Goal: Task Accomplishment & Management: Use online tool/utility

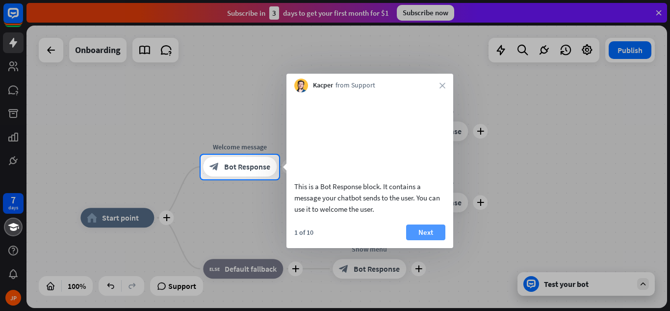
click at [432, 240] on button "Next" at bounding box center [425, 232] width 39 height 16
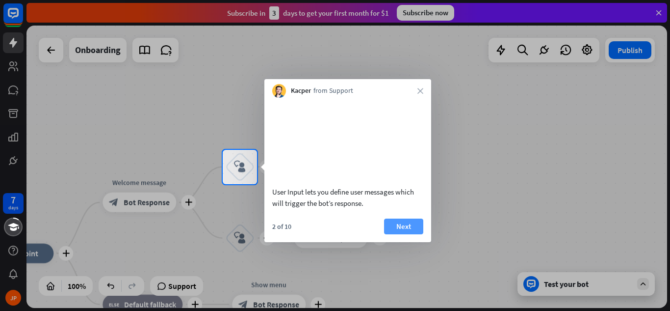
click at [398, 234] on button "Next" at bounding box center [403, 226] width 39 height 16
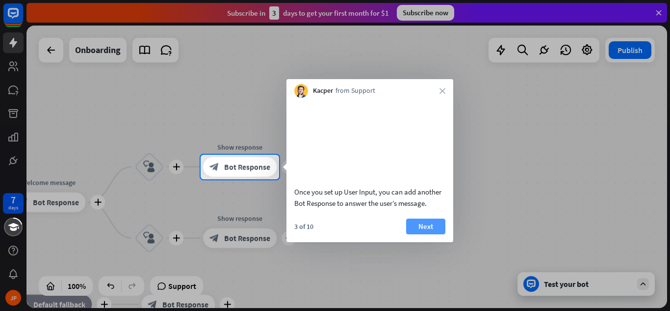
click at [415, 234] on button "Next" at bounding box center [425, 226] width 39 height 16
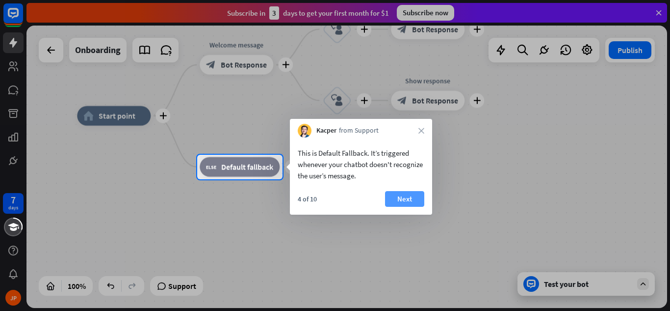
click at [406, 197] on button "Next" at bounding box center [404, 199] width 39 height 16
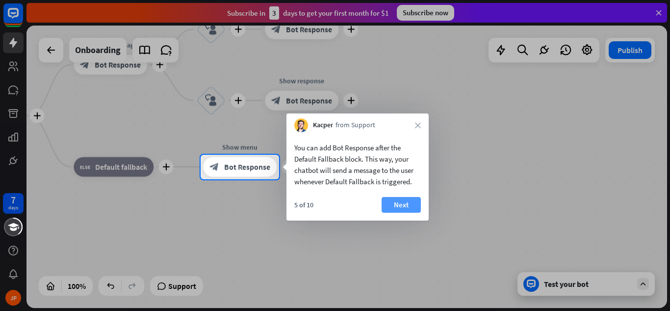
click at [403, 204] on button "Next" at bounding box center [401, 205] width 39 height 16
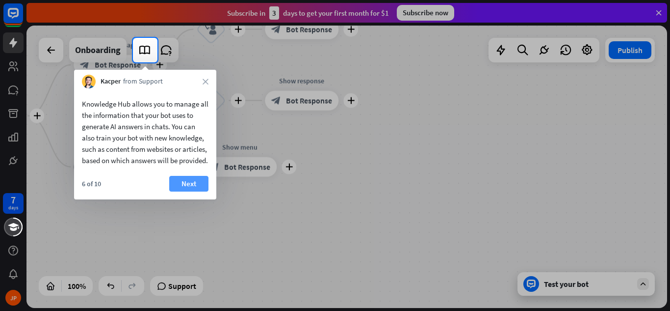
click at [188, 191] on button "Next" at bounding box center [188, 184] width 39 height 16
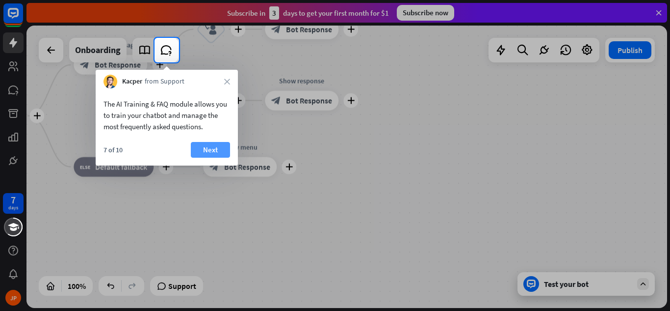
click at [202, 147] on button "Next" at bounding box center [210, 150] width 39 height 16
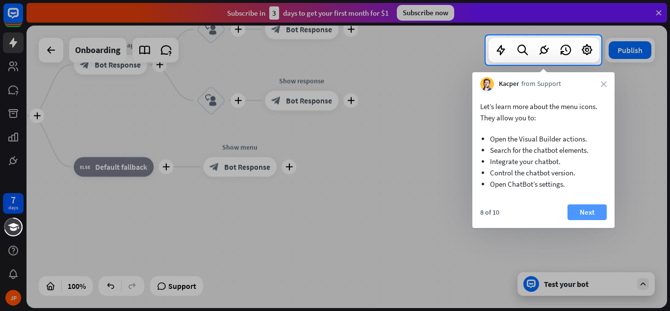
click at [588, 209] on button "Next" at bounding box center [587, 212] width 39 height 16
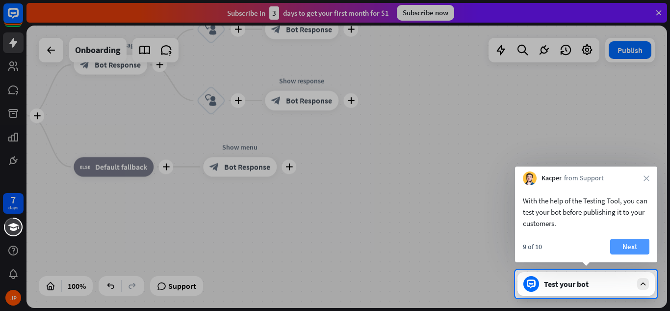
click at [632, 250] on button "Next" at bounding box center [630, 247] width 39 height 16
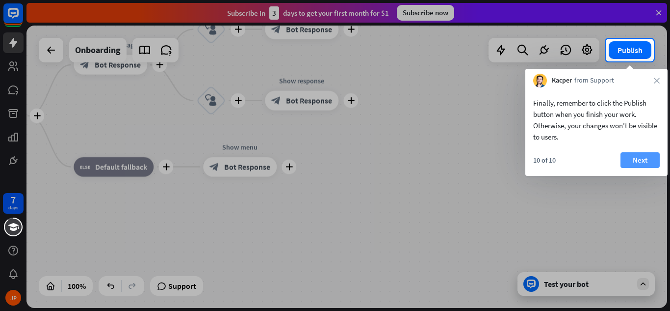
click at [634, 157] on button "Next" at bounding box center [640, 160] width 39 height 16
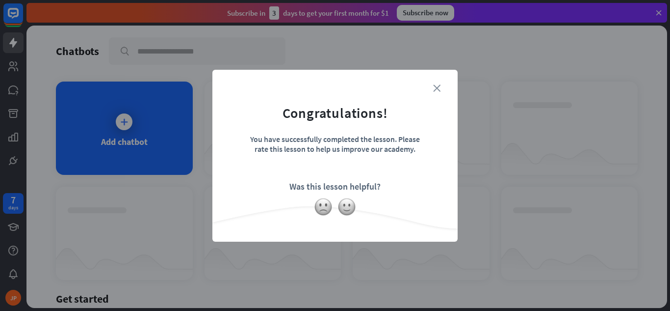
click at [433, 89] on icon "close" at bounding box center [436, 87] width 7 height 7
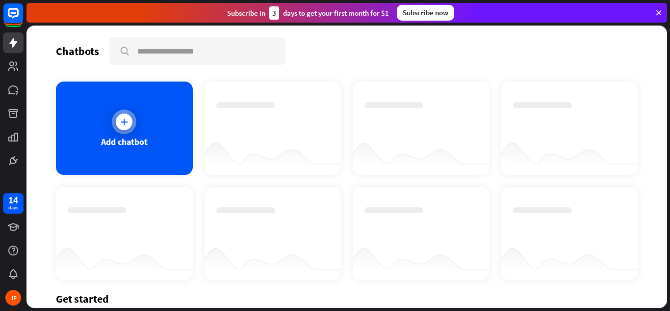
click at [118, 127] on div at bounding box center [124, 121] width 17 height 17
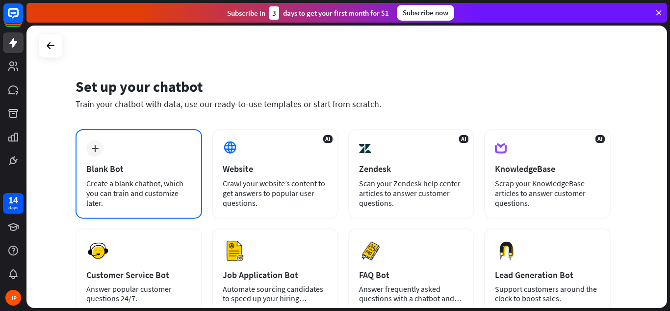
click at [166, 157] on div "plus Blank Bot Create a blank chatbot, which you can train and customize later." at bounding box center [139, 173] width 127 height 89
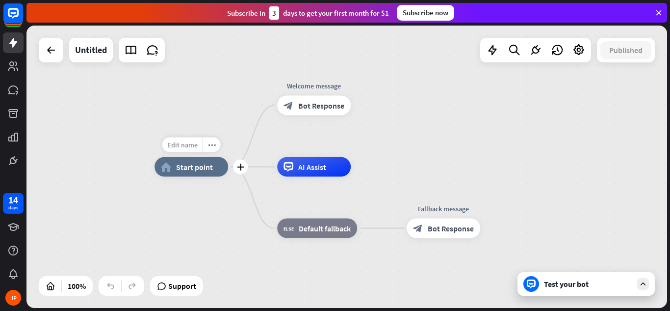
click at [182, 148] on span "Edit name" at bounding box center [182, 144] width 30 height 9
type input "**********"
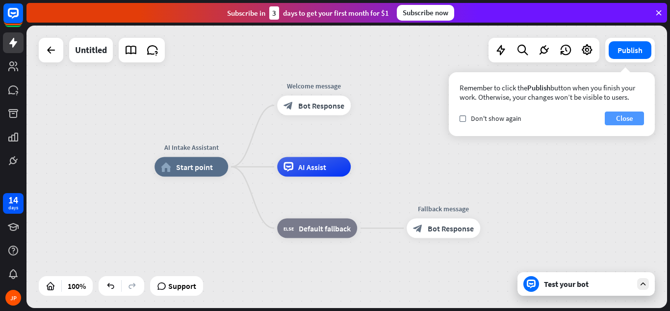
click at [609, 121] on button "Close" at bounding box center [624, 118] width 39 height 14
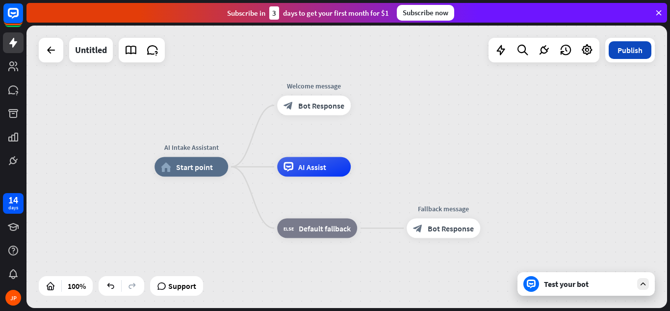
click at [626, 52] on button "Publish" at bounding box center [630, 50] width 43 height 18
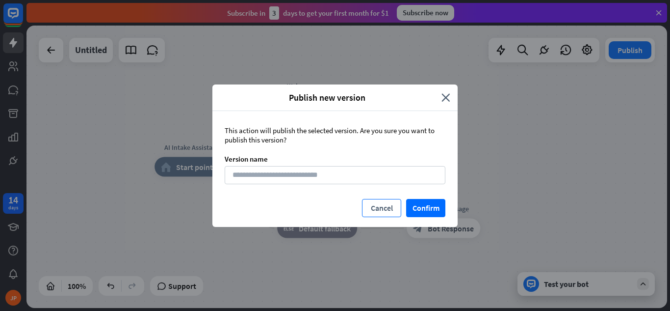
click at [386, 207] on button "Cancel" at bounding box center [381, 208] width 39 height 18
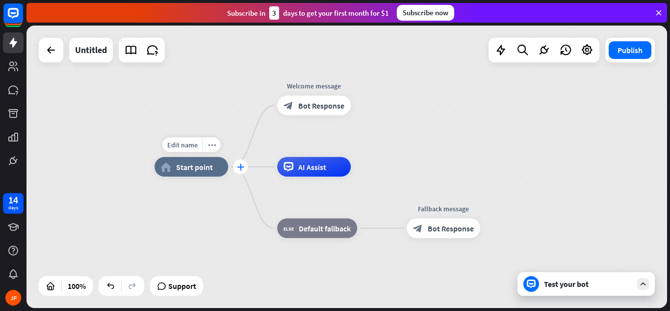
click at [242, 165] on icon "plus" at bounding box center [240, 166] width 7 height 7
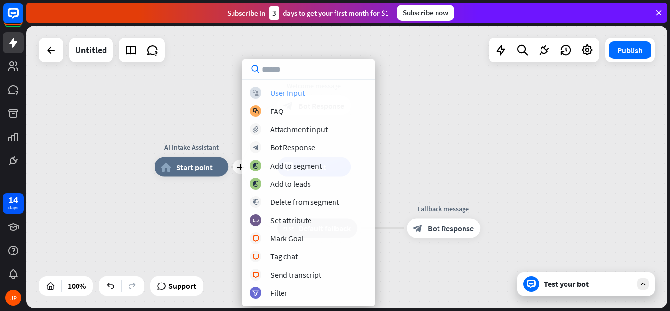
click at [278, 97] on div "User Input" at bounding box center [287, 93] width 34 height 10
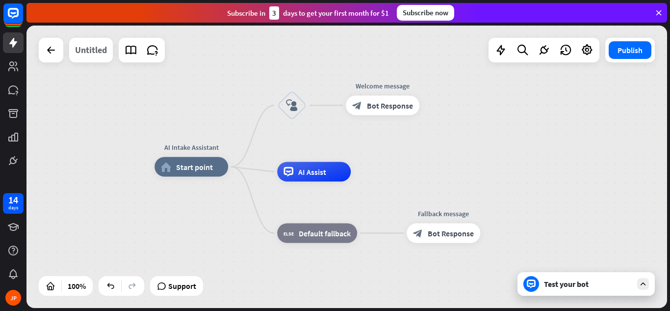
click at [93, 52] on div "Untitled" at bounding box center [91, 50] width 32 height 25
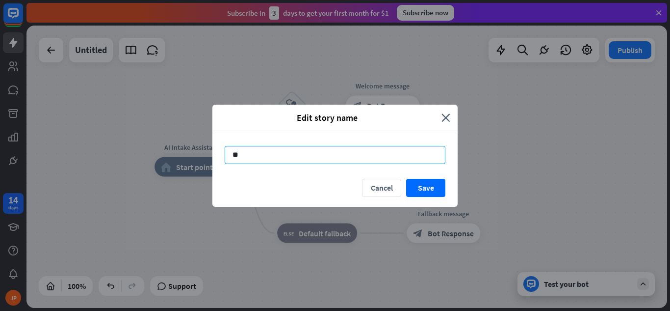
type input "*"
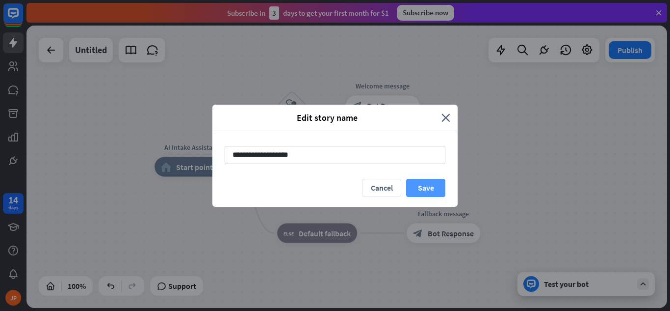
type input "**********"
click at [420, 184] on button "Save" at bounding box center [425, 188] width 39 height 18
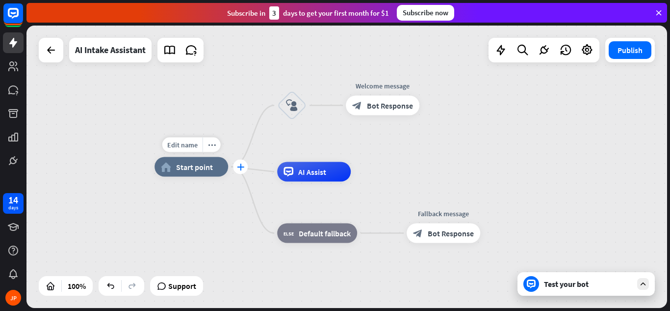
click at [240, 169] on icon "plus" at bounding box center [240, 166] width 7 height 7
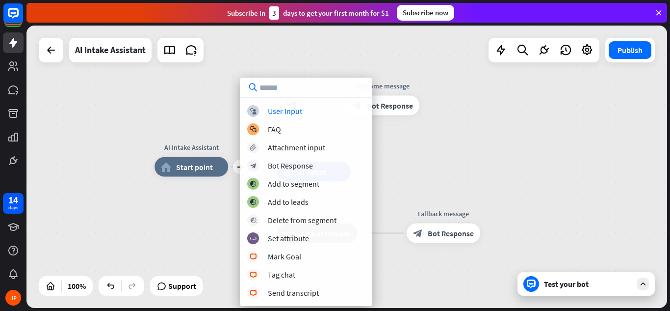
click at [171, 226] on div "plus AI Intake Assistant home_2 Start point block_user_input Welcome message bl…" at bounding box center [475, 308] width 641 height 282
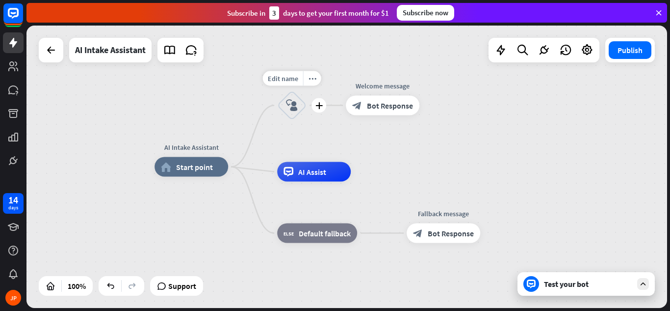
click at [293, 108] on icon "block_user_input" at bounding box center [292, 106] width 12 height 12
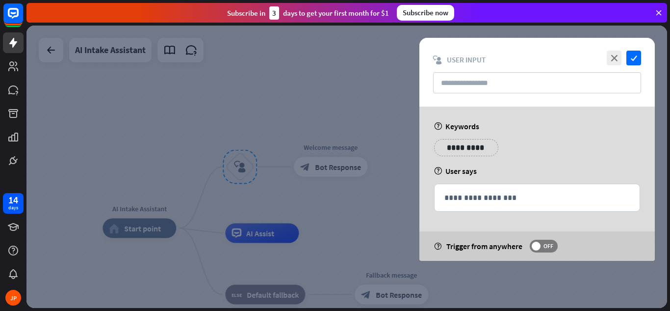
click at [293, 108] on div at bounding box center [347, 167] width 641 height 282
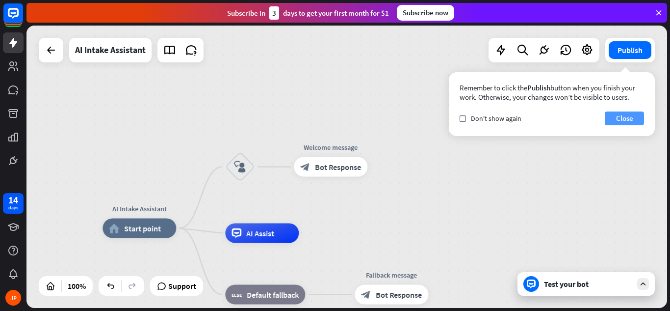
click at [612, 122] on button "Close" at bounding box center [624, 118] width 39 height 14
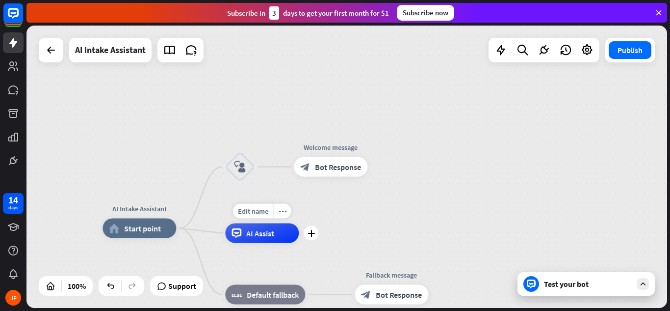
click at [277, 239] on div "AI Assist" at bounding box center [262, 233] width 74 height 20
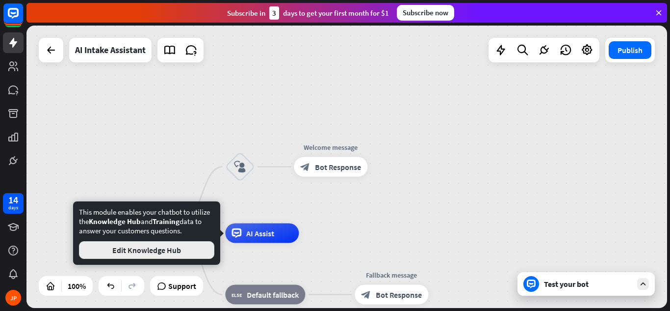
click at [173, 251] on button "Edit Knowledge Hub" at bounding box center [146, 250] width 135 height 18
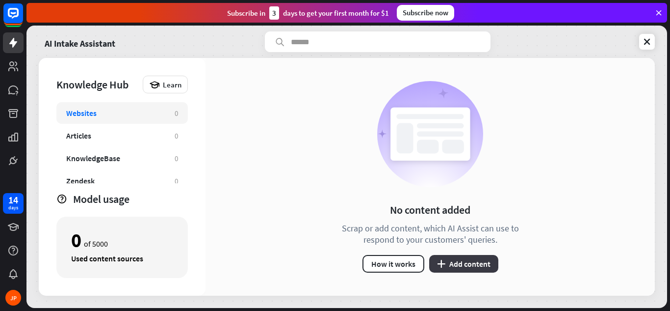
click at [453, 261] on button "plus Add content" at bounding box center [463, 264] width 69 height 18
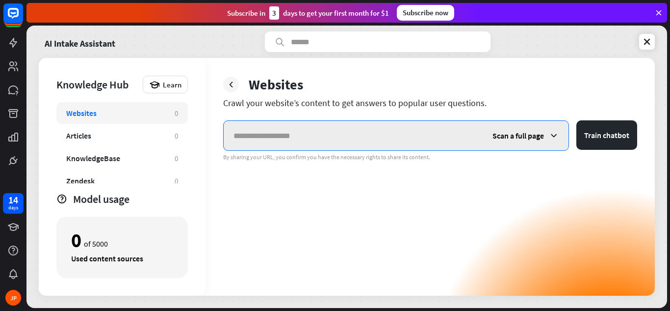
paste input "**********"
type input "**********"
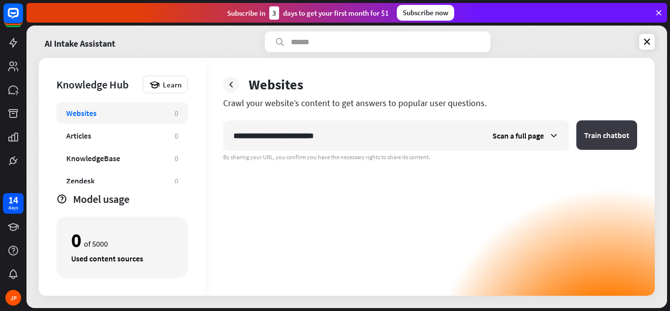
click at [624, 134] on button "Train chatbot" at bounding box center [607, 134] width 61 height 29
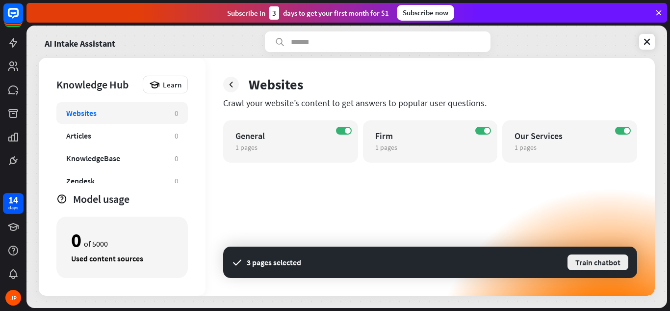
click at [592, 263] on button "Train chatbot" at bounding box center [598, 262] width 63 height 18
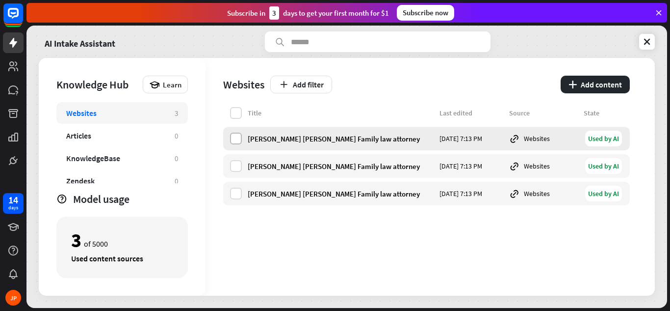
click at [234, 138] on label at bounding box center [236, 139] width 12 height 12
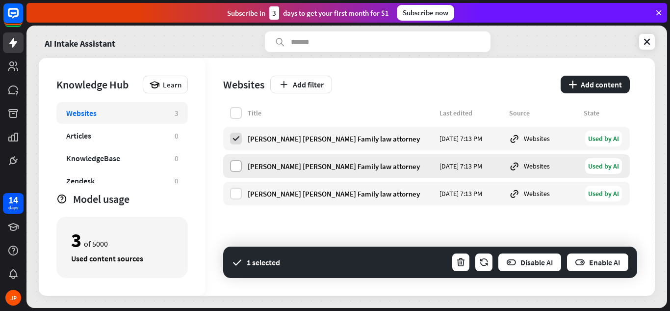
click at [238, 165] on label at bounding box center [236, 166] width 12 height 12
click at [237, 198] on label at bounding box center [236, 193] width 12 height 12
click at [650, 43] on icon at bounding box center [647, 42] width 10 height 10
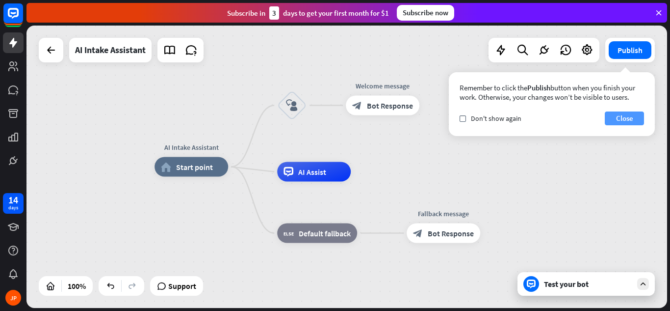
click at [625, 118] on button "Close" at bounding box center [624, 118] width 39 height 14
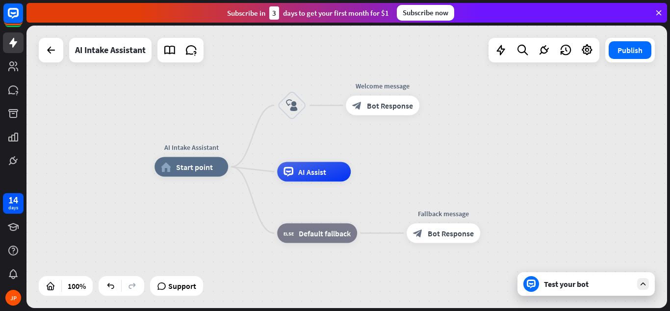
click at [644, 285] on icon at bounding box center [643, 283] width 9 height 9
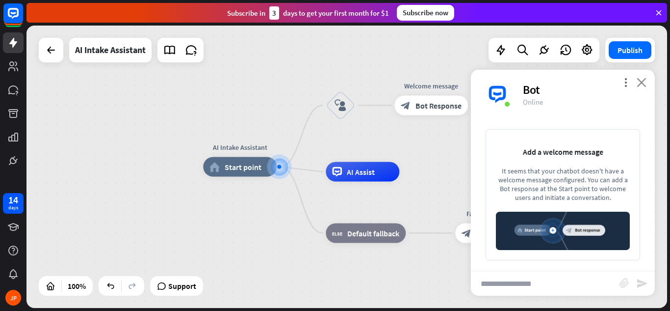
click at [642, 82] on icon "close" at bounding box center [642, 82] width 10 height 9
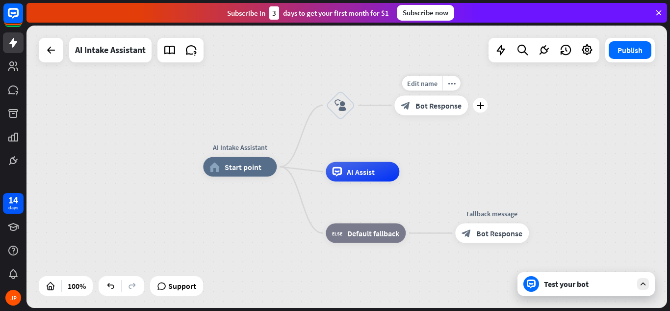
click at [413, 106] on div "block_bot_response Bot Response" at bounding box center [432, 106] width 74 height 20
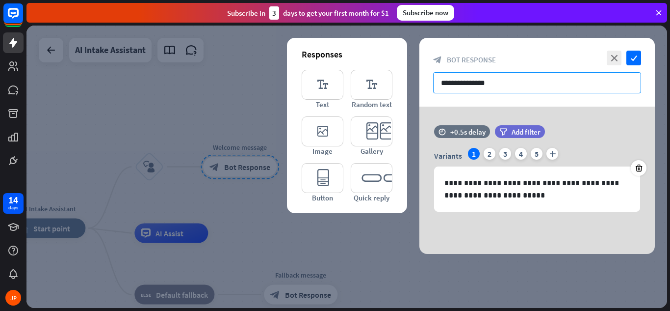
click at [456, 83] on input "**********" at bounding box center [537, 82] width 208 height 21
click at [498, 83] on input "**********" at bounding box center [537, 82] width 208 height 21
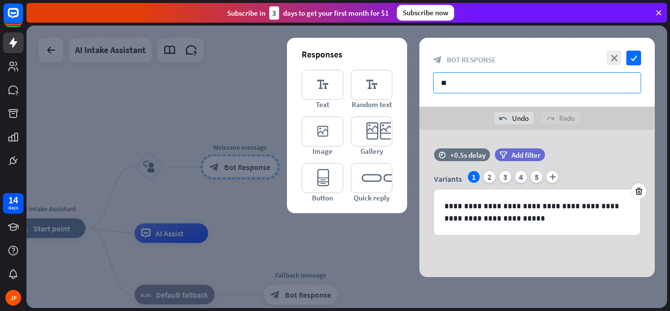
type input "*"
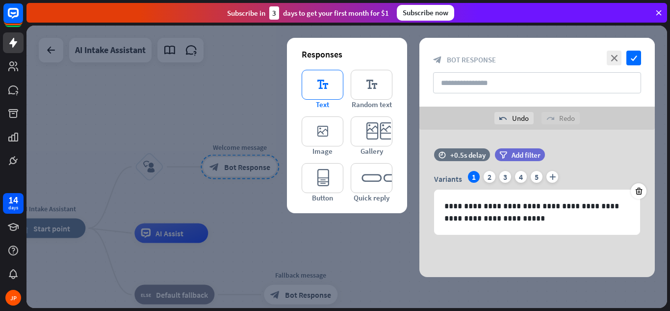
click at [333, 84] on icon "editor_text" at bounding box center [323, 85] width 42 height 30
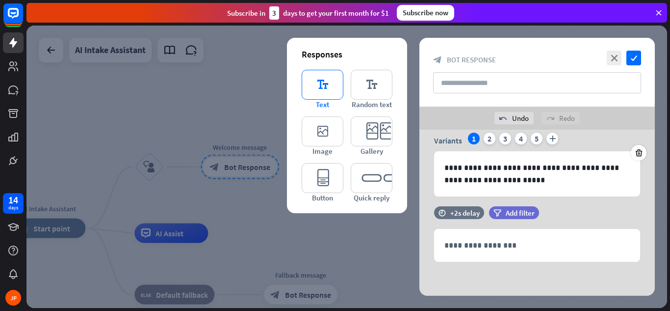
scroll to position [39, 0]
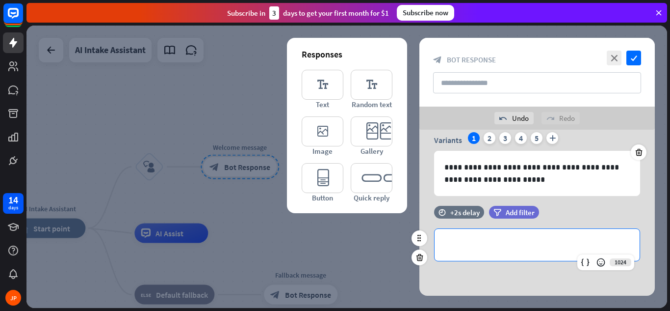
click at [456, 239] on p "**********" at bounding box center [538, 245] width 186 height 12
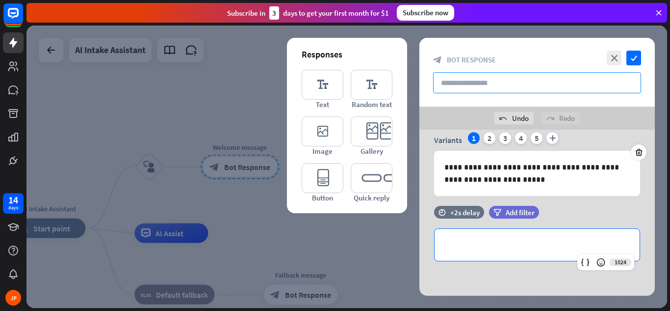
click at [467, 83] on input "text" at bounding box center [537, 82] width 208 height 21
type input "********"
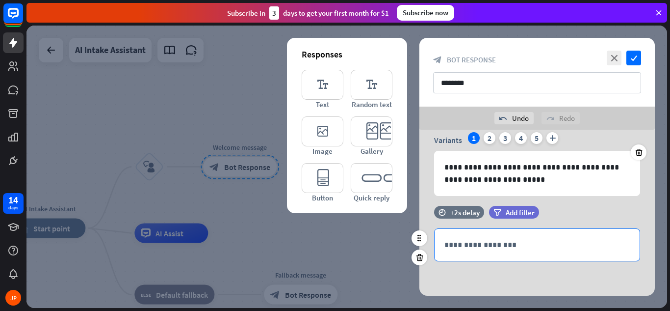
click at [452, 240] on p "**********" at bounding box center [538, 245] width 186 height 12
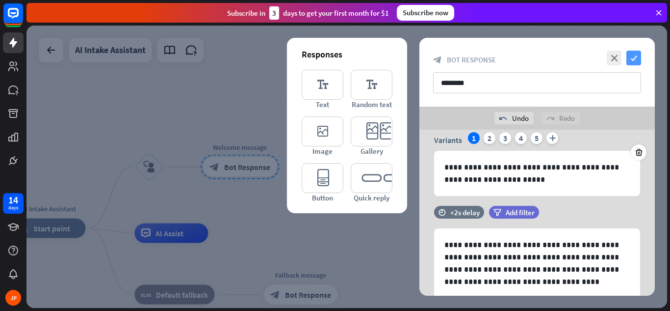
click at [636, 58] on icon "check" at bounding box center [634, 58] width 15 height 15
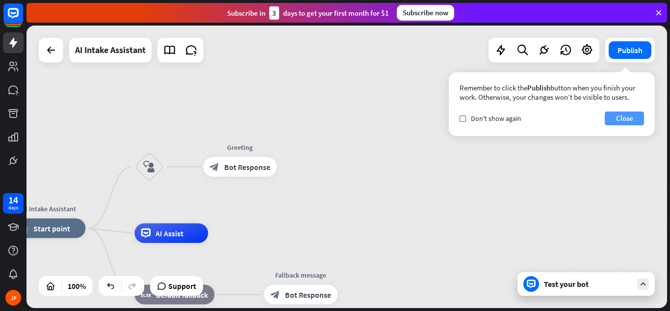
click at [626, 117] on button "Close" at bounding box center [624, 118] width 39 height 14
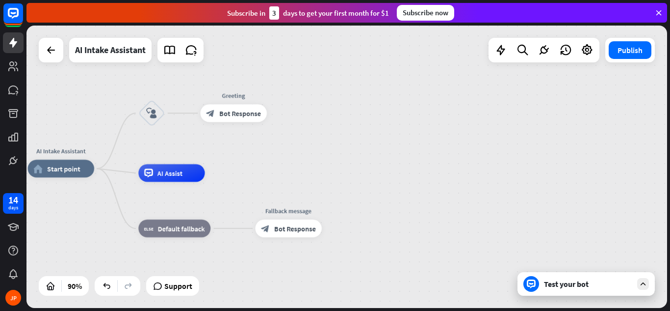
drag, startPoint x: 376, startPoint y: 227, endPoint x: 346, endPoint y: 173, distance: 62.0
click at [346, 173] on div "AI Intake Assistant home_2 Start point block_user_input Greeting block_bot_resp…" at bounding box center [317, 295] width 579 height 255
click at [563, 282] on div "Test your bot" at bounding box center [588, 284] width 88 height 10
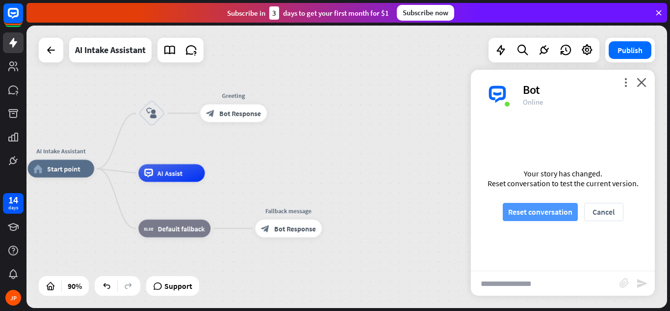
click at [536, 213] on button "Reset conversation" at bounding box center [540, 212] width 75 height 18
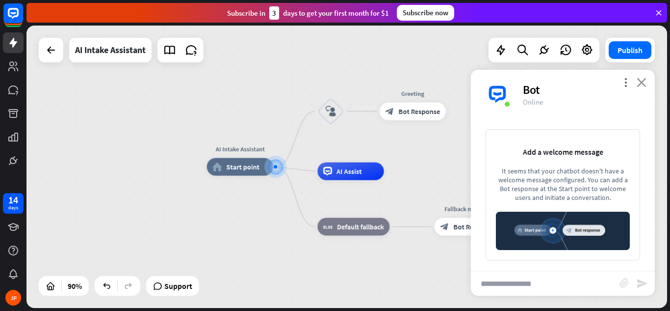
click at [643, 83] on icon "close" at bounding box center [642, 82] width 10 height 9
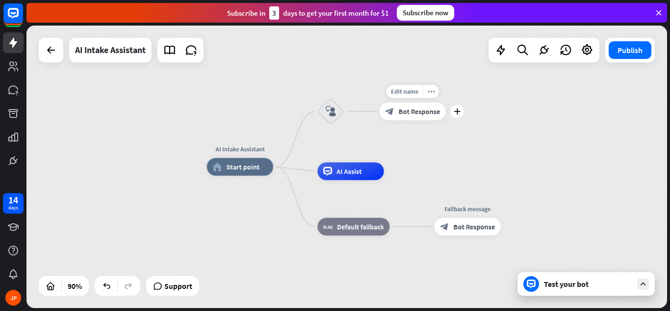
click at [406, 110] on span "Bot Response" at bounding box center [420, 111] width 42 height 9
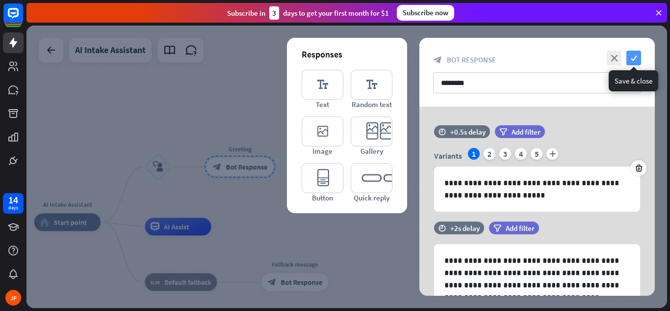
click at [634, 53] on icon "check" at bounding box center [634, 58] width 15 height 15
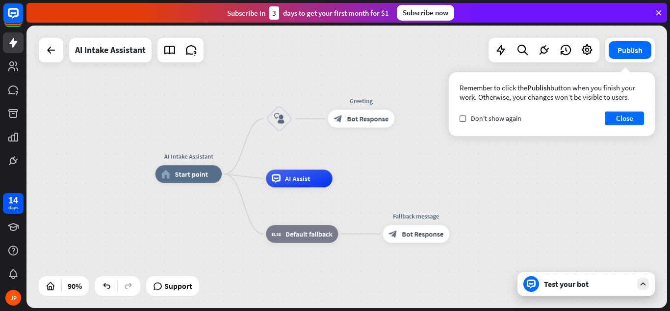
drag, startPoint x: 296, startPoint y: 231, endPoint x: 418, endPoint y: 183, distance: 130.4
click at [418, 183] on div "AI Intake Assistant home_2 Start point block_user_input Greeting block_bot_resp…" at bounding box center [445, 301] width 579 height 255
click at [628, 119] on button "Close" at bounding box center [624, 118] width 39 height 14
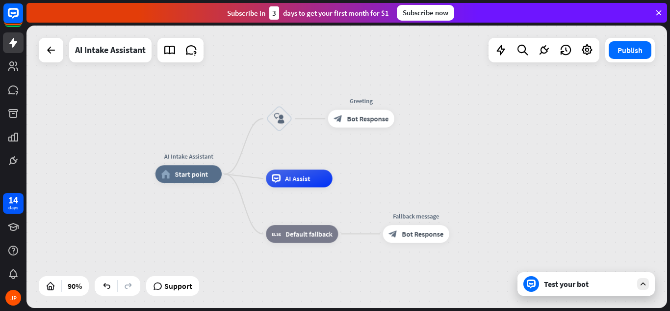
click at [566, 286] on div "Test your bot" at bounding box center [588, 284] width 88 height 10
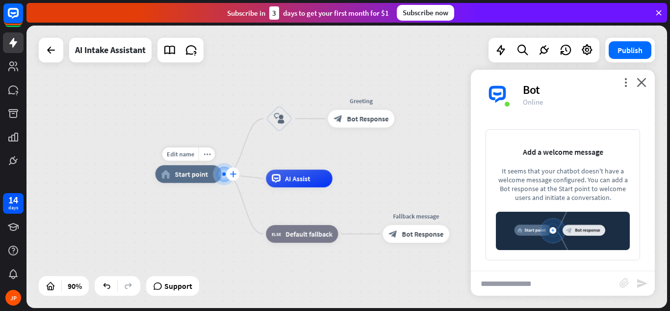
click at [233, 173] on icon "plus" at bounding box center [233, 174] width 7 height 6
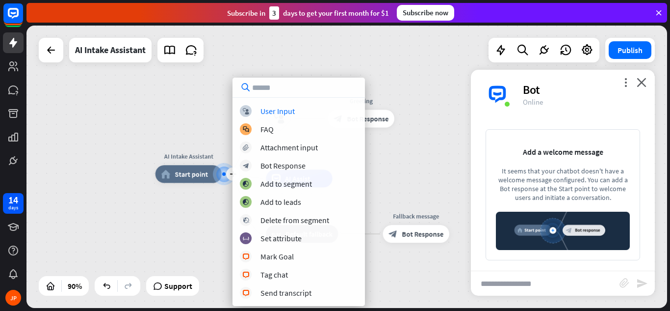
click at [191, 124] on div "Edit name more_horiz plus AI Intake Assistant home_2 Start point block_user_inp…" at bounding box center [347, 167] width 641 height 282
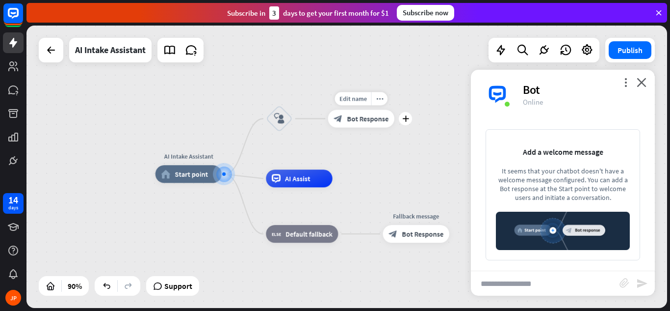
click at [368, 122] on span "Bot Response" at bounding box center [368, 118] width 42 height 9
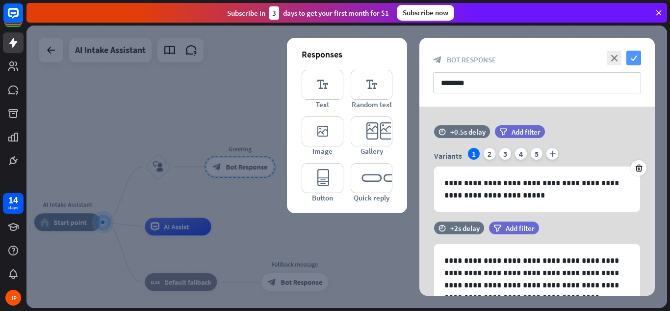
click at [637, 57] on icon "check" at bounding box center [634, 58] width 15 height 15
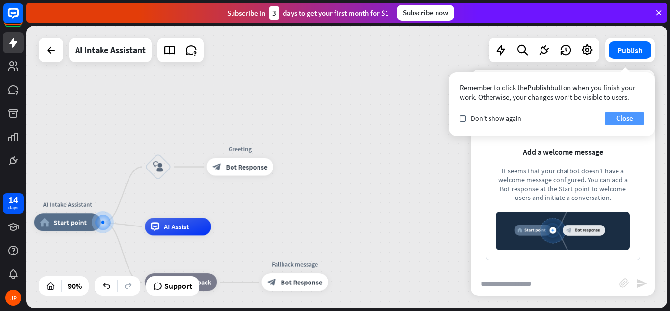
click at [624, 118] on button "Close" at bounding box center [624, 118] width 39 height 14
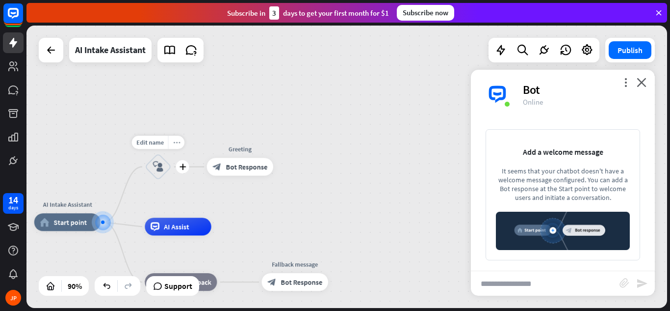
click at [177, 142] on icon "more_horiz" at bounding box center [176, 142] width 7 height 7
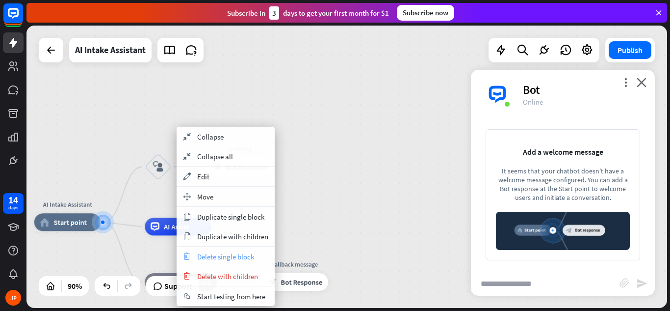
click at [209, 253] on span "Delete single block" at bounding box center [225, 256] width 57 height 9
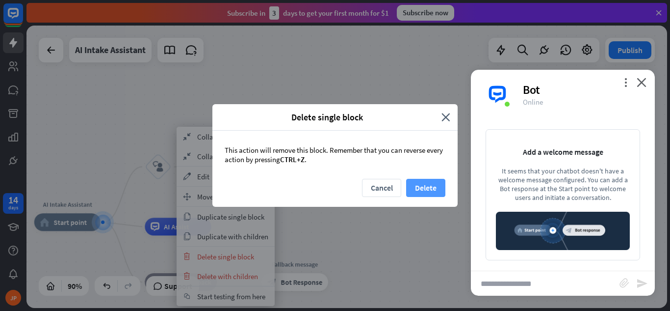
click at [440, 187] on button "Delete" at bounding box center [425, 188] width 39 height 18
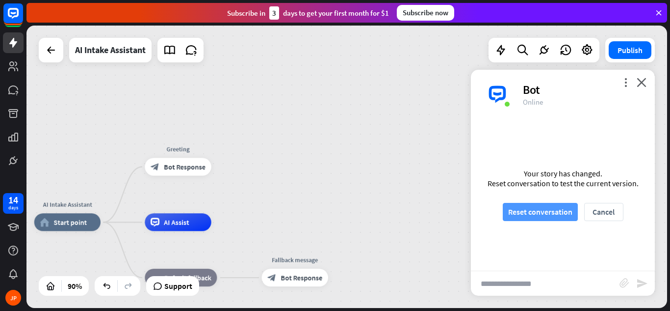
click at [536, 217] on button "Reset conversation" at bounding box center [540, 212] width 75 height 18
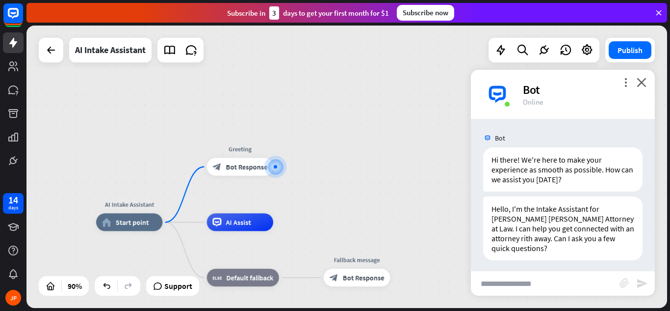
scroll to position [4, 0]
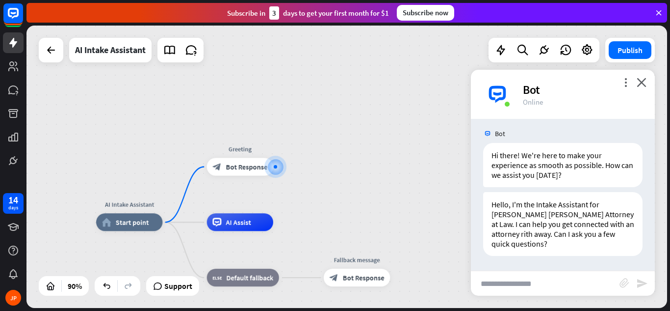
click at [536, 217] on div "Hello, I'm the Intake Assistant for [PERSON_NAME] [PERSON_NAME] Attorney at Law…" at bounding box center [563, 224] width 160 height 64
click at [540, 235] on div "Hello, I'm the Intake Assistant for [PERSON_NAME] [PERSON_NAME] Attorney at Law…" at bounding box center [563, 224] width 160 height 64
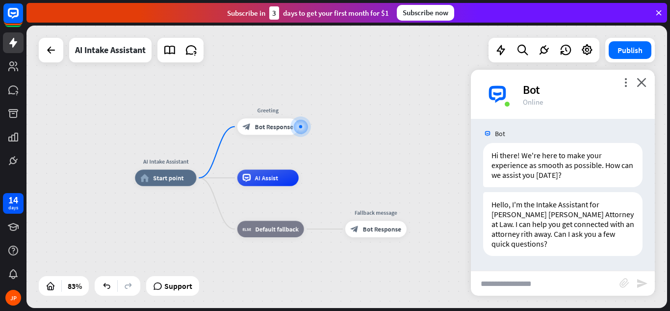
drag, startPoint x: 310, startPoint y: 209, endPoint x: 330, endPoint y: 166, distance: 46.8
click at [330, 166] on div "AI Intake Assistant home_2 Start point Greeting block_bot_response Bot Response…" at bounding box center [347, 167] width 641 height 282
click at [275, 124] on span "Bot Response" at bounding box center [274, 126] width 38 height 8
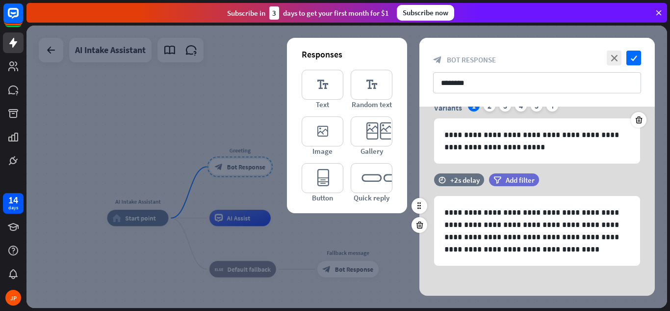
scroll to position [49, 0]
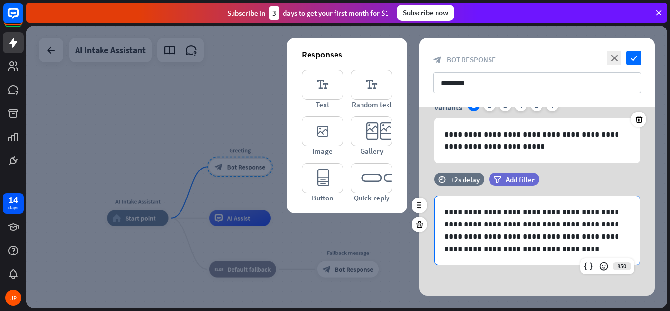
click at [510, 237] on p "**********" at bounding box center [538, 230] width 186 height 49
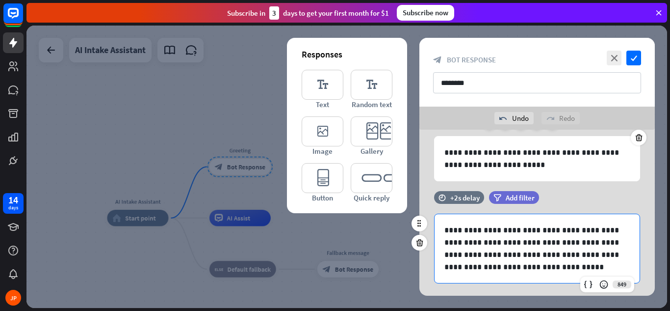
scroll to position [54, 0]
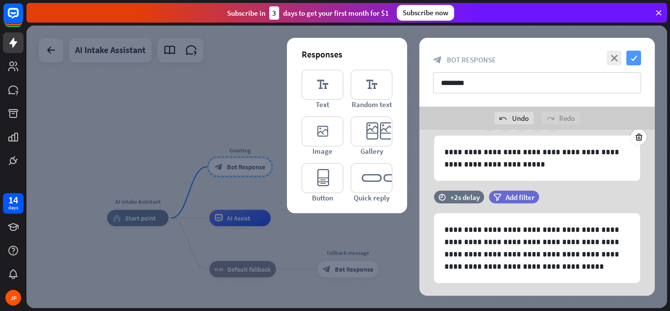
click at [638, 59] on icon "check" at bounding box center [634, 58] width 15 height 15
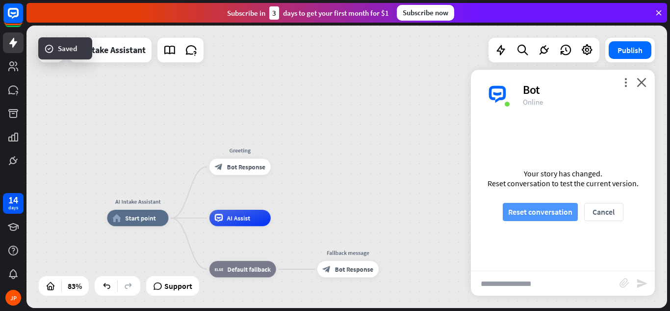
click at [551, 211] on button "Reset conversation" at bounding box center [540, 212] width 75 height 18
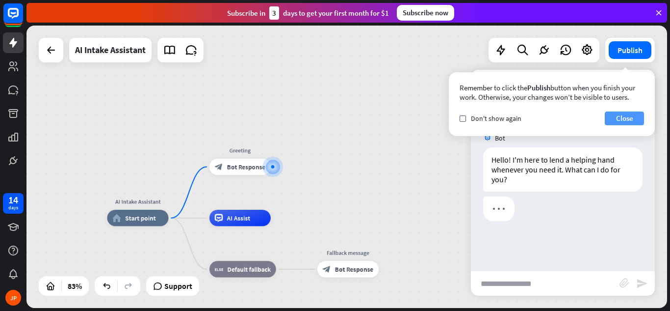
click at [615, 119] on button "Close" at bounding box center [624, 118] width 39 height 14
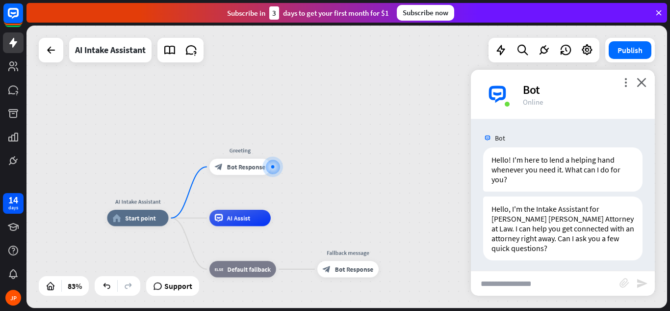
scroll to position [4, 0]
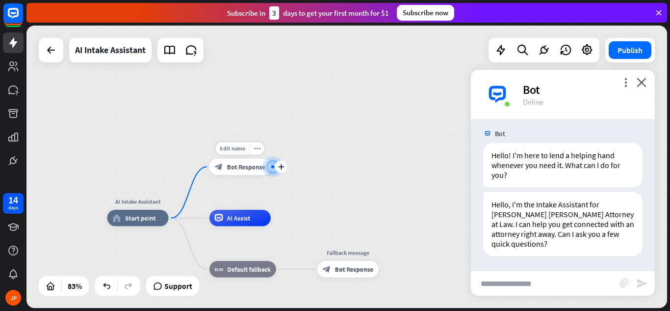
click at [239, 168] on span "Bot Response" at bounding box center [246, 166] width 38 height 8
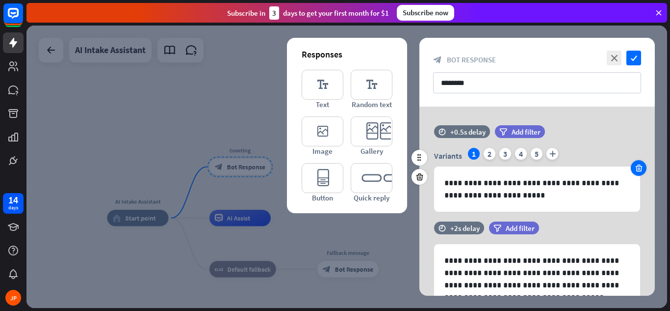
click at [640, 170] on icon at bounding box center [639, 167] width 9 height 9
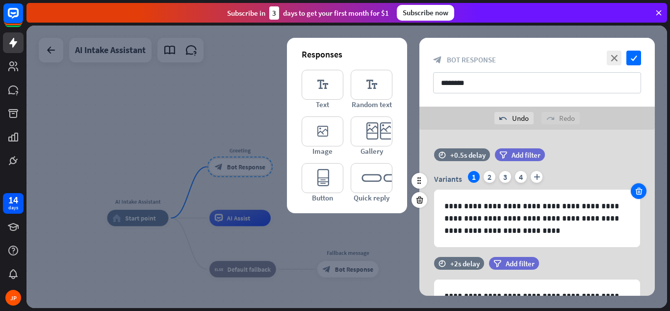
click at [640, 189] on icon at bounding box center [639, 190] width 9 height 9
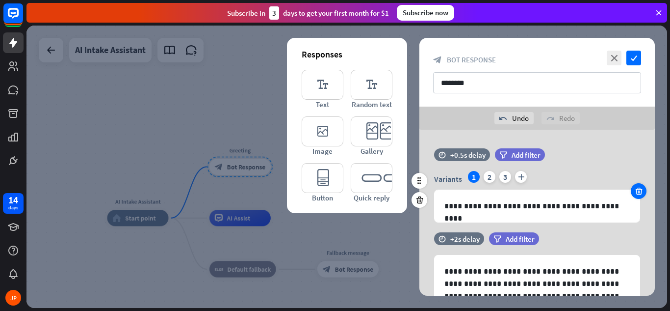
click at [640, 189] on icon at bounding box center [639, 190] width 9 height 9
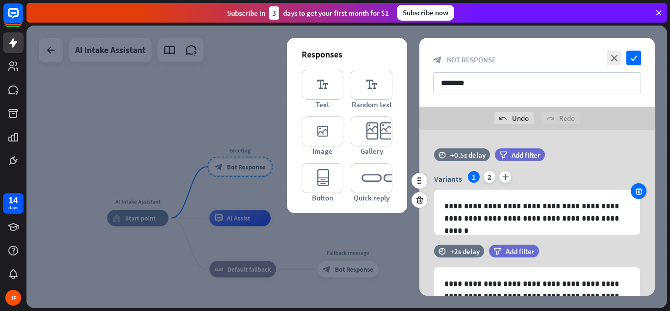
click at [640, 189] on icon at bounding box center [639, 190] width 9 height 9
click at [640, 189] on div "**********" at bounding box center [537, 203] width 206 height 64
click at [473, 176] on div "1" at bounding box center [474, 177] width 12 height 12
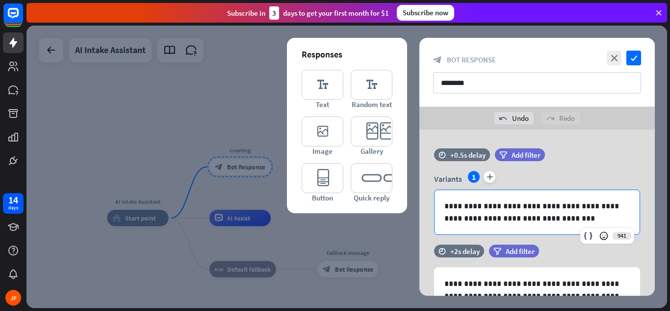
click at [547, 215] on p "**********" at bounding box center [538, 212] width 186 height 25
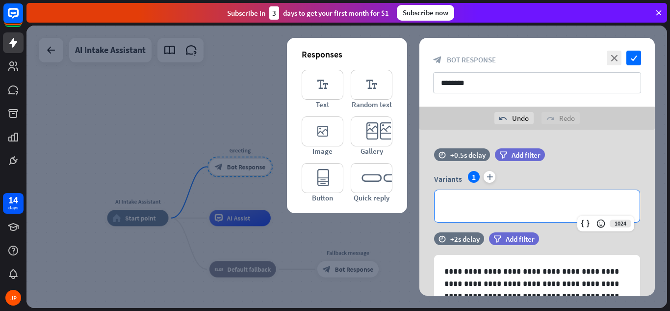
click at [422, 201] on icon at bounding box center [419, 199] width 9 height 9
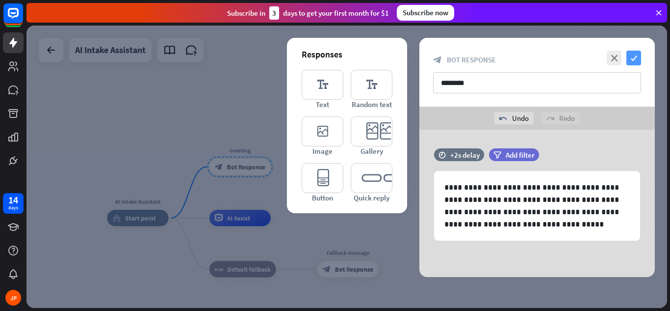
click at [636, 53] on icon "check" at bounding box center [634, 58] width 15 height 15
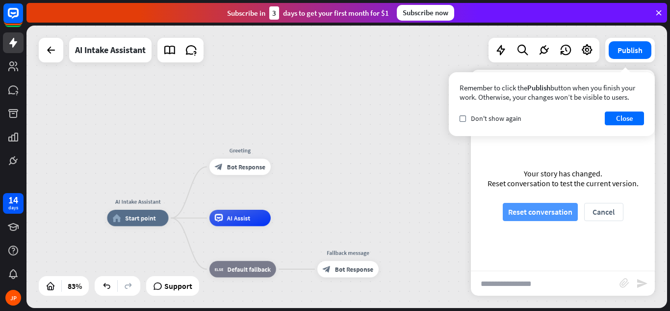
click at [531, 209] on button "Reset conversation" at bounding box center [540, 212] width 75 height 18
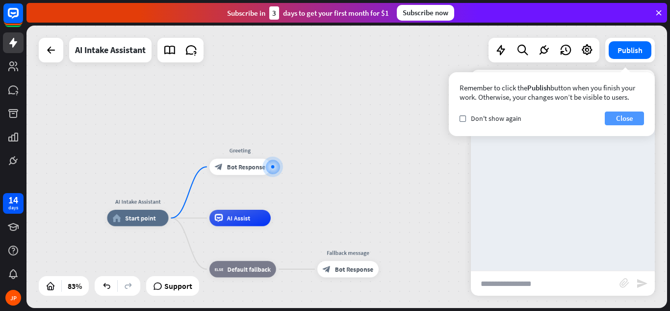
click at [612, 113] on button "Close" at bounding box center [624, 118] width 39 height 14
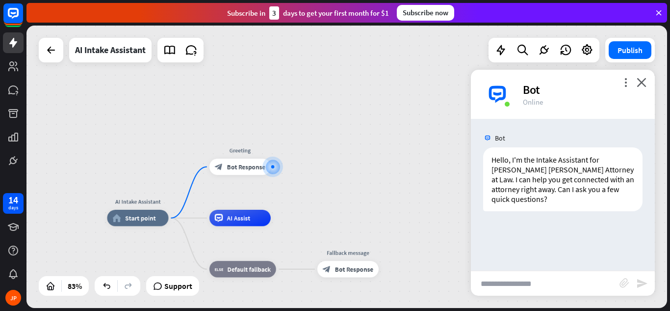
click at [516, 284] on input "text" at bounding box center [545, 283] width 149 height 25
type input "**********"
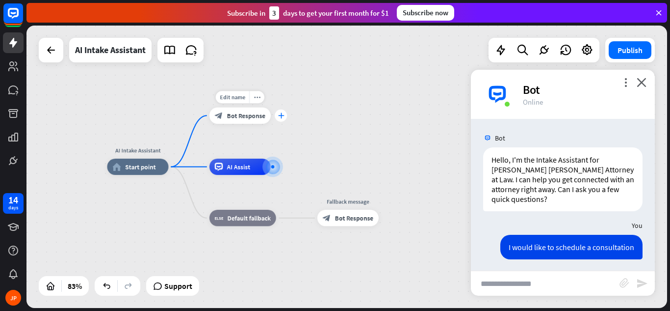
click at [281, 115] on icon "plus" at bounding box center [281, 115] width 6 height 6
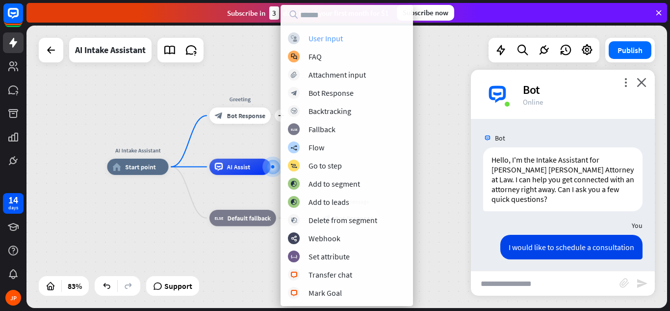
click at [329, 38] on div "User Input" at bounding box center [326, 38] width 34 height 10
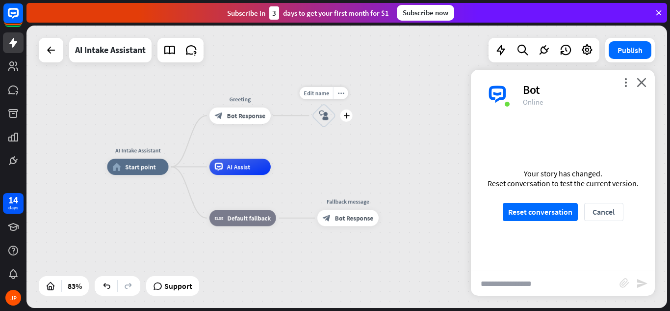
click at [324, 116] on icon "block_user_input" at bounding box center [324, 115] width 10 height 10
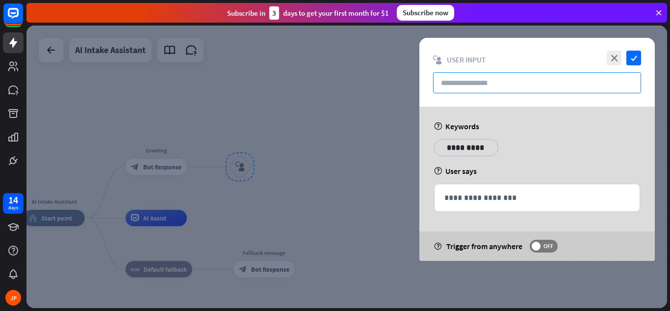
click at [449, 84] on input "text" at bounding box center [537, 82] width 208 height 21
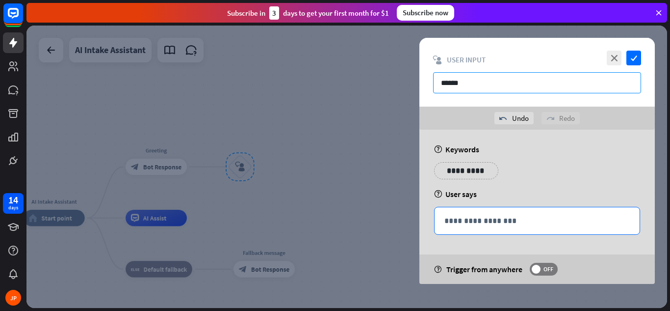
type input "******"
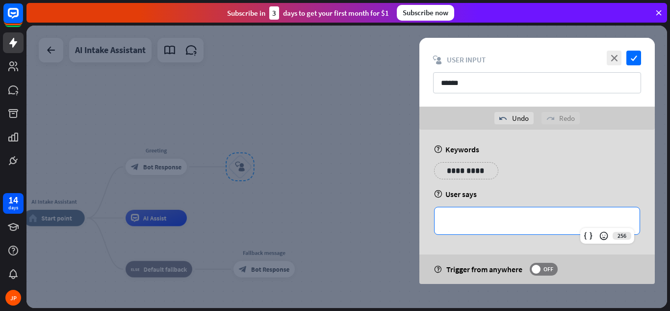
click at [500, 223] on p "**********" at bounding box center [538, 220] width 186 height 12
click at [527, 214] on div "**********" at bounding box center [537, 220] width 205 height 27
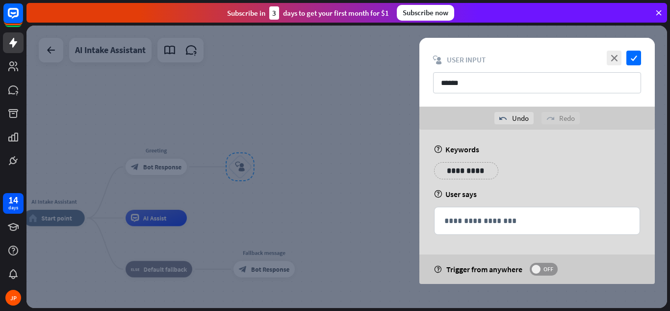
click at [536, 266] on span at bounding box center [536, 269] width 9 height 9
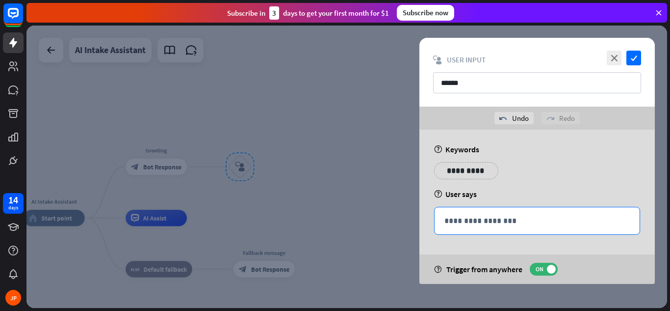
click at [527, 220] on p "**********" at bounding box center [538, 220] width 186 height 12
click at [482, 218] on p "**********" at bounding box center [538, 220] width 186 height 12
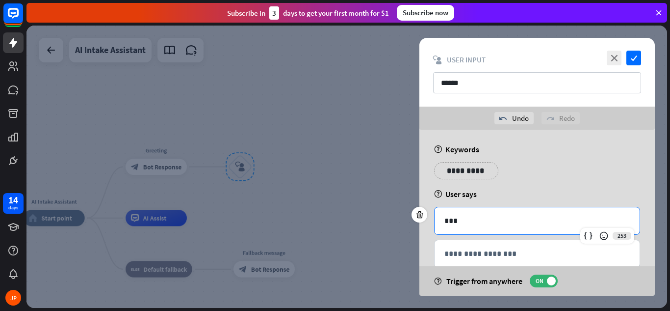
click at [482, 218] on p "***" at bounding box center [538, 220] width 186 height 12
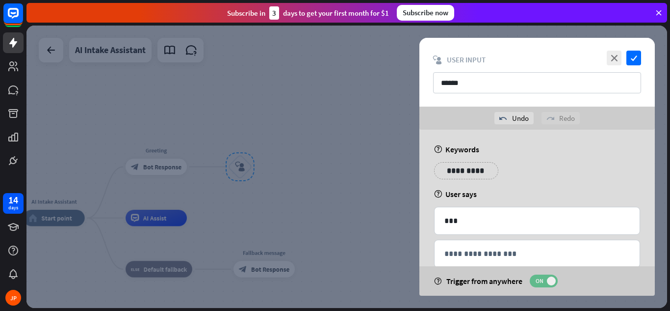
click at [550, 281] on span at bounding box center [551, 280] width 9 height 9
click at [636, 61] on icon "check" at bounding box center [634, 58] width 15 height 15
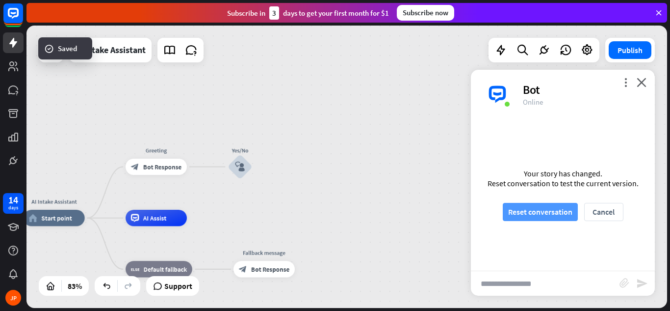
click at [541, 213] on button "Reset conversation" at bounding box center [540, 212] width 75 height 18
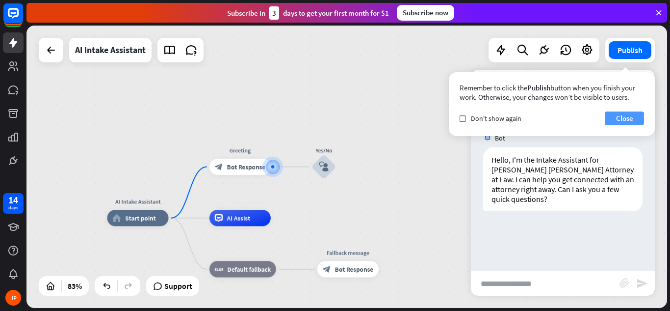
click at [621, 120] on button "Close" at bounding box center [624, 118] width 39 height 14
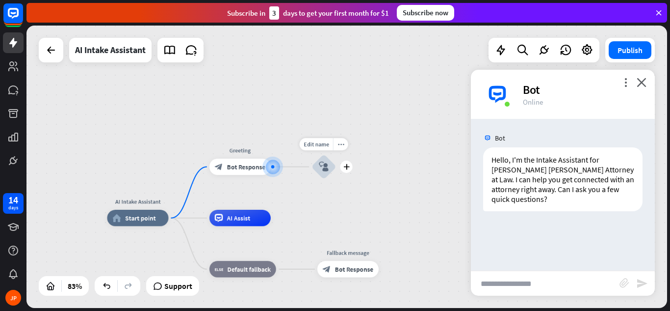
click at [322, 166] on icon "block_user_input" at bounding box center [324, 167] width 10 height 10
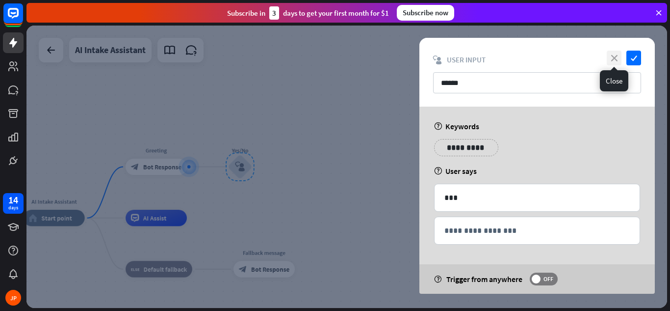
click at [612, 61] on icon "close" at bounding box center [614, 58] width 15 height 15
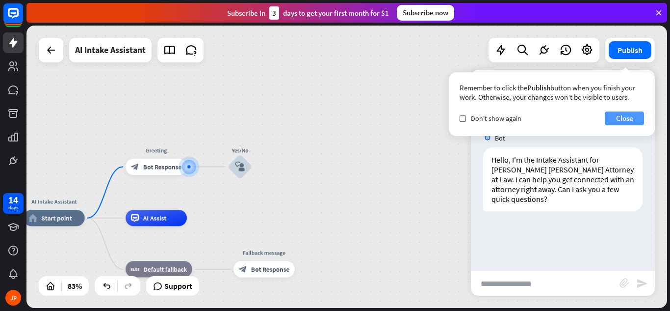
click at [618, 120] on button "Close" at bounding box center [624, 118] width 39 height 14
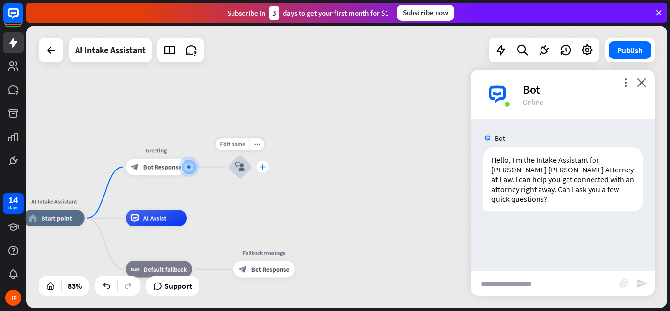
click at [263, 168] on icon "plus" at bounding box center [263, 167] width 6 height 6
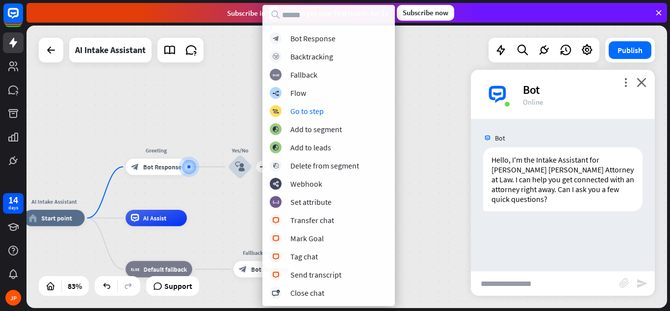
click at [230, 113] on div "AI Intake Assistant home_2 Start point Greeting block_bot_response Bot Response…" at bounding box center [347, 167] width 641 height 282
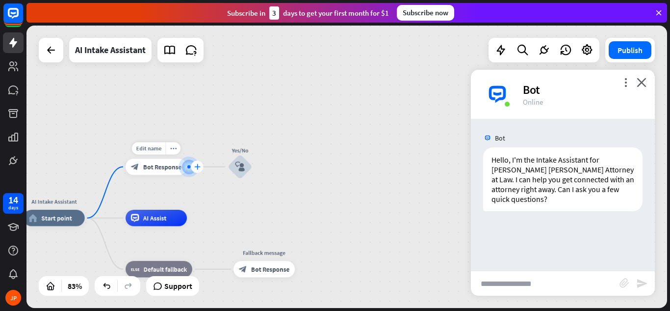
click at [196, 167] on icon "plus" at bounding box center [197, 167] width 6 height 6
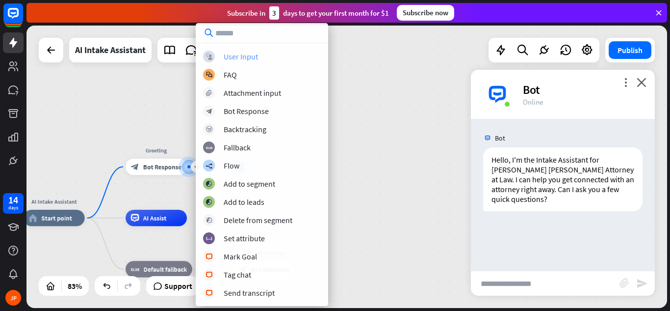
click at [244, 56] on div "User Input" at bounding box center [241, 57] width 34 height 10
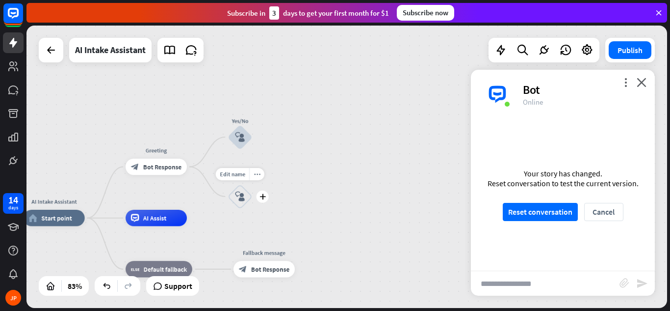
click at [240, 197] on icon "block_user_input" at bounding box center [240, 196] width 10 height 10
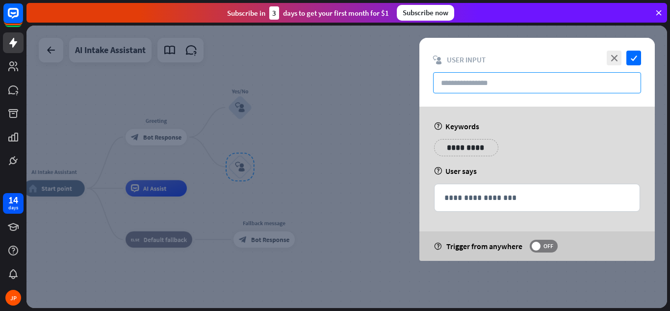
click at [454, 82] on input "text" at bounding box center [537, 82] width 208 height 21
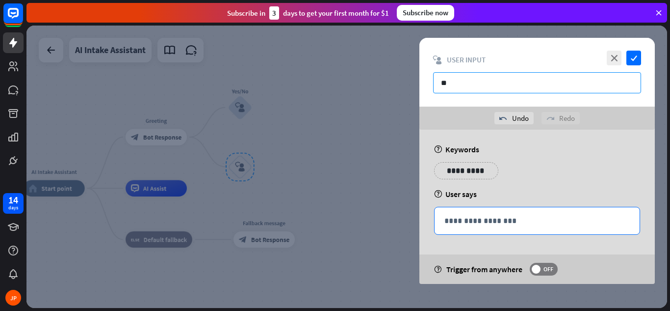
type input "**"
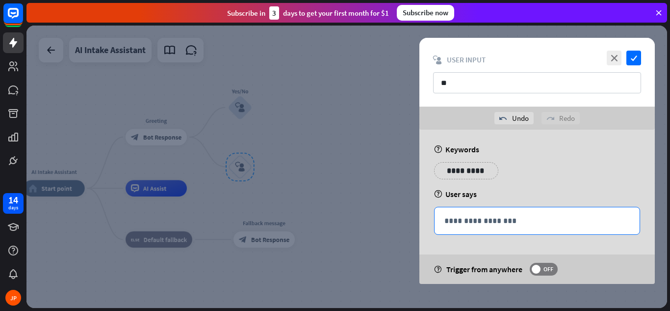
click at [456, 219] on p "**********" at bounding box center [538, 220] width 186 height 12
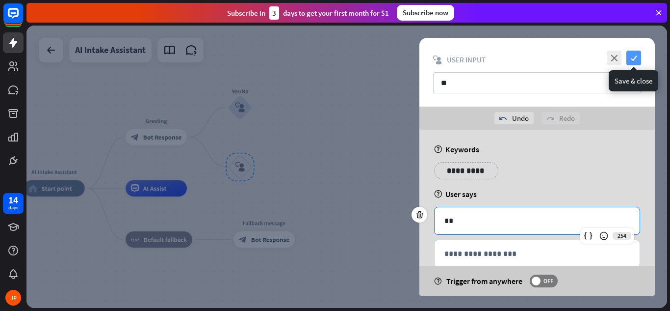
click at [635, 57] on icon "check" at bounding box center [634, 58] width 15 height 15
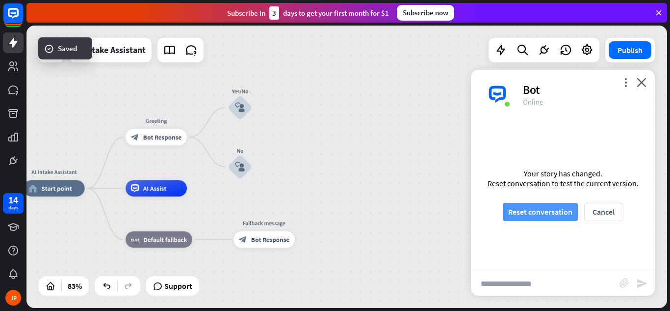
click at [559, 208] on button "Reset conversation" at bounding box center [540, 212] width 75 height 18
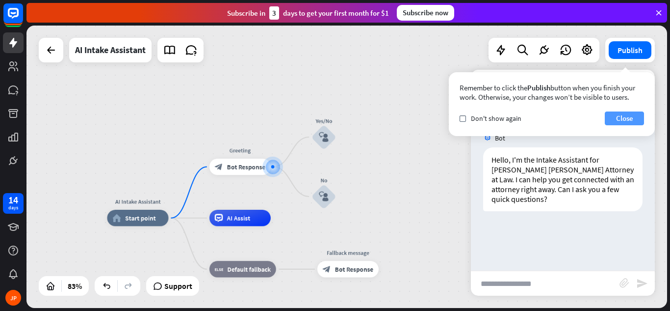
click at [618, 115] on button "Close" at bounding box center [624, 118] width 39 height 14
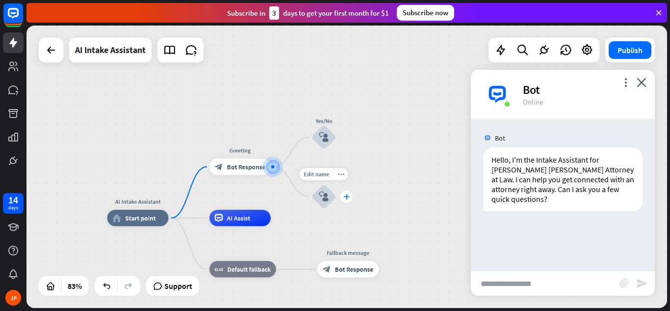
click at [348, 199] on icon "plus" at bounding box center [347, 196] width 6 height 6
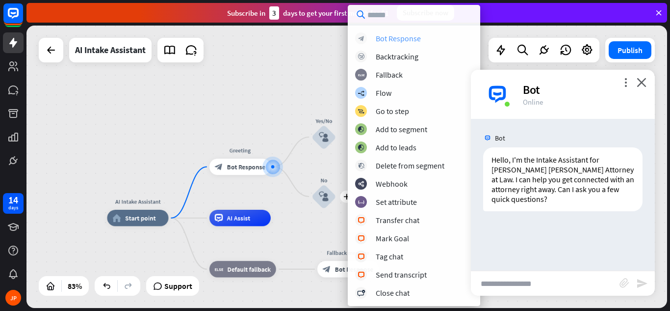
click at [393, 39] on div "Bot Response" at bounding box center [398, 38] width 45 height 10
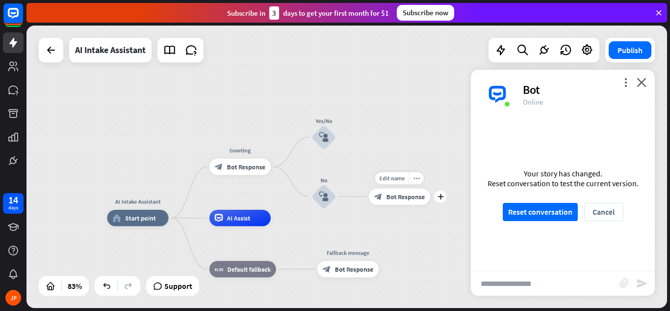
click at [392, 197] on span "Bot Response" at bounding box center [406, 196] width 38 height 8
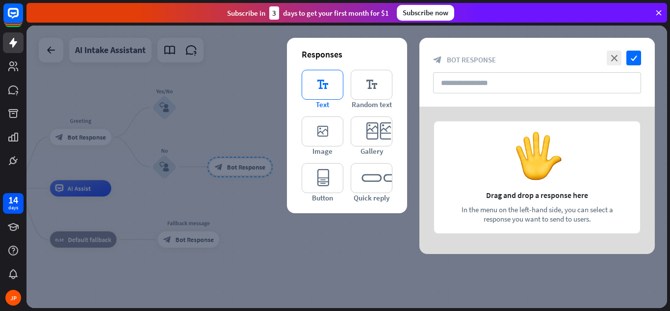
click at [318, 86] on icon "editor_text" at bounding box center [323, 85] width 42 height 30
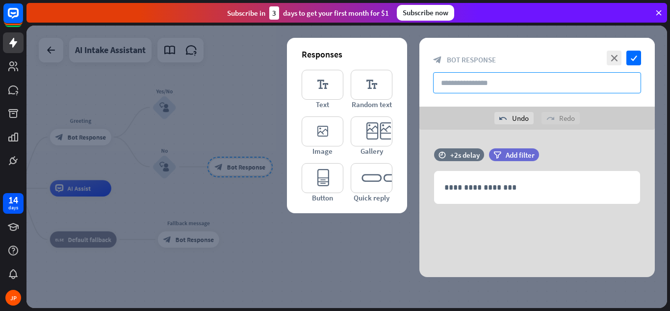
click at [459, 80] on input "text" at bounding box center [537, 82] width 208 height 21
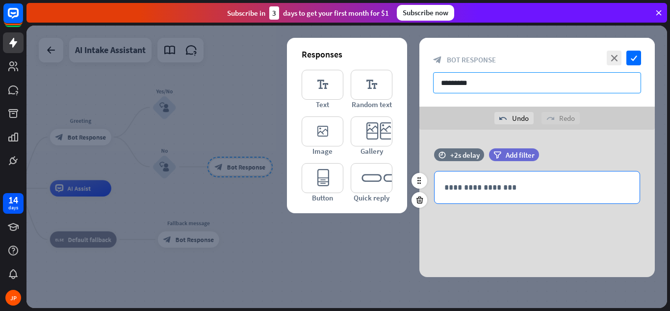
type input "*********"
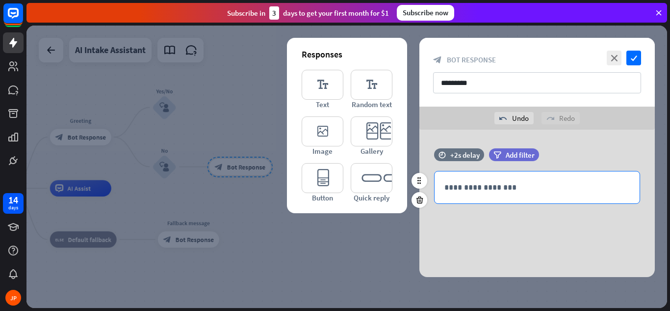
click at [464, 186] on p "**********" at bounding box center [538, 187] width 186 height 12
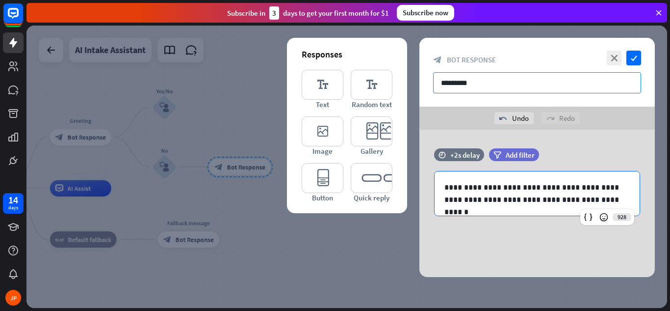
click at [481, 82] on input "*********" at bounding box center [537, 82] width 208 height 21
type input "**"
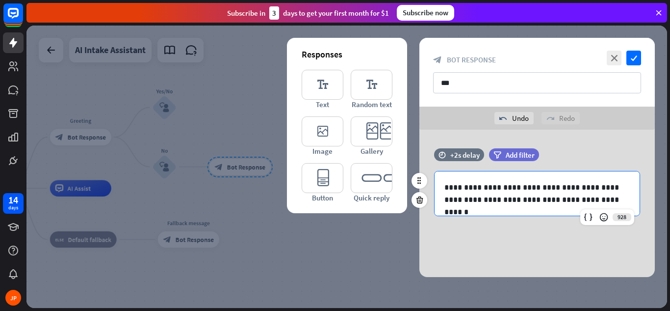
click at [585, 197] on p "**********" at bounding box center [538, 193] width 186 height 25
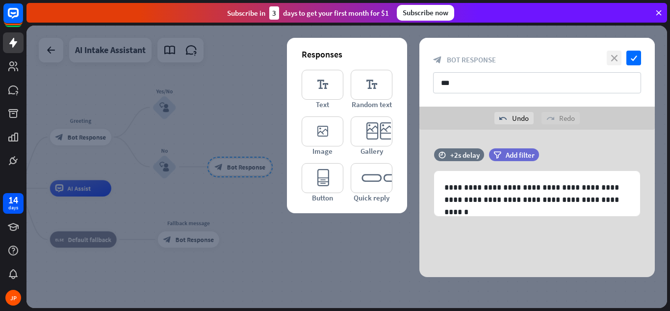
click at [612, 57] on icon "close" at bounding box center [614, 58] width 15 height 15
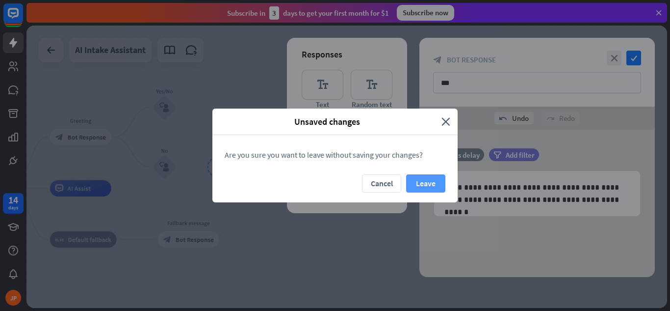
click at [434, 180] on button "Leave" at bounding box center [425, 183] width 39 height 18
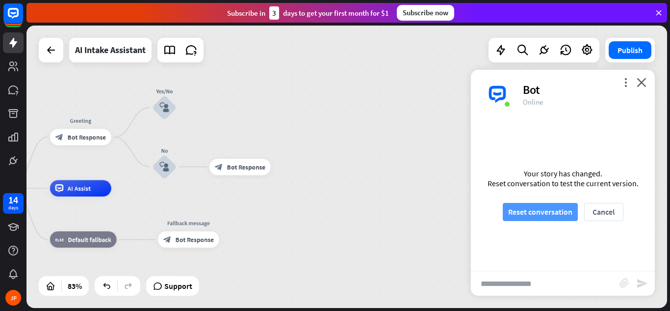
click at [507, 210] on button "Reset conversation" at bounding box center [540, 212] width 75 height 18
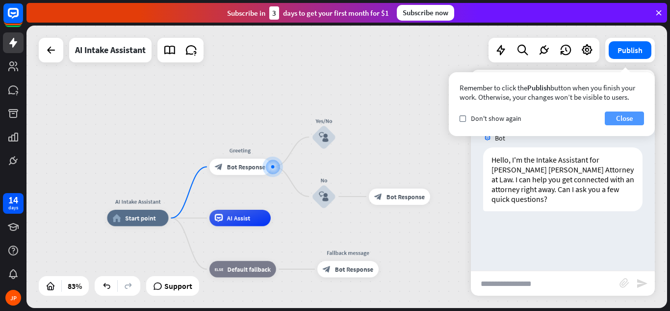
click at [625, 114] on button "Close" at bounding box center [624, 118] width 39 height 14
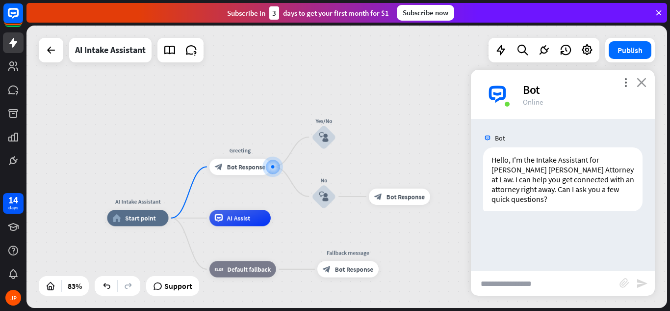
click at [639, 81] on icon "close" at bounding box center [642, 82] width 10 height 9
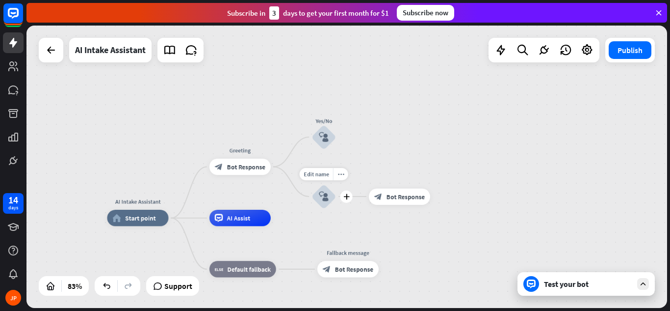
click at [323, 194] on icon "block_user_input" at bounding box center [324, 196] width 10 height 10
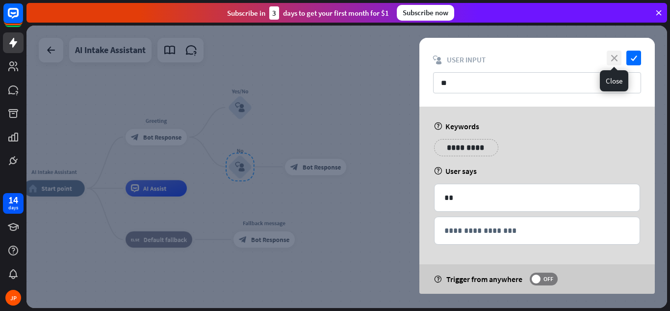
click at [614, 55] on icon "close" at bounding box center [614, 58] width 15 height 15
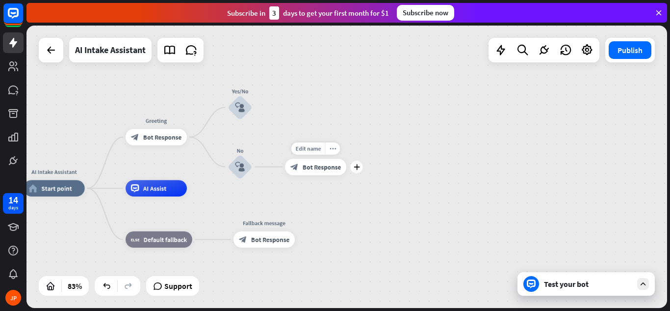
click at [325, 166] on span "Bot Response" at bounding box center [322, 166] width 38 height 8
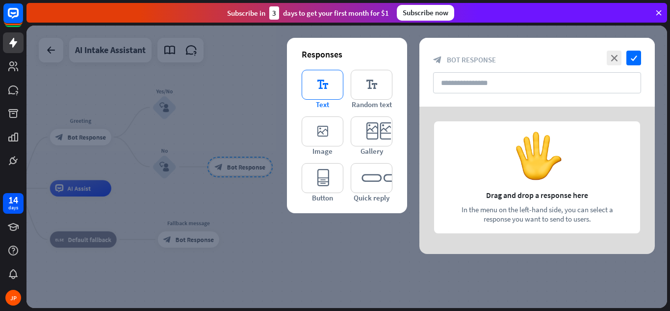
click at [323, 81] on icon "editor_text" at bounding box center [323, 85] width 42 height 30
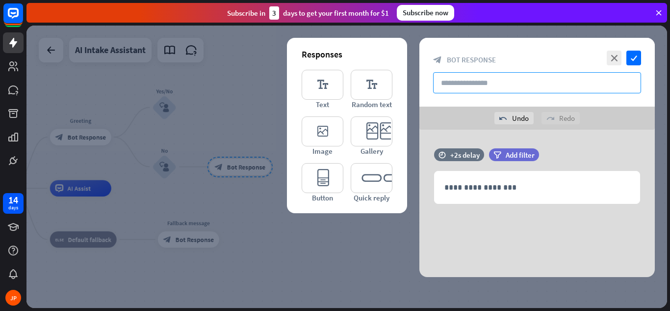
click at [451, 82] on input "text" at bounding box center [537, 82] width 208 height 21
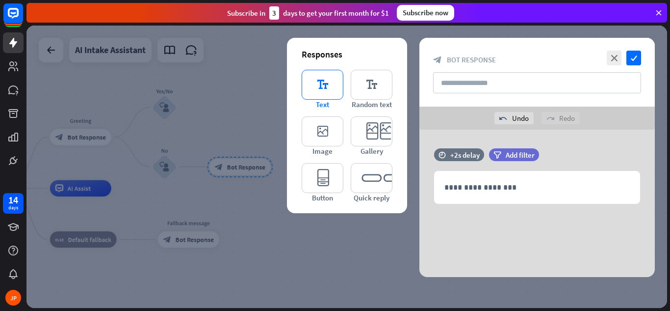
click at [327, 83] on icon "editor_text" at bounding box center [323, 85] width 42 height 30
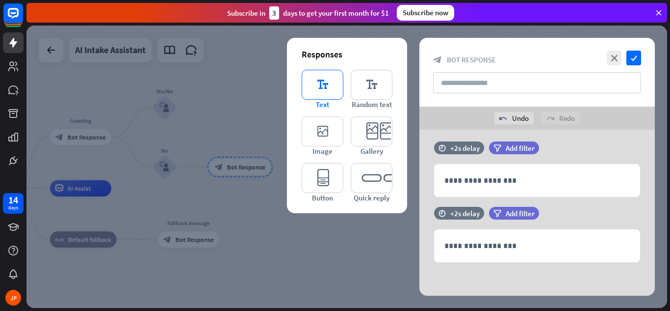
scroll to position [8, 0]
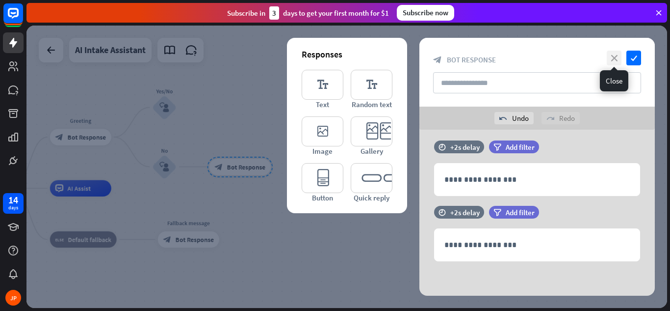
click at [611, 57] on icon "close" at bounding box center [614, 58] width 15 height 15
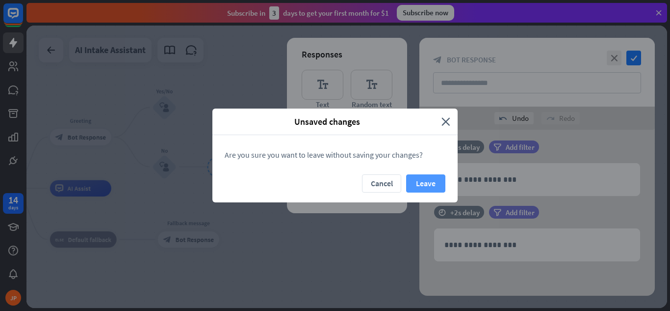
click at [420, 188] on button "Leave" at bounding box center [425, 183] width 39 height 18
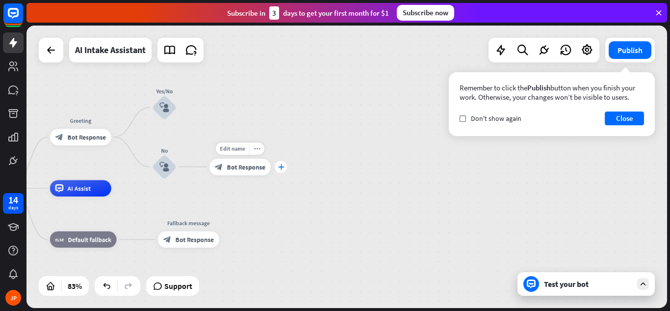
click at [282, 169] on icon "plus" at bounding box center [281, 167] width 6 height 6
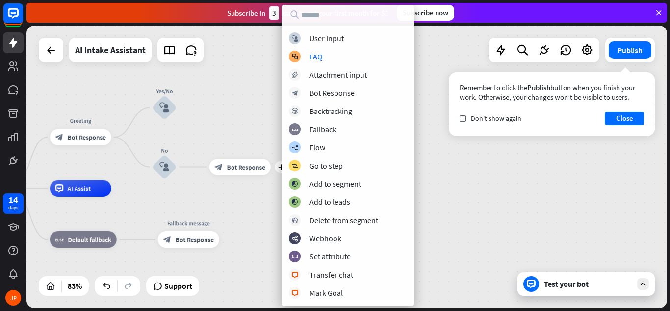
click at [229, 114] on div "AI Intake Assistant home_2 Start point Greeting block_bot_response Bot Response…" at bounding box center [347, 167] width 641 height 282
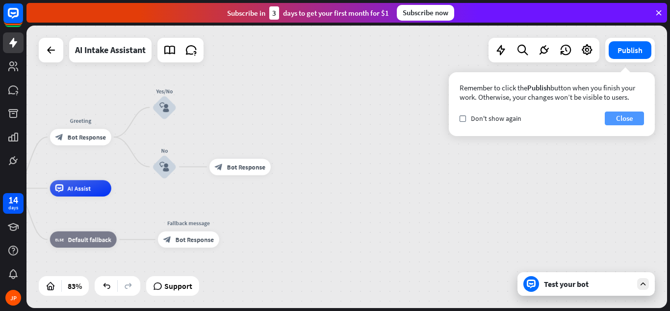
click at [622, 118] on button "Close" at bounding box center [624, 118] width 39 height 14
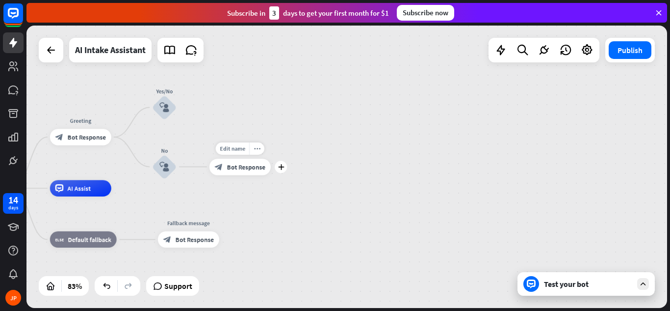
click at [246, 167] on span "Bot Response" at bounding box center [246, 166] width 38 height 8
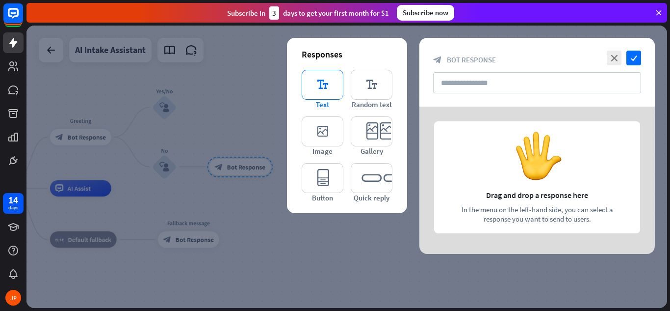
click at [313, 90] on icon "editor_text" at bounding box center [323, 85] width 42 height 30
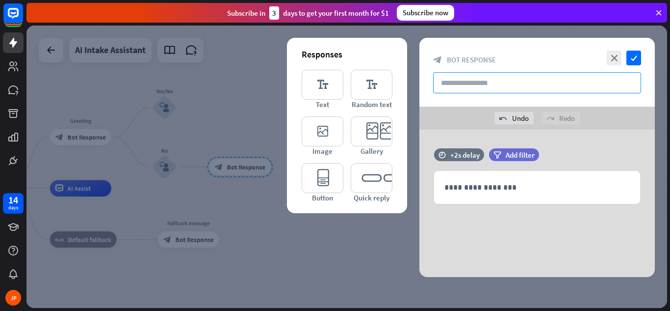
click at [458, 82] on input "text" at bounding box center [537, 82] width 208 height 21
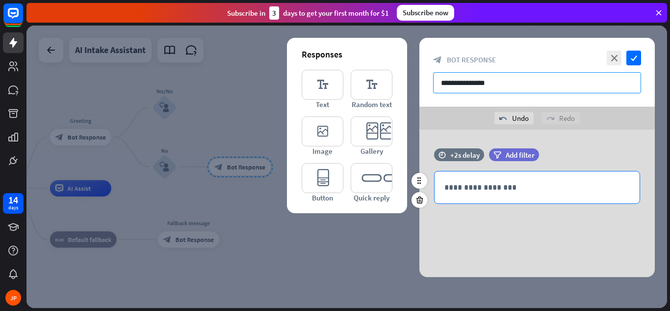
type input "**********"
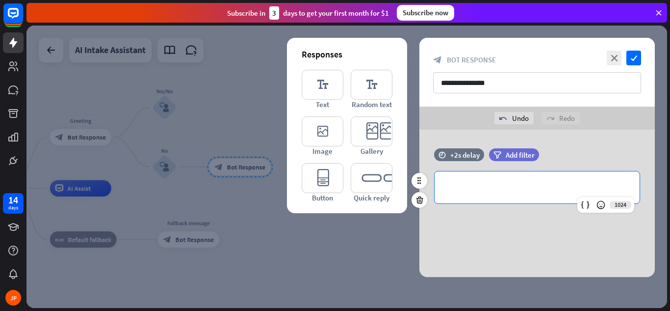
click at [458, 185] on p "**********" at bounding box center [538, 187] width 186 height 12
click at [613, 56] on icon "close" at bounding box center [614, 58] width 15 height 15
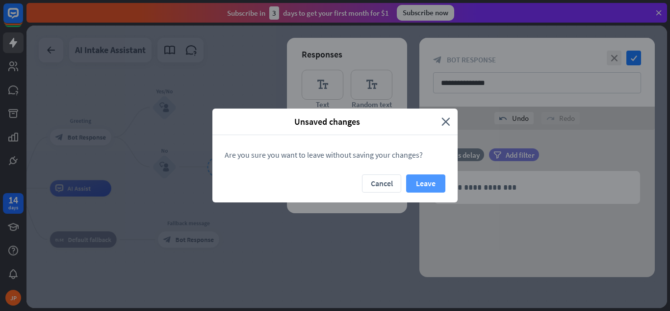
click at [423, 186] on button "Leave" at bounding box center [425, 183] width 39 height 18
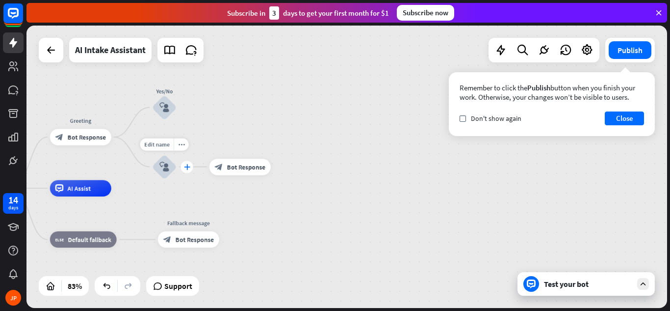
click at [191, 166] on div "plus" at bounding box center [187, 166] width 12 height 12
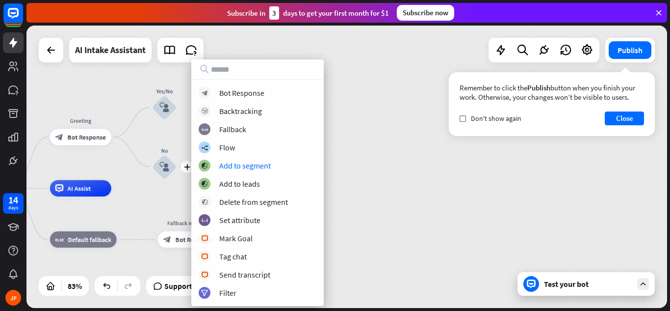
click at [348, 186] on div "AI Intake Assistant home_2 Start point Greeting block_bot_response Bot Response…" at bounding box center [347, 167] width 641 height 282
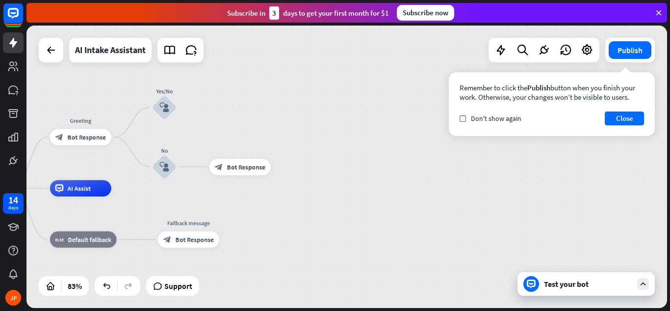
click at [323, 140] on div "AI Intake Assistant home_2 Start point Greeting block_bot_response Bot Response…" at bounding box center [347, 167] width 641 height 282
click at [91, 138] on span "Bot Response" at bounding box center [87, 137] width 38 height 8
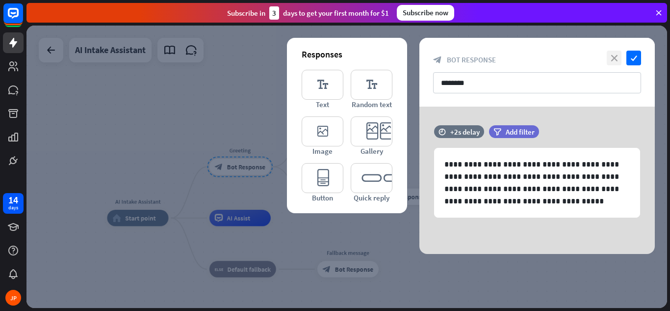
click at [615, 56] on icon "close" at bounding box center [614, 58] width 15 height 15
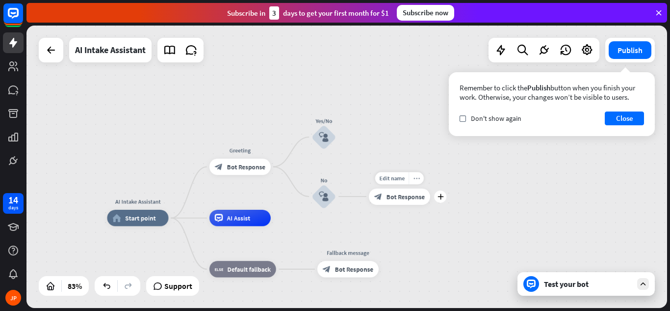
click at [416, 177] on icon "more_horiz" at bounding box center [416, 178] width 6 height 6
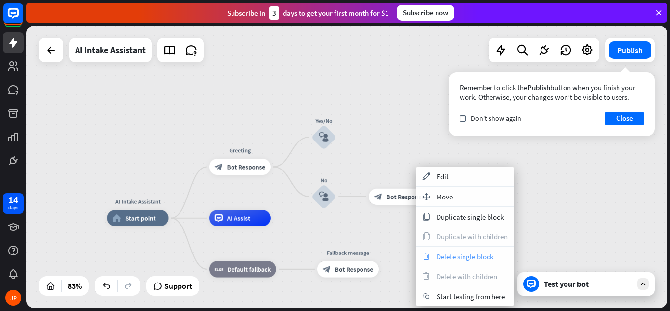
click at [449, 257] on span "Delete single block" at bounding box center [465, 256] width 57 height 9
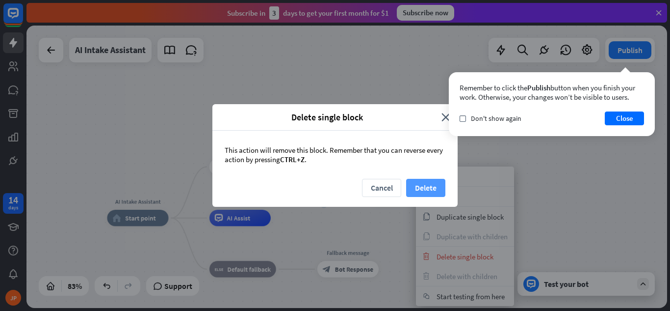
click at [417, 179] on button "Delete" at bounding box center [425, 188] width 39 height 18
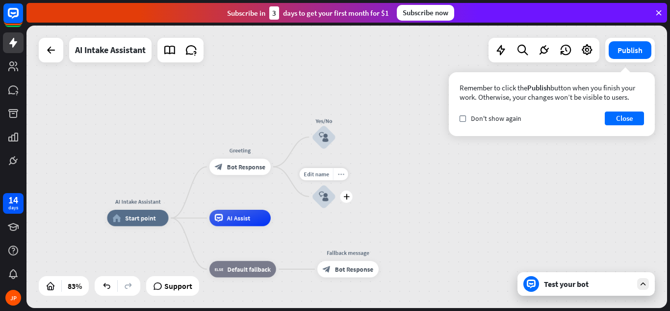
click at [342, 174] on icon "more_horiz" at bounding box center [341, 174] width 6 height 6
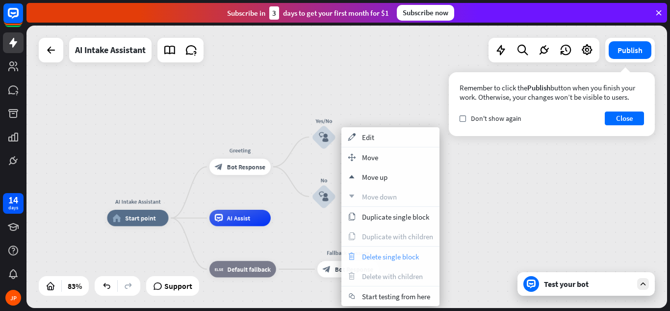
click at [373, 258] on span "Delete single block" at bounding box center [390, 256] width 57 height 9
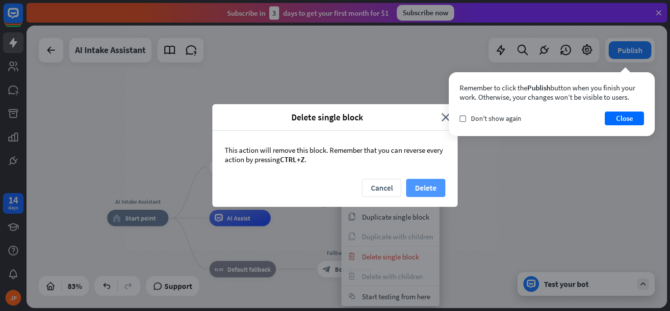
click at [426, 183] on button "Delete" at bounding box center [425, 188] width 39 height 18
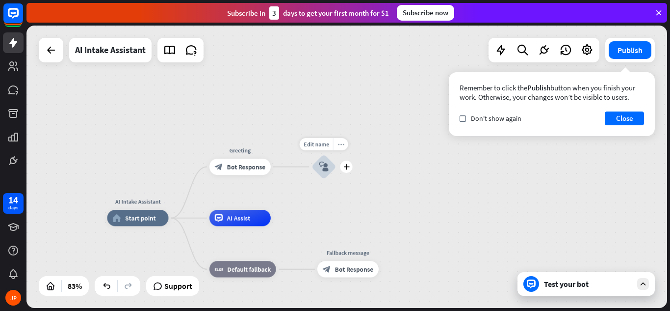
click at [341, 145] on icon "more_horiz" at bounding box center [341, 144] width 6 height 6
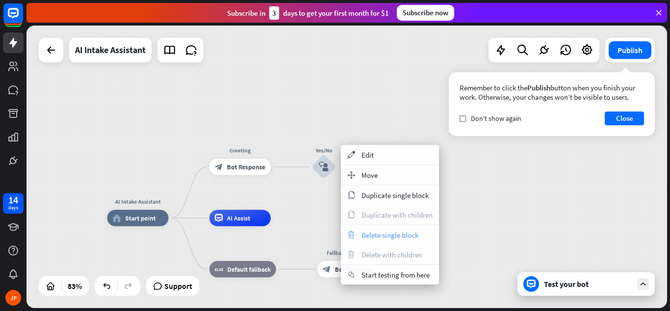
click at [374, 237] on span "Delete single block" at bounding box center [390, 234] width 57 height 9
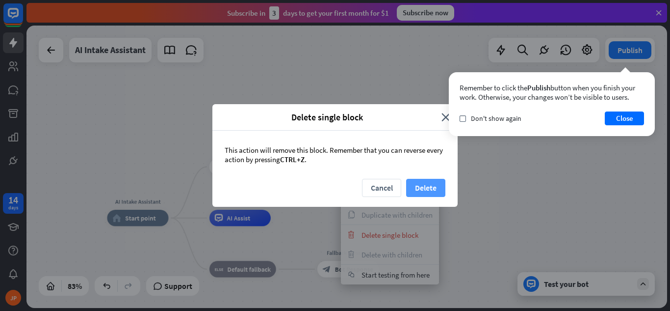
click at [422, 187] on button "Delete" at bounding box center [425, 188] width 39 height 18
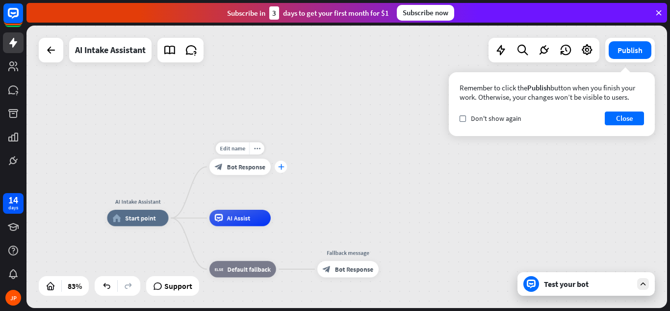
click at [285, 166] on div "plus" at bounding box center [281, 166] width 12 height 12
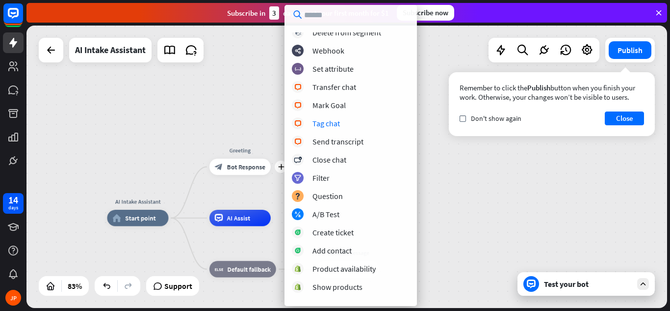
scroll to position [188, 0]
click at [324, 195] on div "Question" at bounding box center [328, 195] width 30 height 10
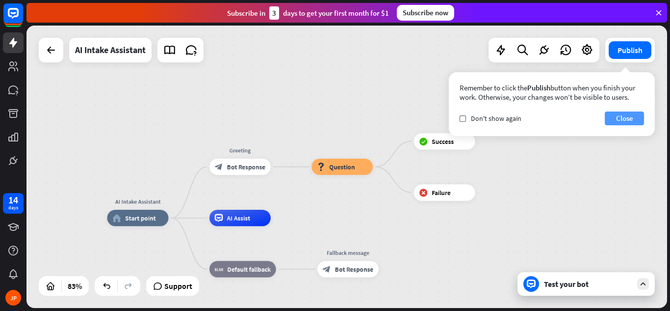
click at [636, 112] on button "Close" at bounding box center [624, 118] width 39 height 14
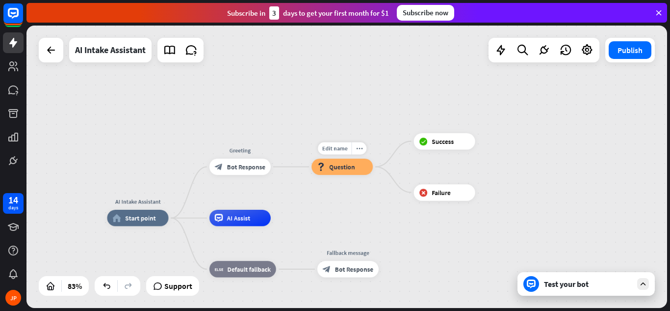
click at [342, 167] on span "Question" at bounding box center [342, 166] width 26 height 8
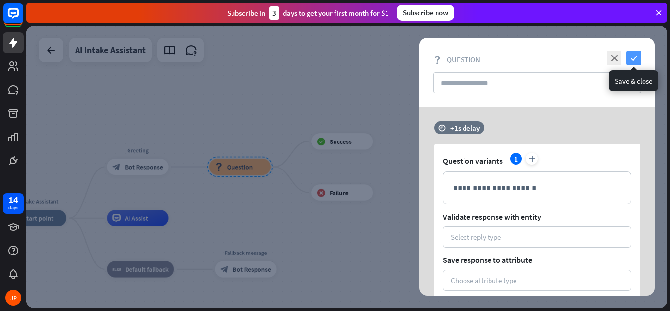
click at [634, 58] on icon "check" at bounding box center [634, 58] width 15 height 15
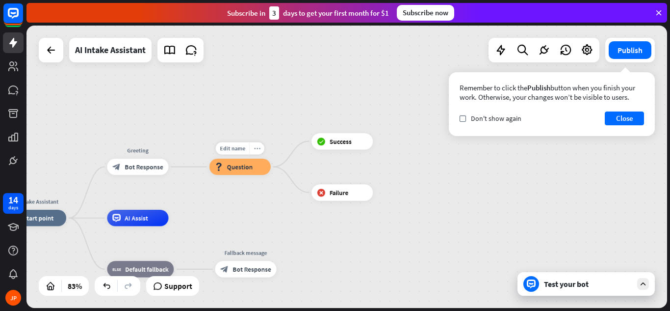
click at [262, 148] on div "more_horiz" at bounding box center [256, 148] width 15 height 12
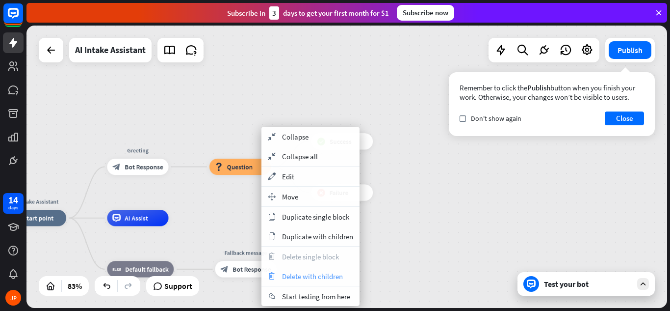
click at [300, 279] on span "Delete with children" at bounding box center [312, 275] width 61 height 9
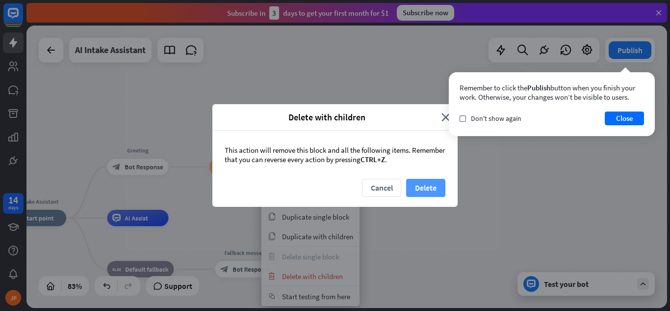
click at [428, 185] on button "Delete" at bounding box center [425, 188] width 39 height 18
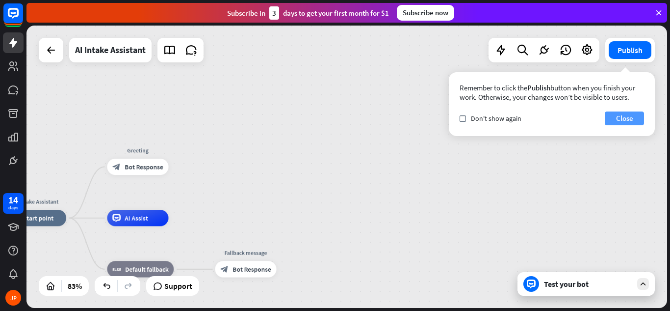
click at [611, 119] on button "Close" at bounding box center [624, 118] width 39 height 14
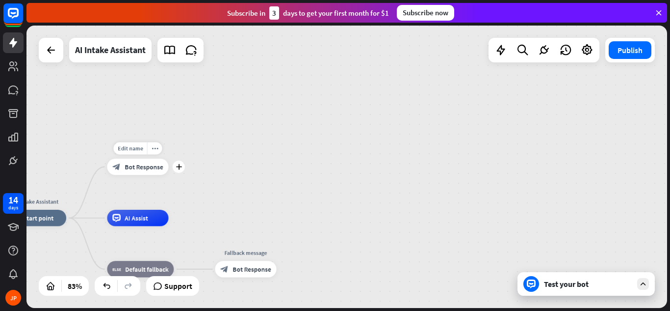
click at [140, 172] on div "block_bot_response Bot Response" at bounding box center [137, 167] width 61 height 16
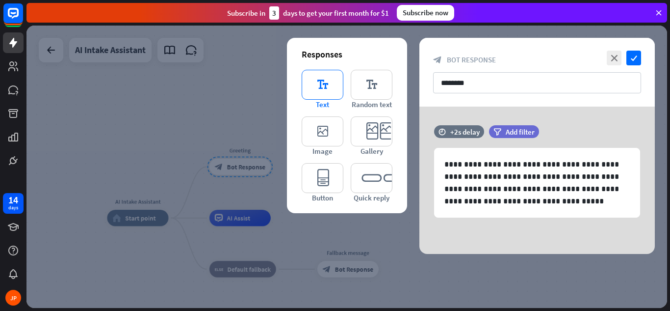
click at [317, 83] on icon "editor_text" at bounding box center [323, 85] width 42 height 30
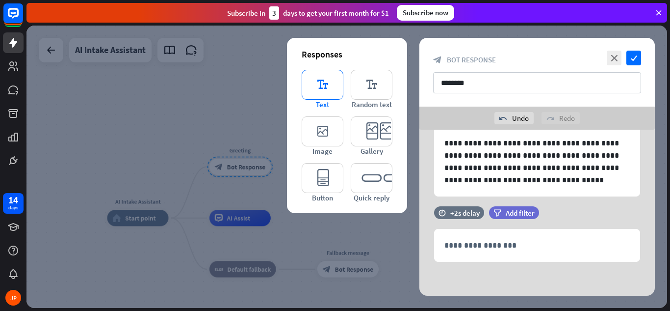
scroll to position [45, 0]
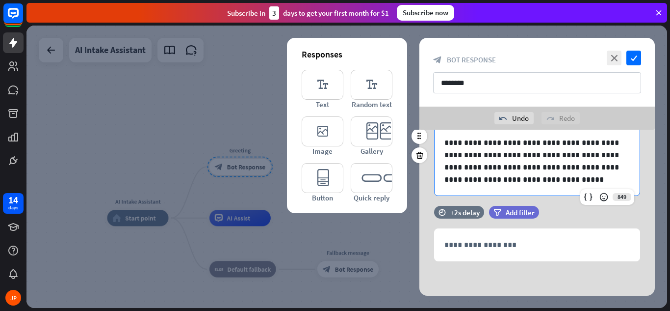
click at [480, 179] on p "**********" at bounding box center [538, 160] width 186 height 49
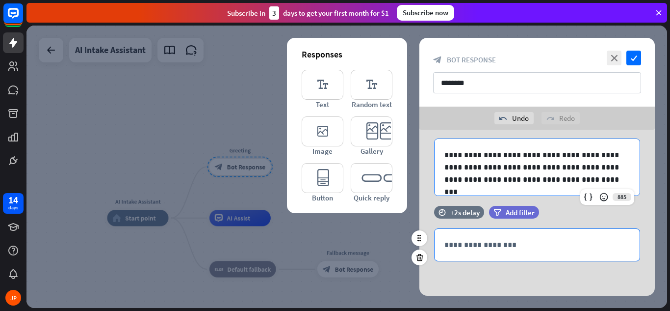
click at [486, 245] on p "**********" at bounding box center [538, 245] width 186 height 12
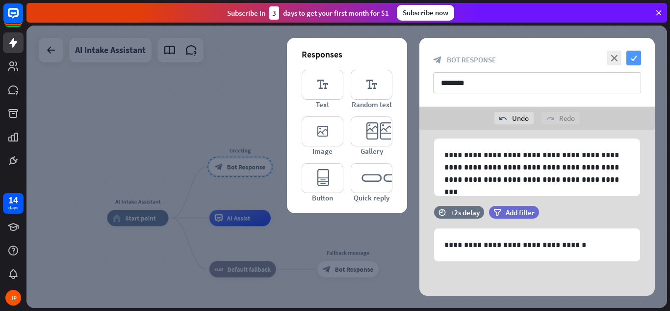
click at [631, 61] on icon "check" at bounding box center [634, 58] width 15 height 15
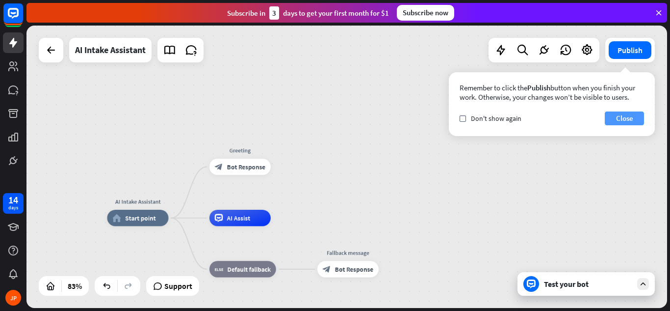
click at [610, 119] on button "Close" at bounding box center [624, 118] width 39 height 14
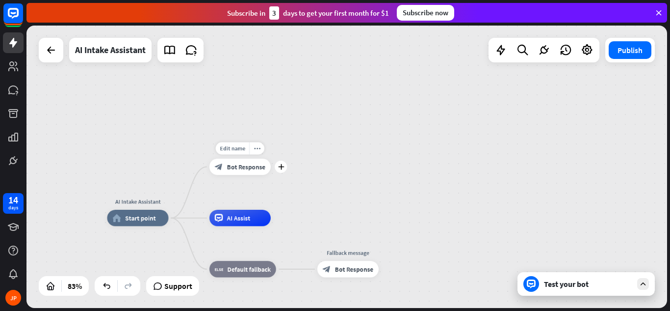
click at [250, 168] on span "Bot Response" at bounding box center [246, 166] width 38 height 8
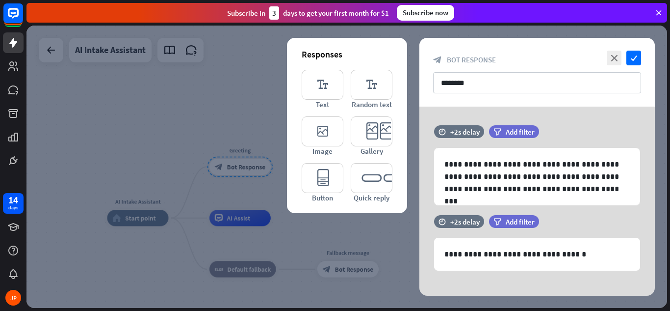
click at [245, 124] on div at bounding box center [347, 167] width 641 height 282
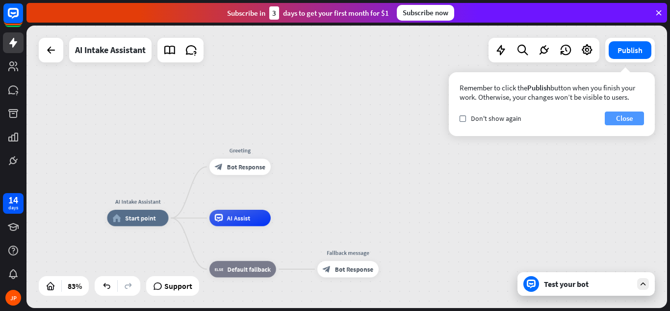
click at [619, 120] on button "Close" at bounding box center [624, 118] width 39 height 14
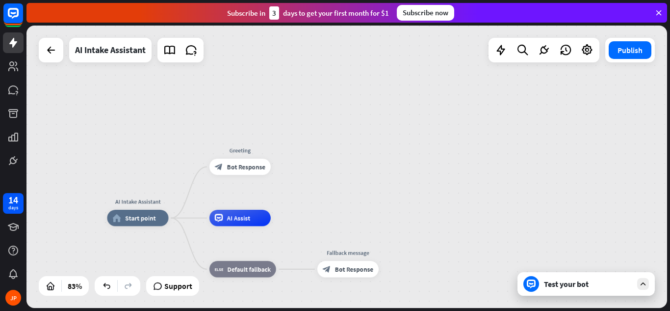
click at [567, 282] on div "Test your bot" at bounding box center [588, 284] width 88 height 10
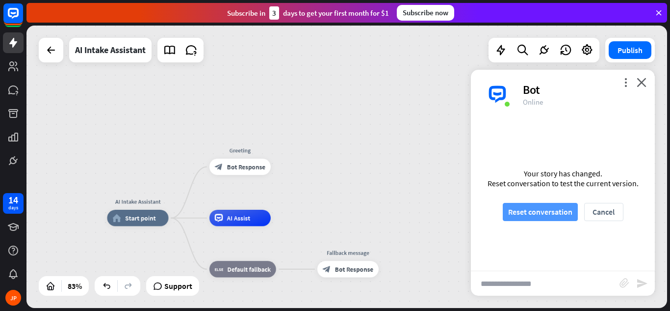
click at [543, 209] on button "Reset conversation" at bounding box center [540, 212] width 75 height 18
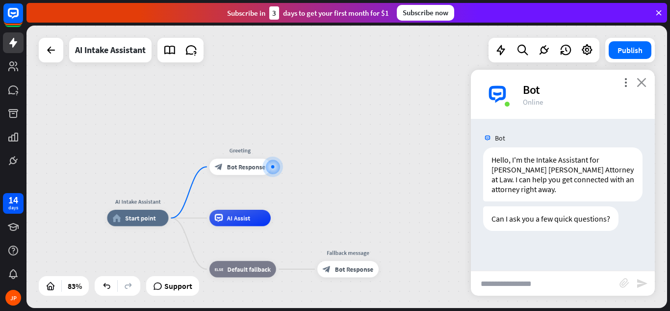
click at [643, 81] on icon "close" at bounding box center [642, 82] width 10 height 9
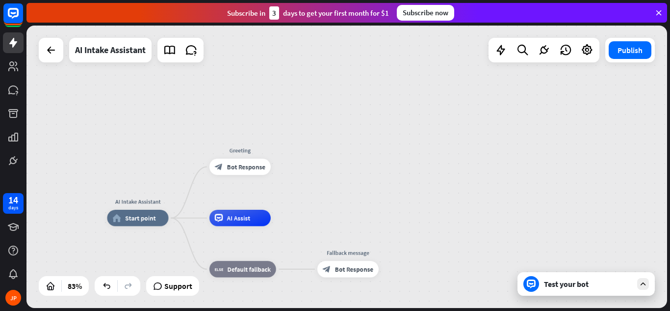
click at [581, 283] on div "Test your bot" at bounding box center [588, 284] width 88 height 10
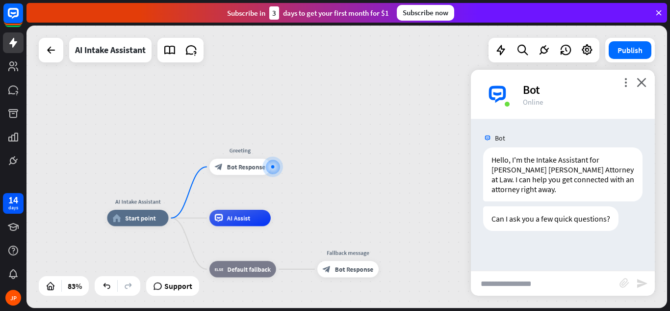
click at [368, 138] on div "AI Intake Assistant home_2 Start point Greeting block_bot_response Bot Response…" at bounding box center [347, 167] width 641 height 282
click at [242, 165] on span "Bot Response" at bounding box center [246, 166] width 38 height 8
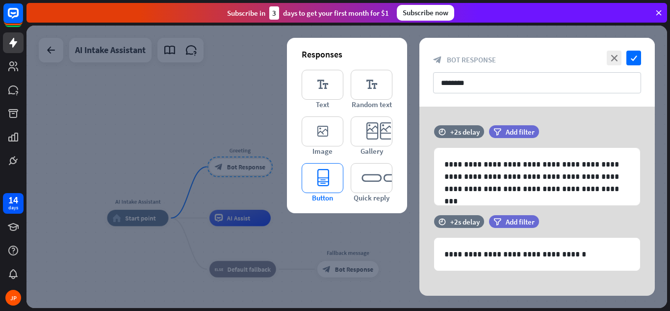
click at [321, 175] on icon "editor_button" at bounding box center [323, 178] width 42 height 30
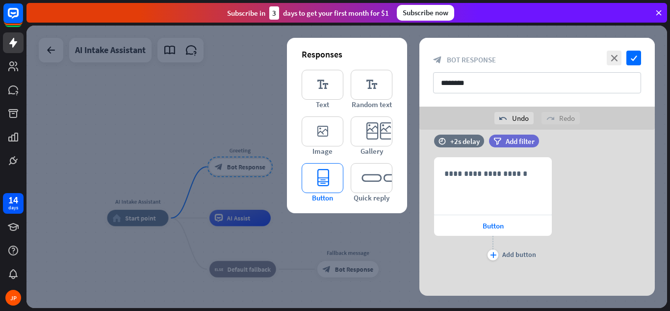
scroll to position [170, 0]
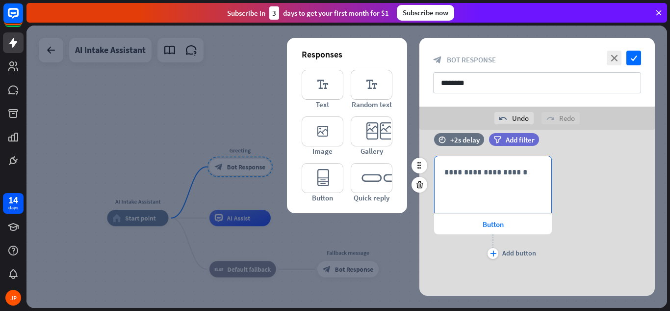
click at [476, 172] on p "**********" at bounding box center [493, 172] width 97 height 12
click at [493, 252] on icon "plus" at bounding box center [493, 253] width 6 height 6
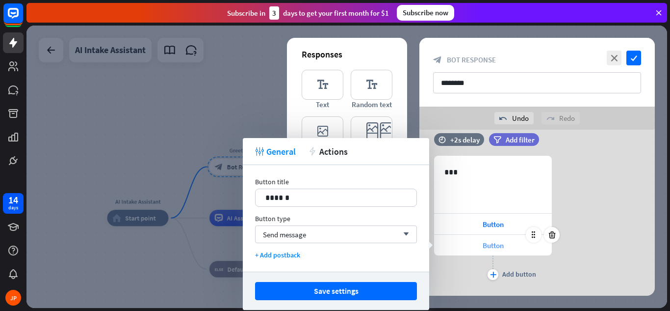
click at [488, 244] on span "Button" at bounding box center [493, 244] width 21 height 9
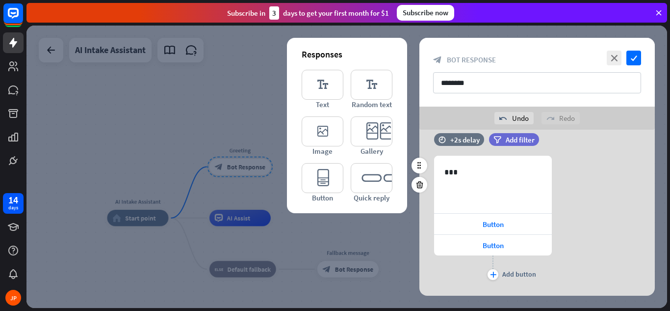
scroll to position [191, 0]
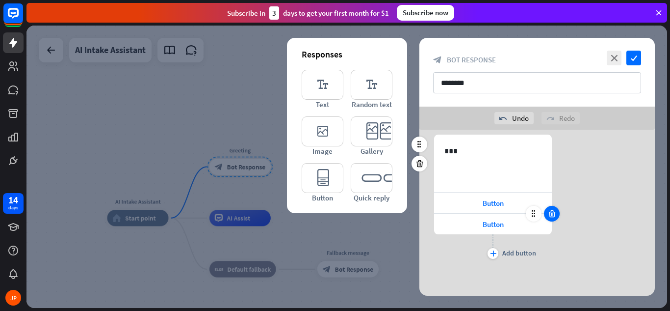
click at [551, 213] on icon at bounding box center [552, 213] width 9 height 9
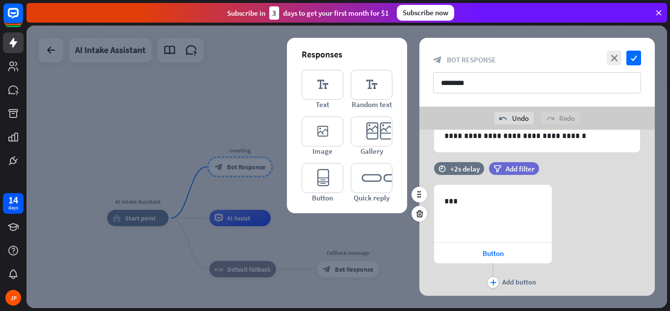
scroll to position [141, 0]
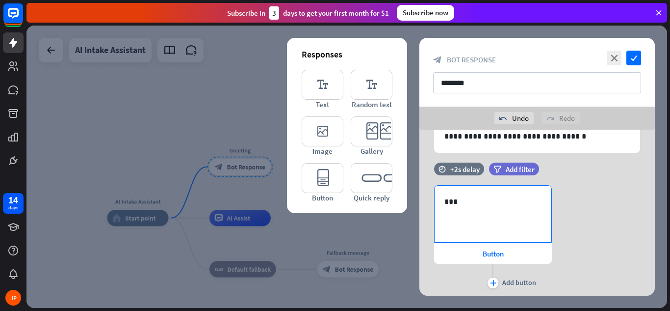
click at [472, 197] on p "***" at bounding box center [493, 201] width 97 height 12
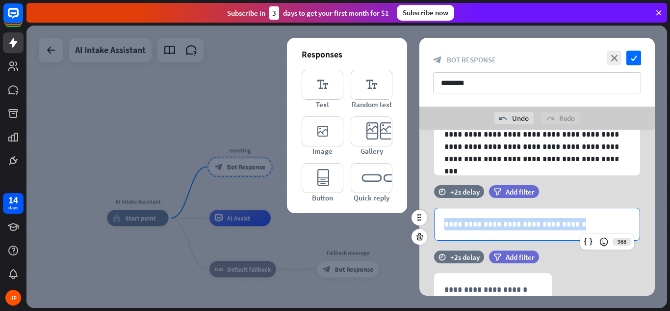
drag, startPoint x: 565, startPoint y: 222, endPoint x: 446, endPoint y: 219, distance: 119.3
click at [446, 219] on p "**********" at bounding box center [538, 224] width 186 height 12
copy p "**********"
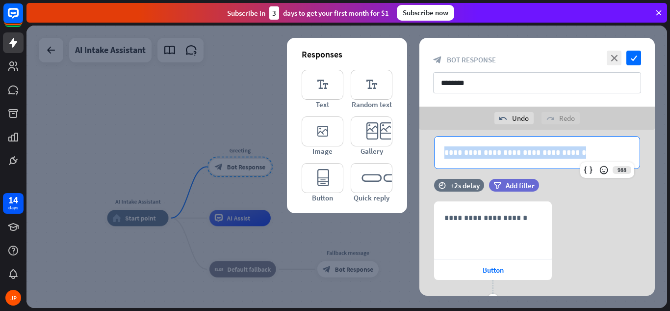
scroll to position [147, 0]
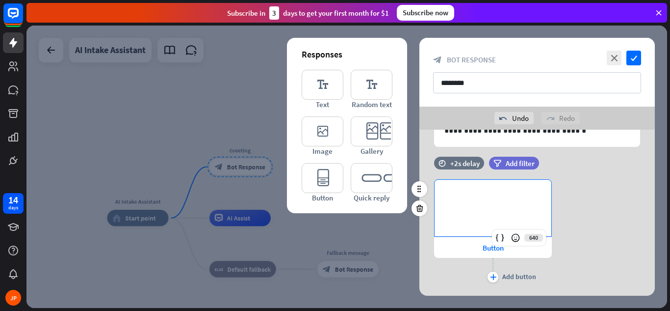
click at [478, 196] on p "**********" at bounding box center [493, 195] width 97 height 12
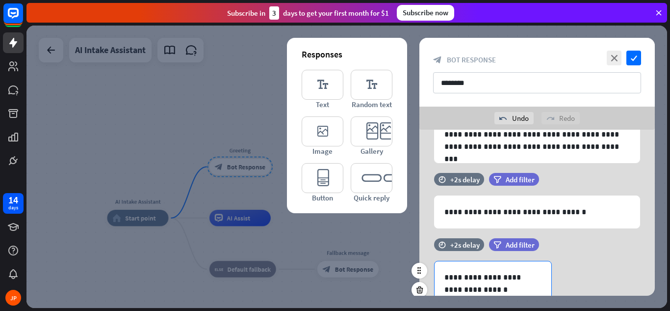
scroll to position [65, 0]
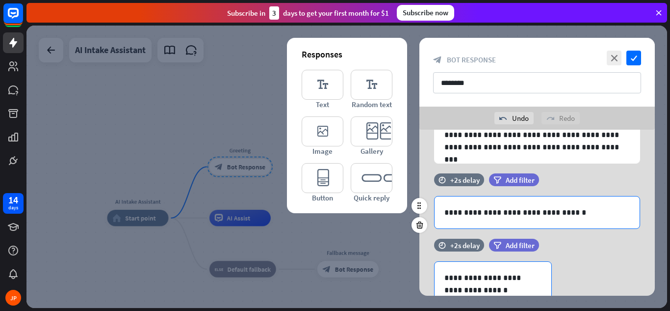
click at [584, 209] on p "**********" at bounding box center [538, 212] width 186 height 12
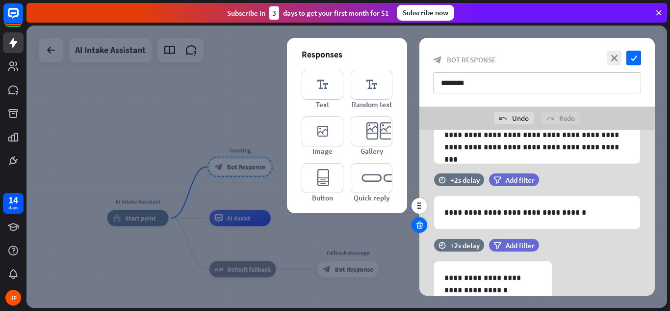
click at [420, 225] on icon at bounding box center [419, 224] width 9 height 9
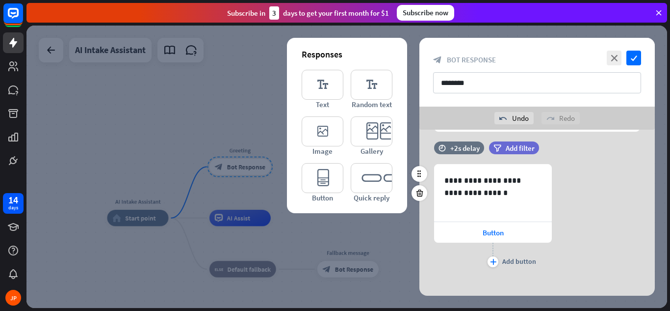
scroll to position [98, 0]
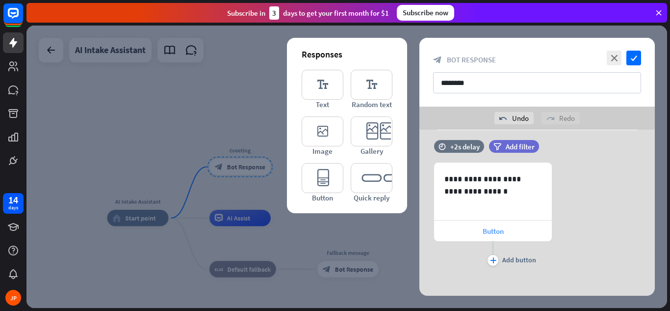
click at [496, 231] on span "Button" at bounding box center [493, 230] width 21 height 9
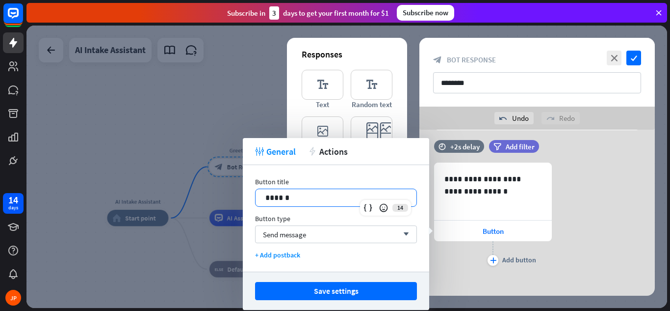
click at [358, 196] on p "******" at bounding box center [336, 197] width 141 height 12
click at [346, 199] on p "**********" at bounding box center [336, 197] width 141 height 12
click at [408, 236] on icon "arrow_down" at bounding box center [404, 234] width 11 height 6
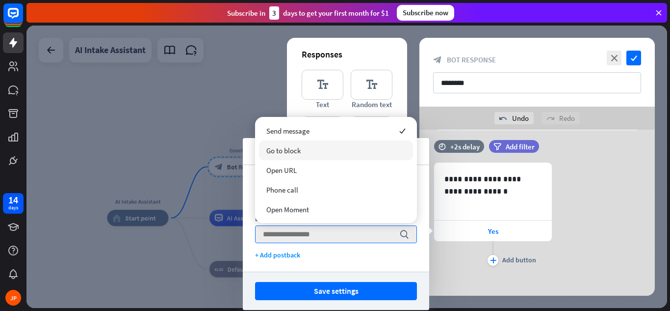
click at [328, 153] on div "Go to block" at bounding box center [336, 150] width 154 height 20
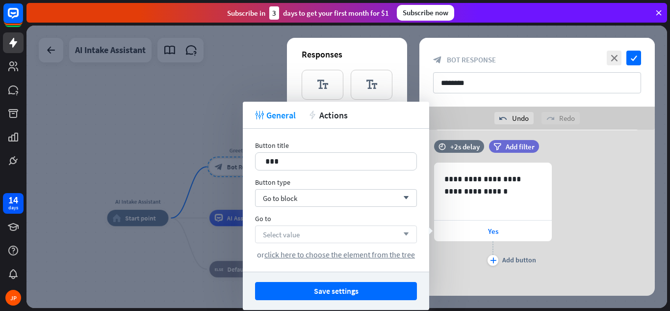
click at [403, 234] on icon "arrow_down" at bounding box center [404, 234] width 11 height 6
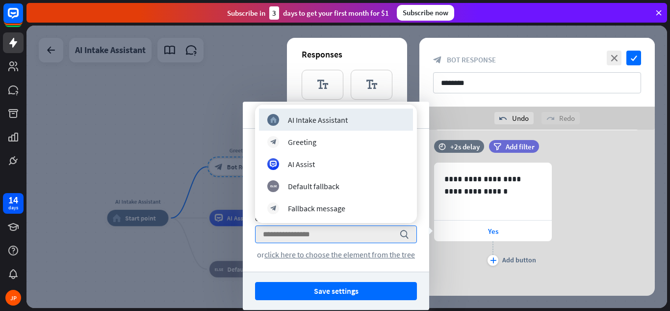
click at [395, 266] on div "Button title 17 *** Button type Go to block arrow_down Go to search or click he…" at bounding box center [336, 200] width 186 height 143
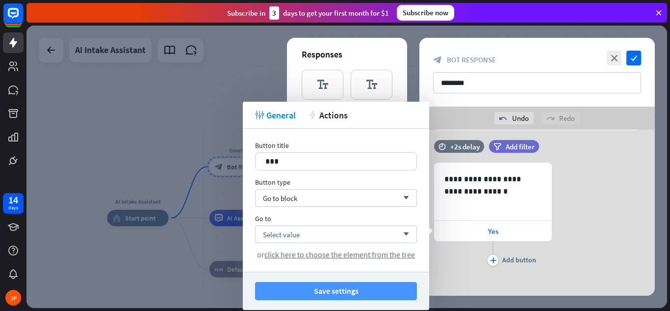
click at [358, 292] on button "Save settings" at bounding box center [336, 291] width 162 height 18
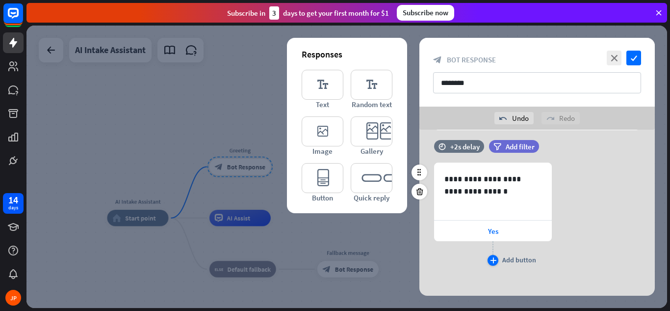
click at [495, 259] on icon "plus" at bounding box center [493, 260] width 6 height 6
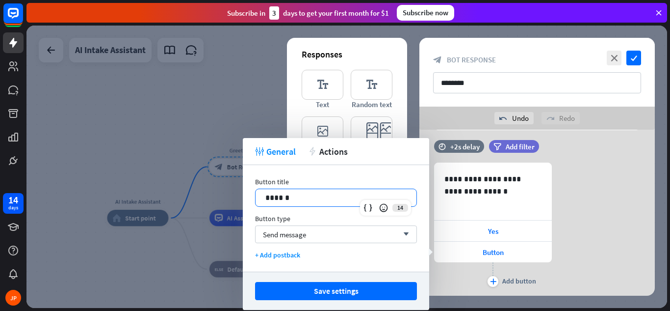
click at [352, 198] on p "******" at bounding box center [336, 197] width 141 height 12
click at [405, 233] on icon "arrow_down" at bounding box center [404, 234] width 11 height 6
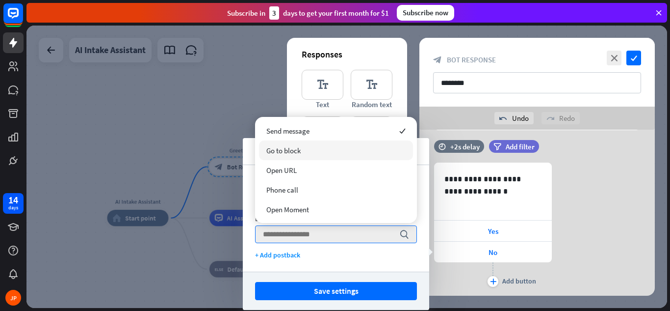
click at [348, 153] on div "Go to block" at bounding box center [336, 150] width 154 height 20
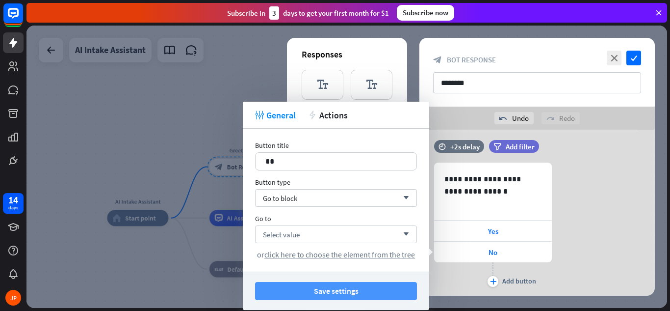
click at [348, 287] on button "Save settings" at bounding box center [336, 291] width 162 height 18
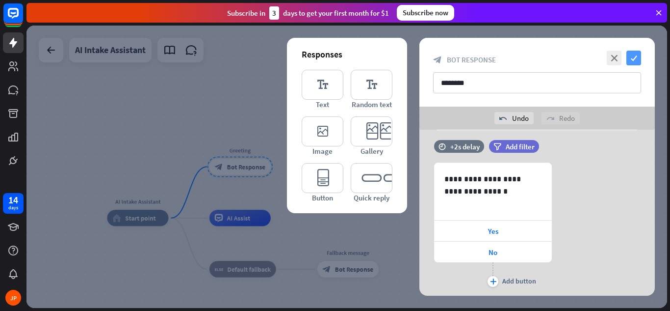
click at [634, 58] on icon "check" at bounding box center [634, 58] width 15 height 15
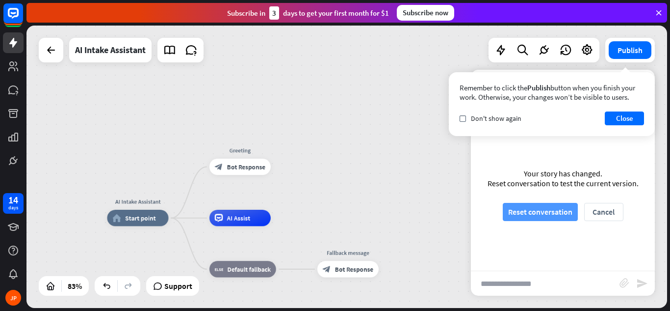
click at [540, 213] on button "Reset conversation" at bounding box center [540, 212] width 75 height 18
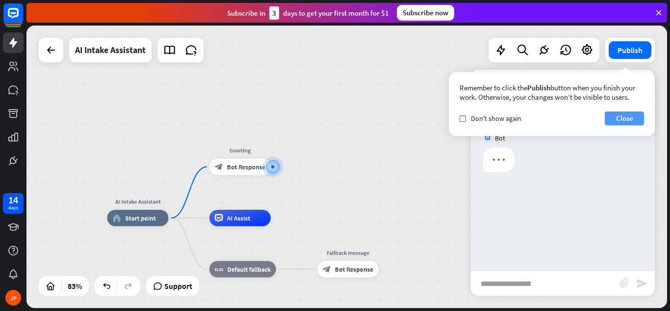
click at [611, 118] on button "Close" at bounding box center [624, 118] width 39 height 14
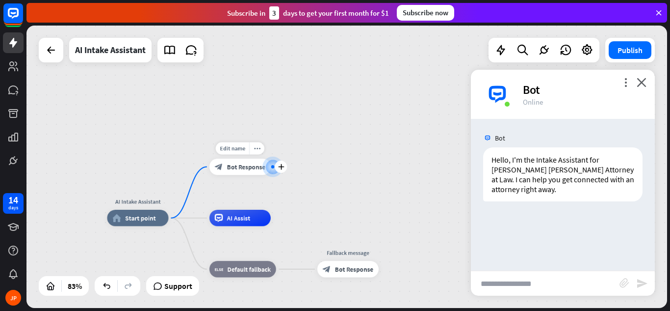
click at [250, 167] on span "Bot Response" at bounding box center [246, 166] width 38 height 8
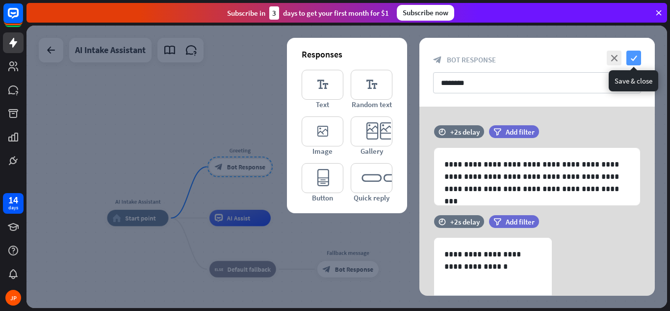
click at [635, 58] on icon "check" at bounding box center [634, 58] width 15 height 15
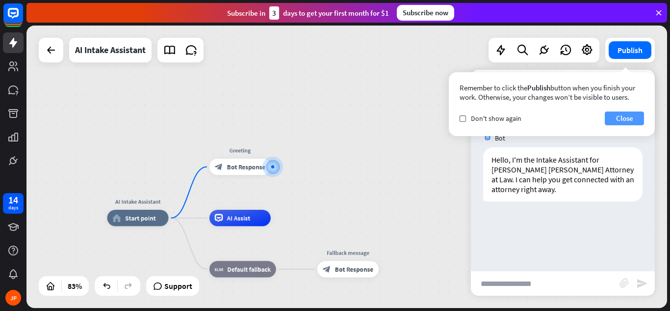
click at [634, 118] on button "Close" at bounding box center [624, 118] width 39 height 14
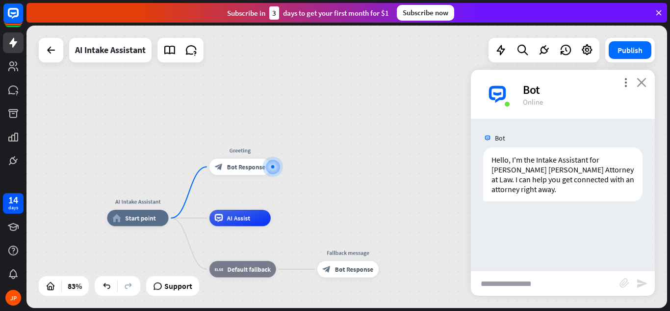
click at [638, 81] on icon "close" at bounding box center [642, 82] width 10 height 9
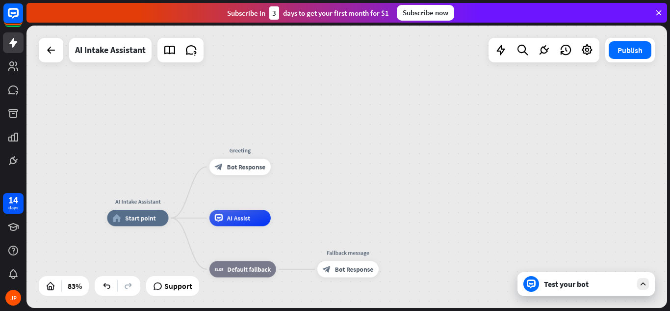
click at [599, 285] on div "Test your bot" at bounding box center [588, 284] width 88 height 10
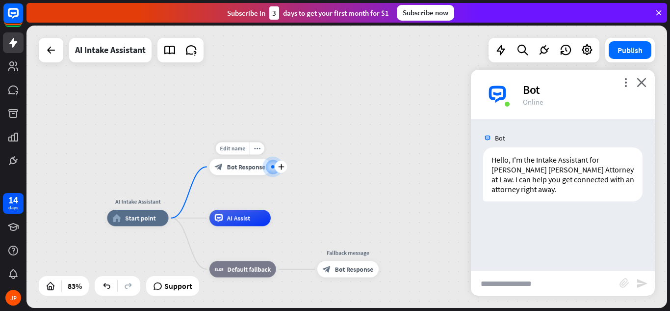
click at [238, 170] on span "Bot Response" at bounding box center [246, 166] width 38 height 8
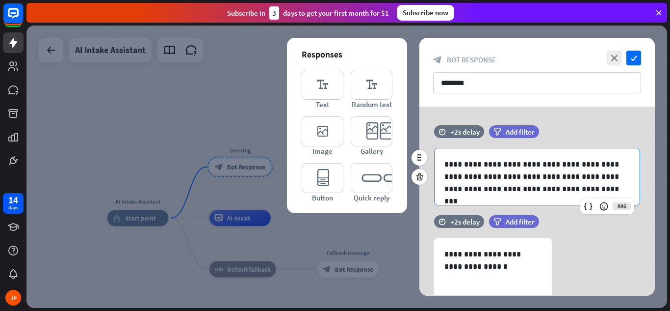
click at [540, 188] on p "**********" at bounding box center [538, 176] width 186 height 37
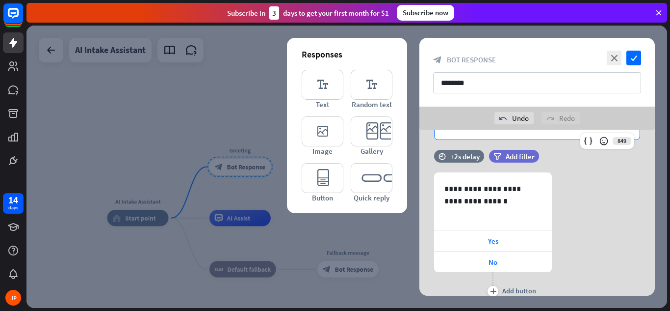
scroll to position [101, 0]
click at [420, 201] on icon at bounding box center [419, 200] width 9 height 9
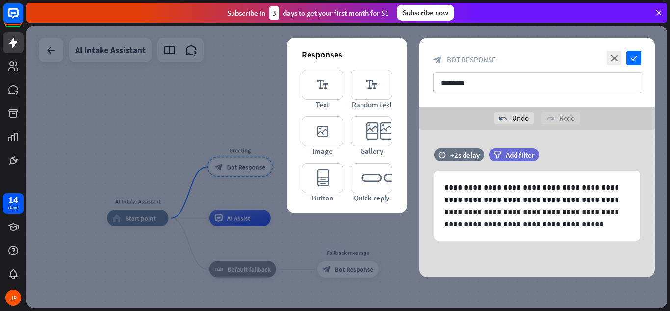
scroll to position [0, 0]
click at [319, 82] on icon "editor_text" at bounding box center [323, 85] width 42 height 30
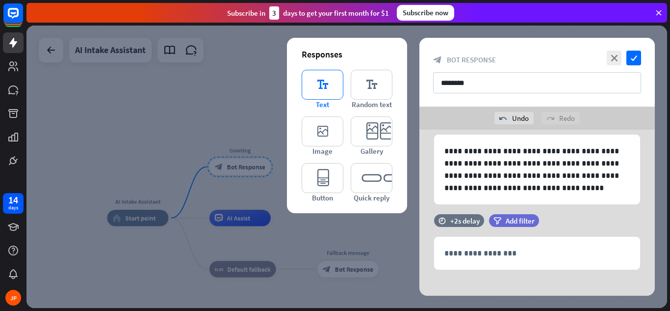
scroll to position [45, 0]
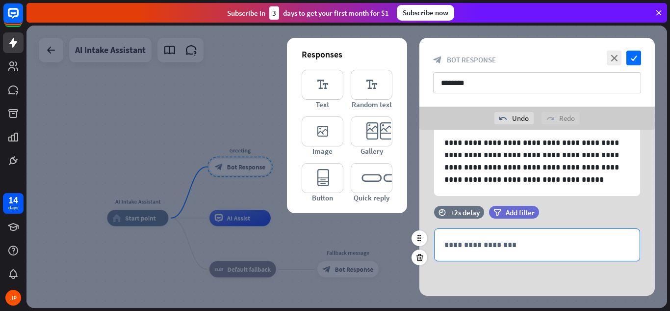
click at [466, 250] on p "**********" at bounding box center [538, 245] width 186 height 12
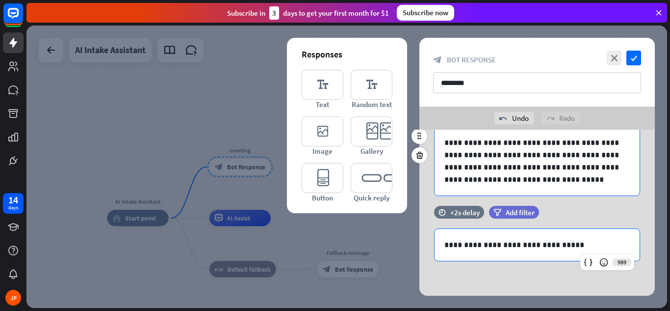
click at [486, 180] on p "**********" at bounding box center [538, 160] width 186 height 49
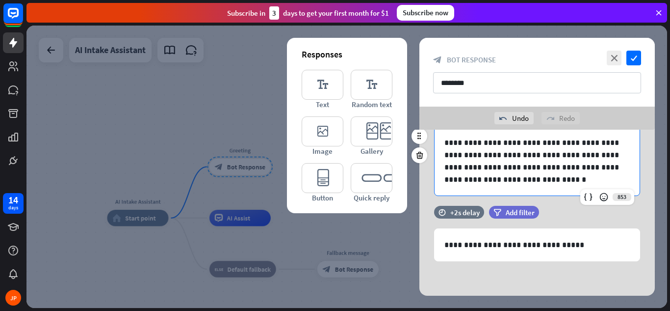
scroll to position [32, 0]
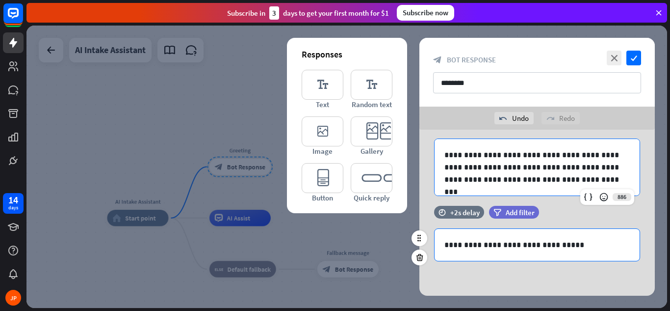
click at [564, 246] on p "**********" at bounding box center [538, 245] width 186 height 12
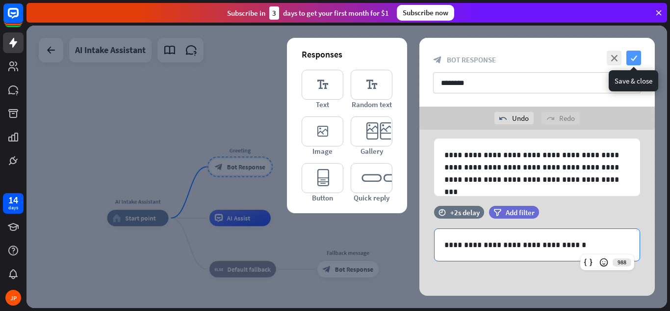
click at [631, 58] on icon "check" at bounding box center [634, 58] width 15 height 15
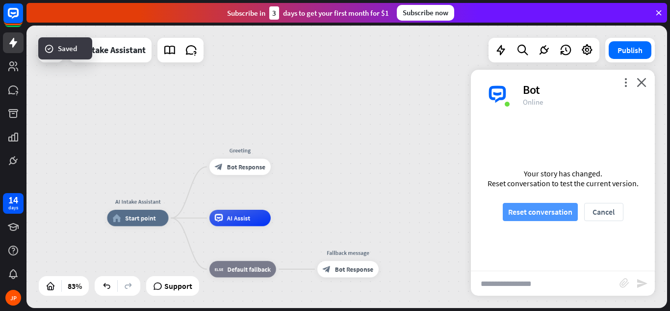
click at [524, 206] on button "Reset conversation" at bounding box center [540, 212] width 75 height 18
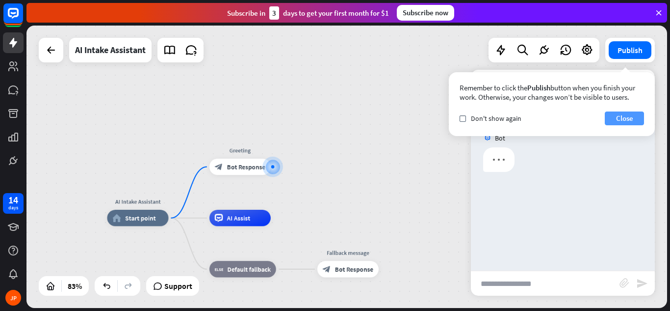
click at [611, 120] on button "Close" at bounding box center [624, 118] width 39 height 14
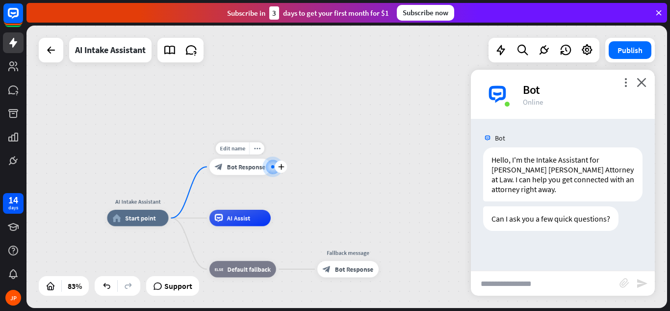
click at [246, 166] on span "Bot Response" at bounding box center [246, 166] width 38 height 8
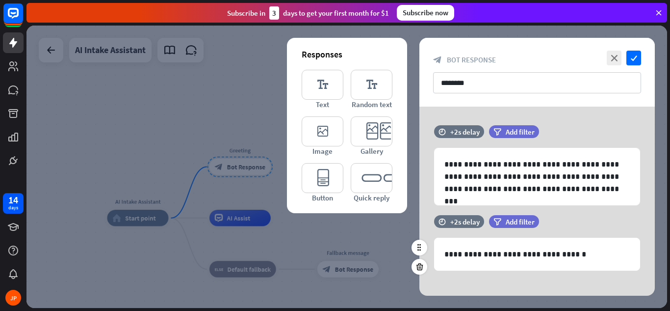
scroll to position [9, 0]
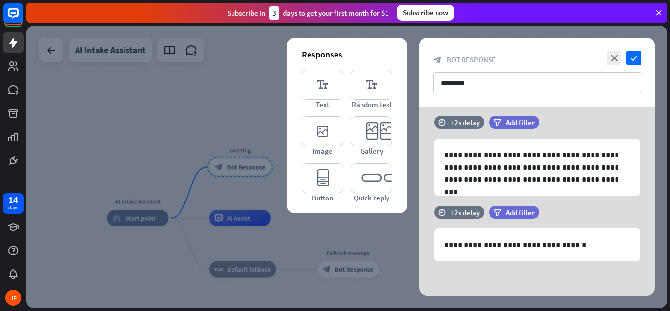
click at [201, 95] on div at bounding box center [347, 167] width 641 height 282
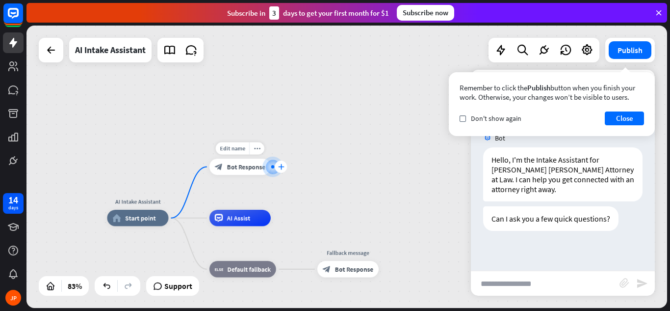
click at [282, 167] on icon "plus" at bounding box center [281, 167] width 6 height 6
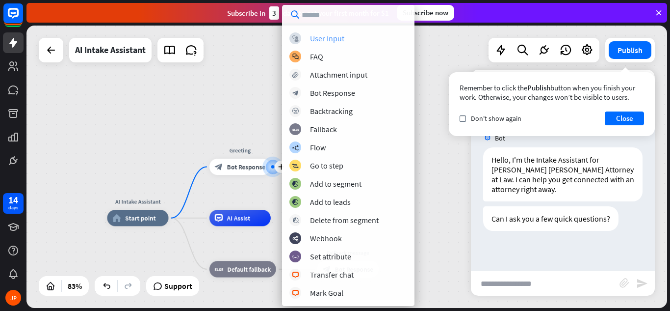
click at [327, 38] on div "User Input" at bounding box center [327, 38] width 34 height 10
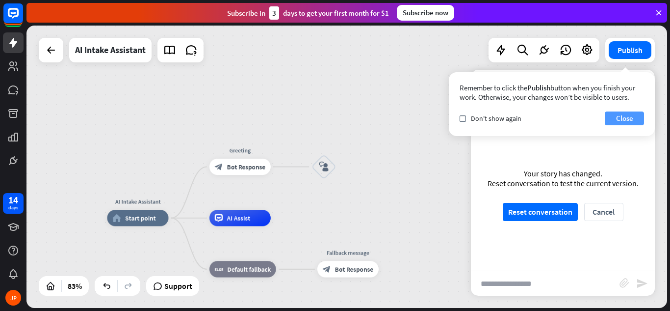
click at [620, 116] on button "Close" at bounding box center [624, 118] width 39 height 14
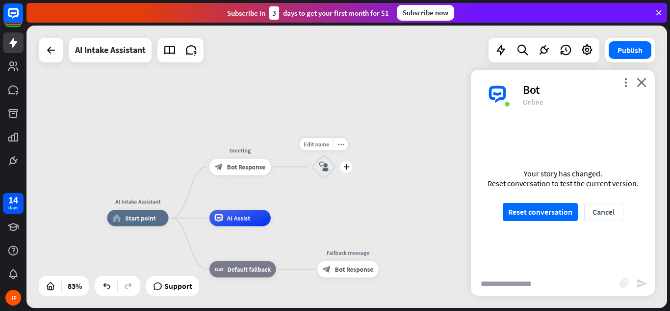
click at [324, 165] on icon "block_user_input" at bounding box center [324, 167] width 10 height 10
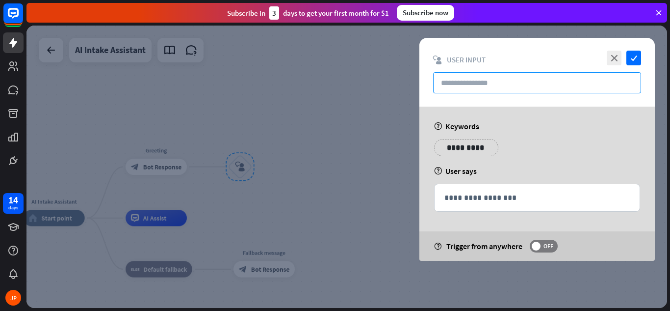
click at [454, 82] on input "text" at bounding box center [537, 82] width 208 height 21
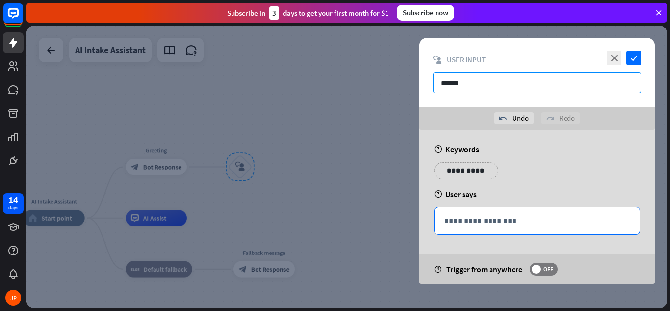
type input "******"
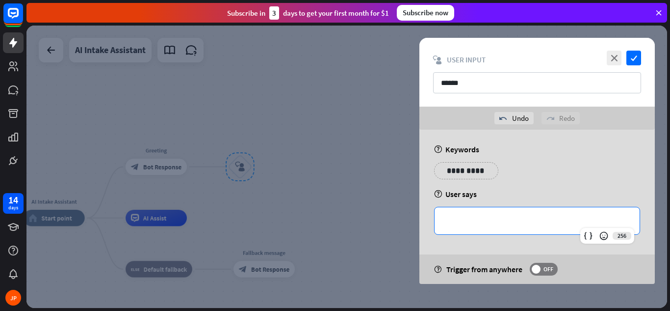
click at [474, 216] on p "**********" at bounding box center [538, 220] width 186 height 12
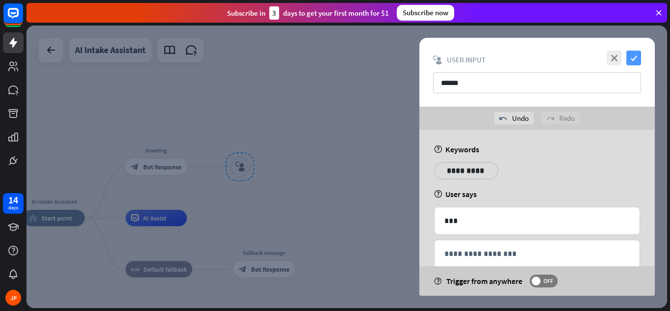
click at [636, 57] on icon "check" at bounding box center [634, 58] width 15 height 15
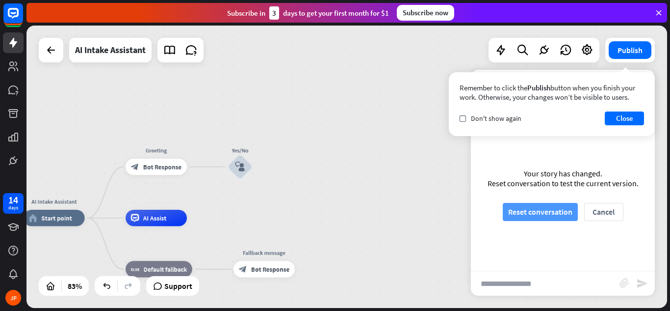
click at [532, 212] on button "Reset conversation" at bounding box center [540, 212] width 75 height 18
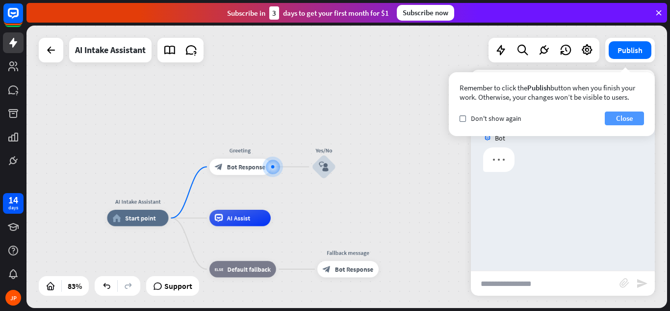
click at [615, 114] on button "Close" at bounding box center [624, 118] width 39 height 14
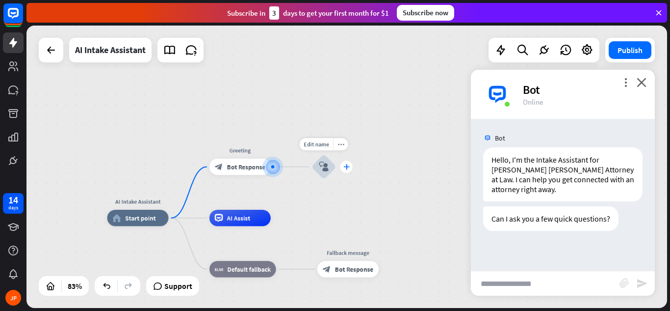
click at [348, 166] on icon "plus" at bounding box center [347, 167] width 6 height 6
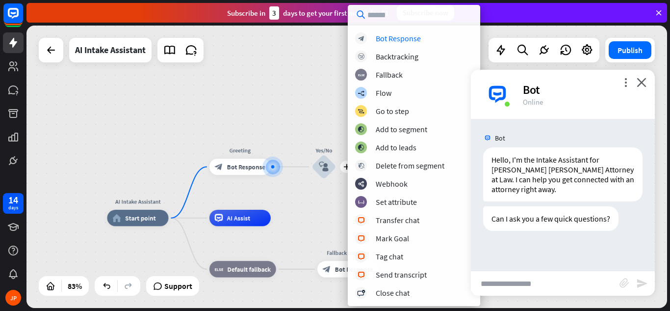
click at [325, 75] on div "AI Intake Assistant home_2 Start point Greeting block_bot_response Bot Response…" at bounding box center [347, 167] width 641 height 282
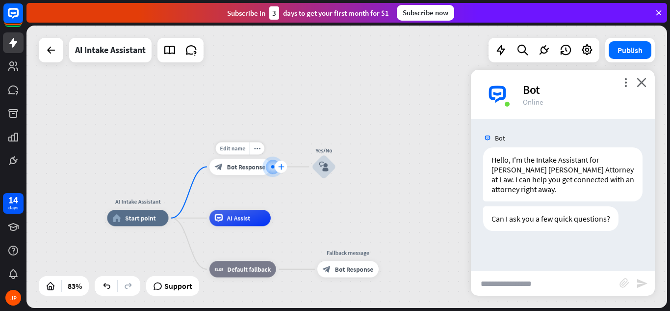
click at [283, 166] on icon "plus" at bounding box center [281, 167] width 6 height 6
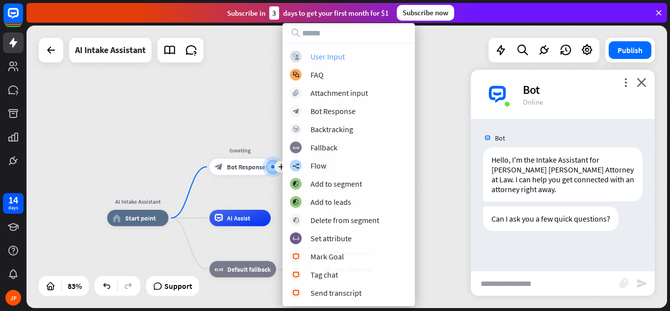
click at [325, 58] on div "User Input" at bounding box center [328, 57] width 34 height 10
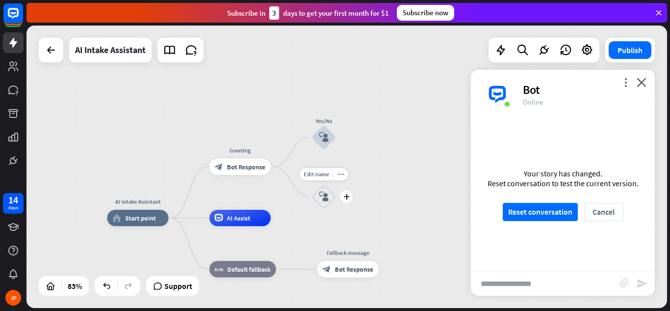
click at [325, 192] on icon "block_user_input" at bounding box center [324, 196] width 10 height 10
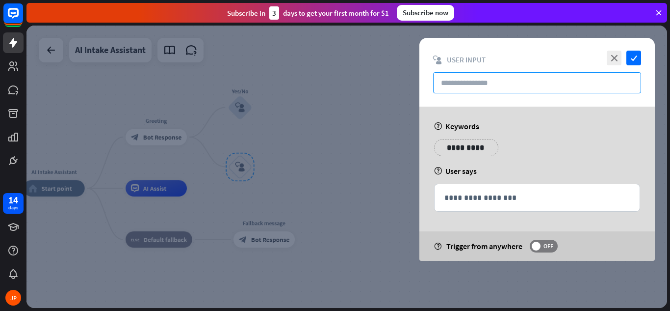
click at [454, 87] on input "text" at bounding box center [537, 82] width 208 height 21
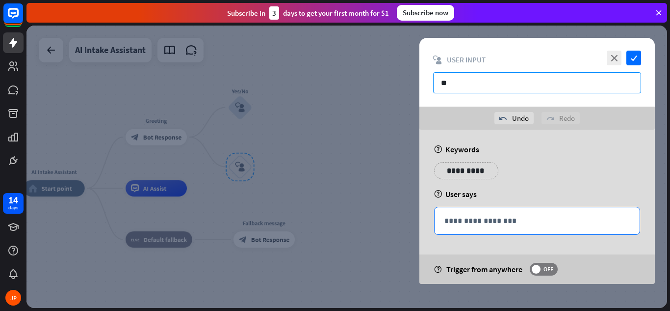
type input "**"
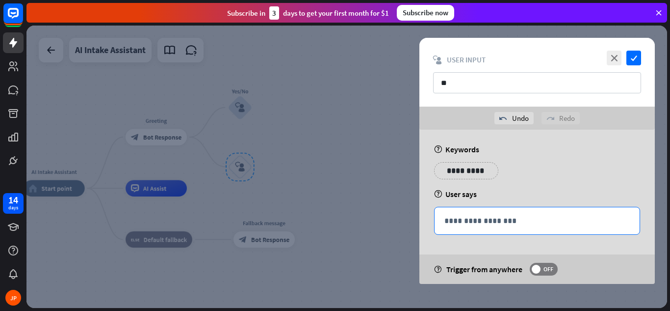
click at [452, 219] on p "**********" at bounding box center [538, 220] width 186 height 12
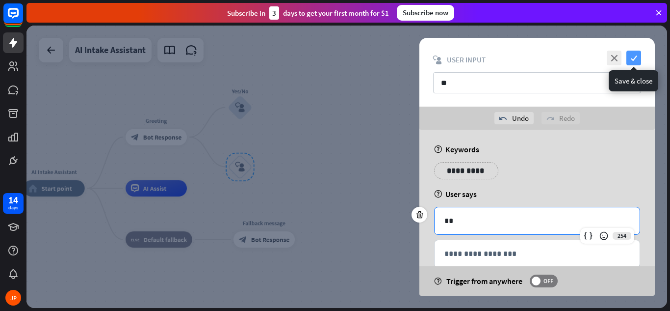
click at [634, 56] on icon "check" at bounding box center [634, 58] width 15 height 15
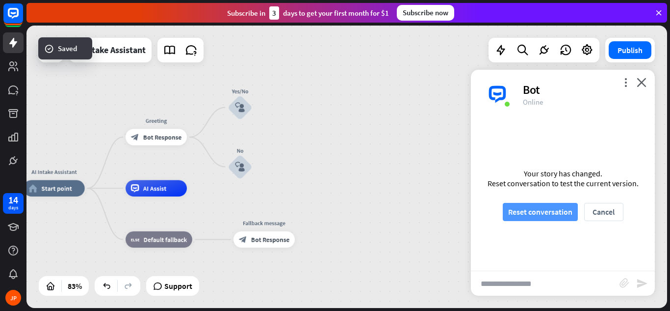
click at [534, 216] on button "Reset conversation" at bounding box center [540, 212] width 75 height 18
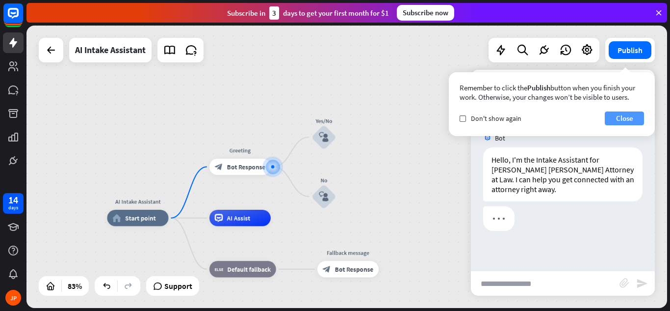
click at [621, 117] on button "Close" at bounding box center [624, 118] width 39 height 14
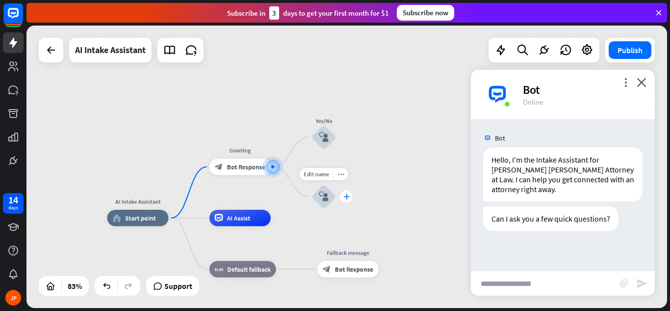
click at [346, 195] on icon "plus" at bounding box center [347, 196] width 6 height 6
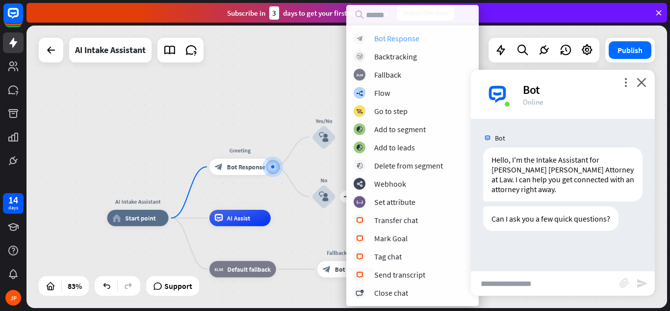
click at [390, 40] on div "Bot Response" at bounding box center [396, 38] width 45 height 10
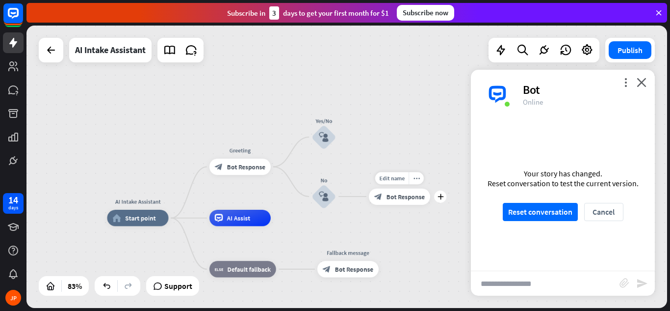
click at [407, 197] on span "Bot Response" at bounding box center [406, 196] width 38 height 8
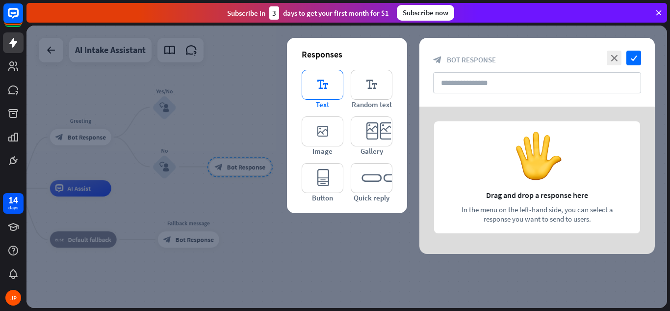
click at [333, 84] on icon "editor_text" at bounding box center [323, 85] width 42 height 30
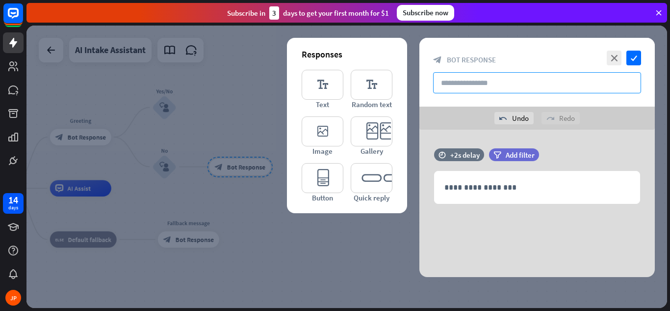
click at [454, 84] on input "text" at bounding box center [537, 82] width 208 height 21
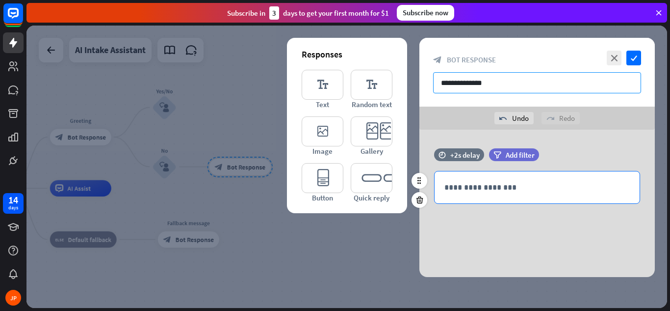
type input "**********"
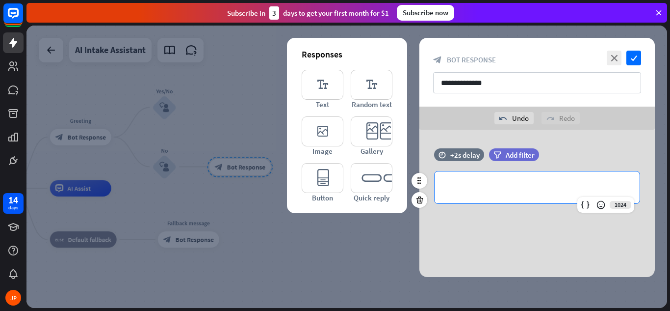
click at [458, 187] on p "**********" at bounding box center [538, 187] width 186 height 12
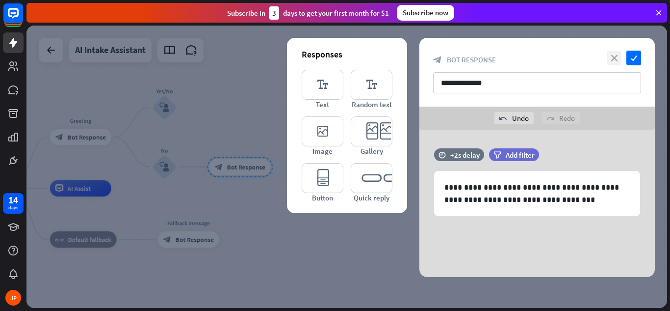
click at [612, 60] on icon "close" at bounding box center [614, 58] width 15 height 15
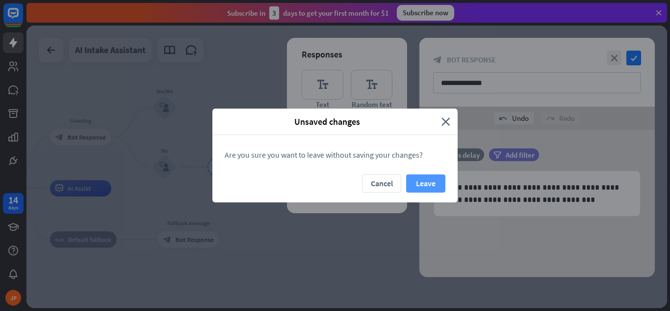
click at [421, 187] on button "Leave" at bounding box center [425, 183] width 39 height 18
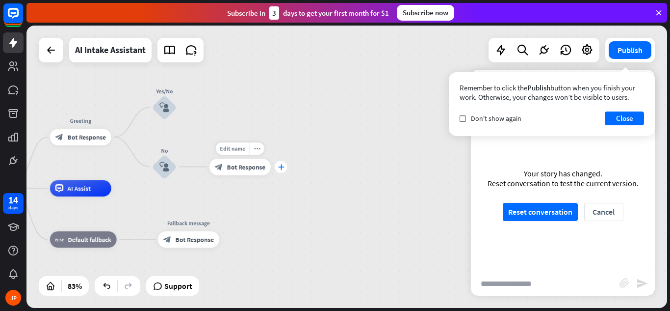
click at [279, 168] on icon "plus" at bounding box center [281, 167] width 6 height 6
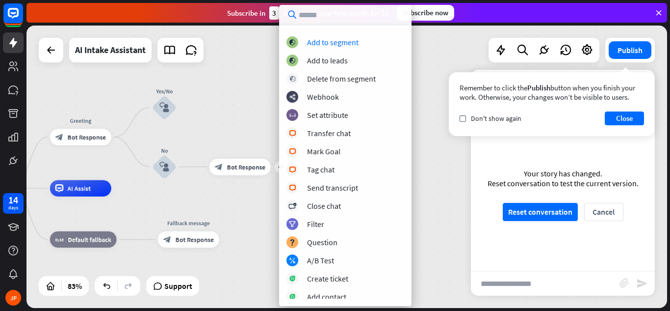
scroll to position [175, 0]
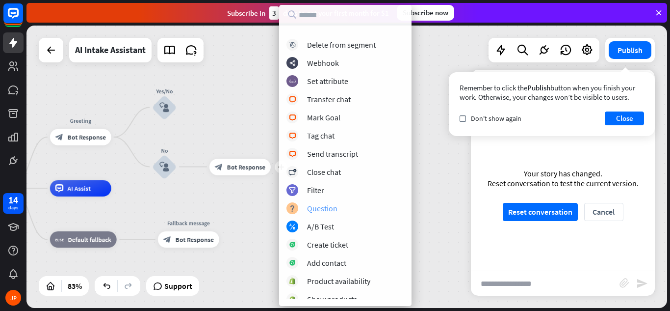
click at [314, 212] on div "Question" at bounding box center [322, 208] width 30 height 10
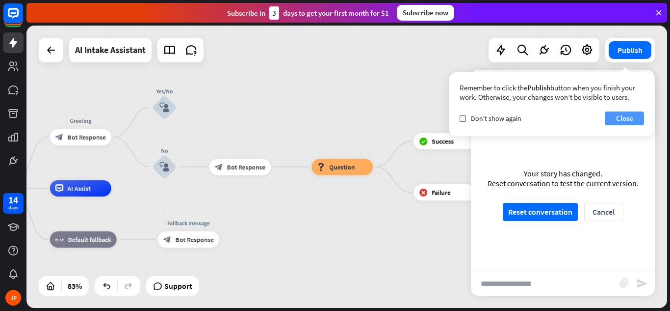
click at [621, 117] on button "Close" at bounding box center [624, 118] width 39 height 14
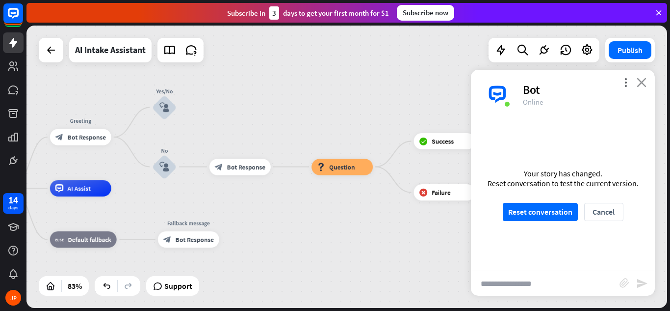
click at [641, 85] on icon "close" at bounding box center [642, 82] width 10 height 9
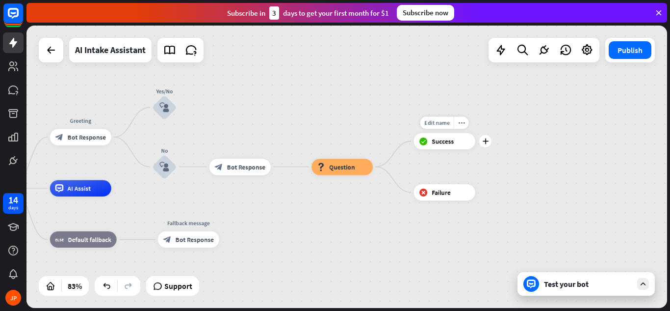
click at [443, 142] on span "Success" at bounding box center [443, 141] width 22 height 8
click at [440, 124] on span "Edit name" at bounding box center [438, 122] width 26 height 7
type input "***"
click at [435, 173] on div "AI Intake Assistant home_2 Start point Greeting block_bot_response Bot Response…" at bounding box center [347, 167] width 641 height 282
click at [437, 172] on span "Edit name" at bounding box center [438, 173] width 26 height 7
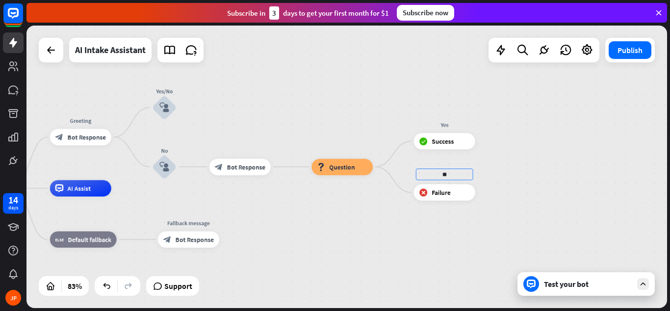
type input "**"
click at [521, 166] on div "AI Intake Assistant home_2 Start point Greeting block_bot_response Bot Response…" at bounding box center [347, 167] width 641 height 282
click at [349, 163] on span "Question" at bounding box center [342, 166] width 26 height 8
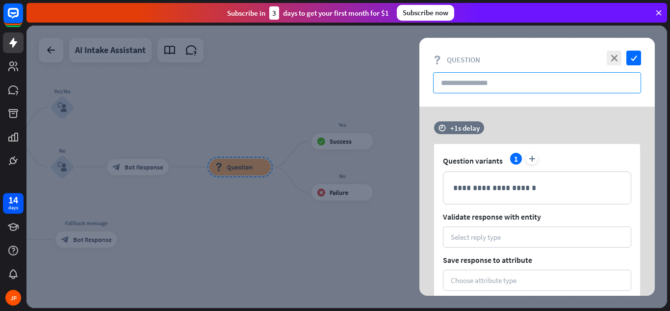
click at [452, 86] on input "text" at bounding box center [537, 82] width 208 height 21
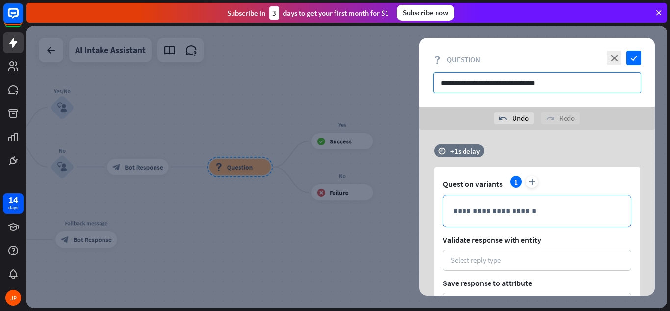
type input "**********"
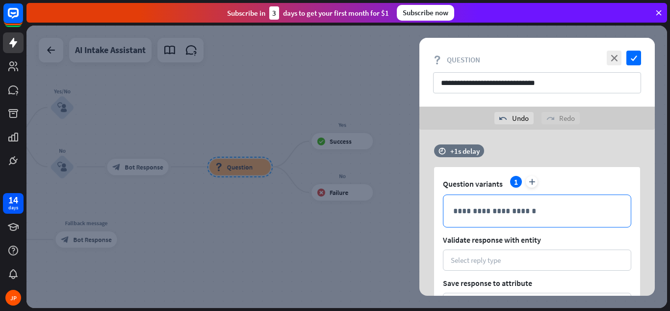
click at [481, 211] on p "**********" at bounding box center [537, 211] width 168 height 12
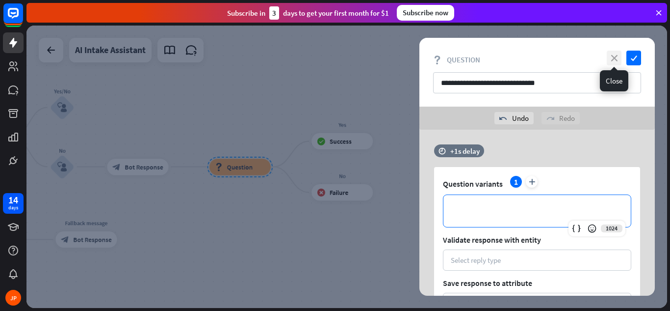
click at [613, 59] on icon "close" at bounding box center [614, 58] width 15 height 15
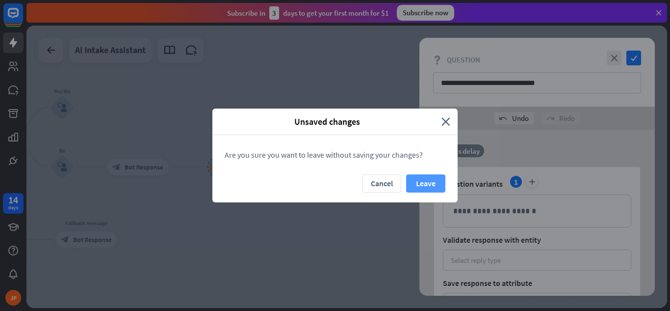
click at [418, 184] on button "Leave" at bounding box center [425, 183] width 39 height 18
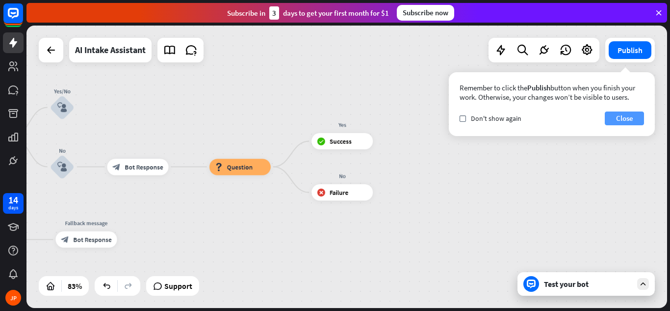
click at [616, 121] on button "Close" at bounding box center [624, 118] width 39 height 14
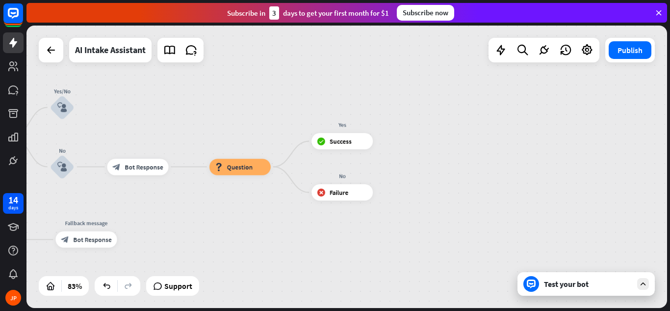
click at [292, 221] on div "AI Intake Assistant home_2 Start point Greeting block_bot_response Bot Response…" at bounding box center [112, 305] width 534 height 235
click at [580, 283] on div "Test your bot" at bounding box center [588, 284] width 88 height 10
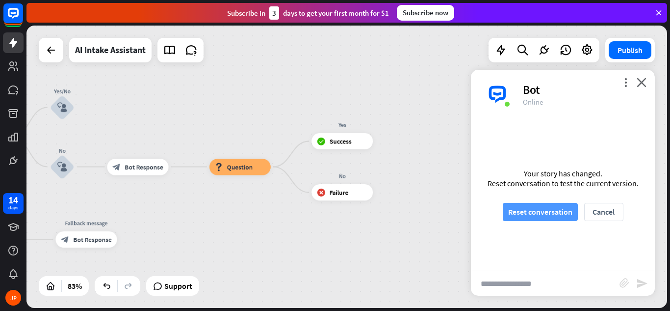
click at [544, 208] on button "Reset conversation" at bounding box center [540, 212] width 75 height 18
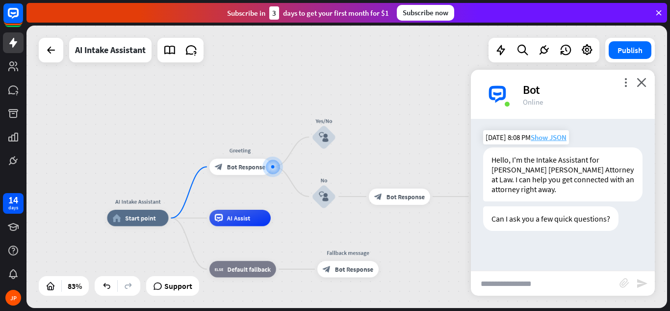
click at [549, 138] on span "Show JSON" at bounding box center [549, 137] width 36 height 9
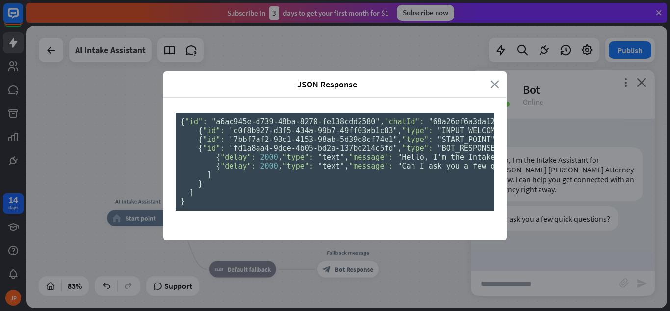
click at [491, 79] on icon "close" at bounding box center [495, 84] width 9 height 11
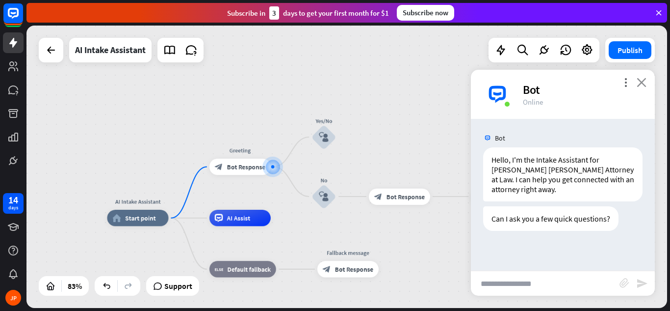
click at [641, 83] on icon "close" at bounding box center [642, 82] width 10 height 9
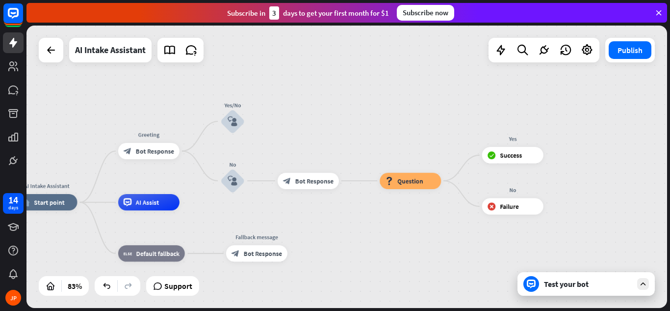
drag, startPoint x: 488, startPoint y: 239, endPoint x: 390, endPoint y: 223, distance: 99.4
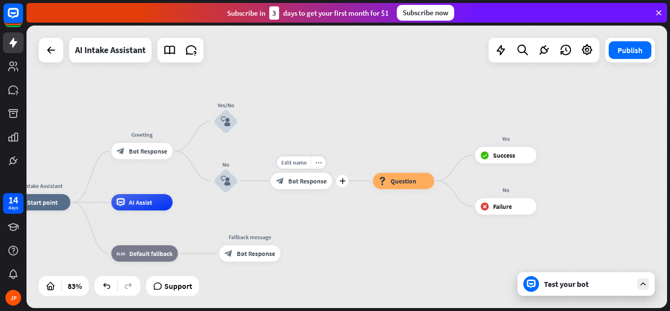
click at [293, 180] on span "Bot Response" at bounding box center [308, 181] width 38 height 8
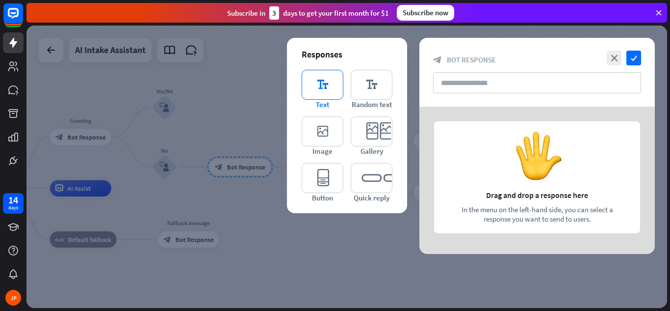
click at [324, 80] on icon "editor_text" at bounding box center [323, 85] width 42 height 30
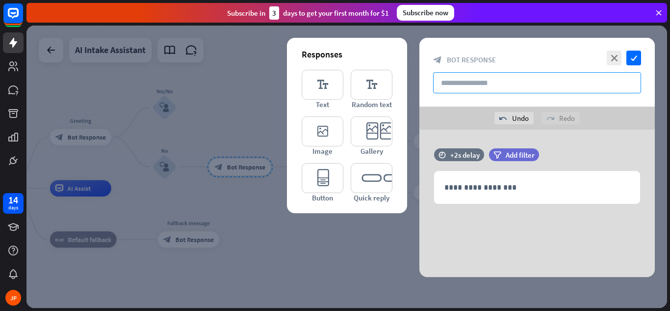
click at [452, 82] on input "text" at bounding box center [537, 82] width 208 height 21
type input "**********"
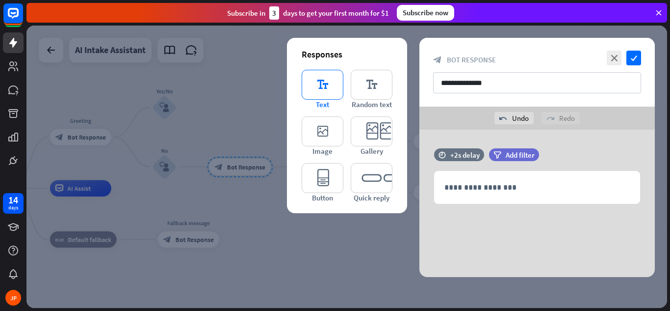
click at [316, 88] on icon "editor_text" at bounding box center [323, 85] width 42 height 30
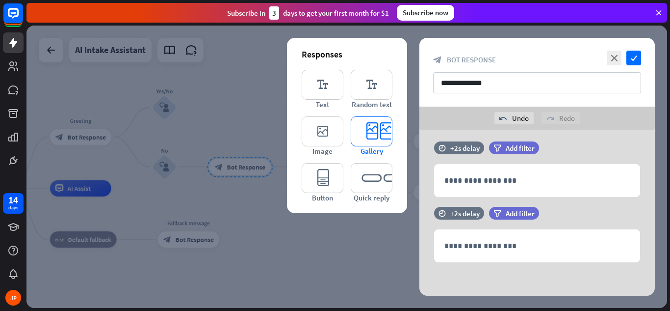
scroll to position [8, 0]
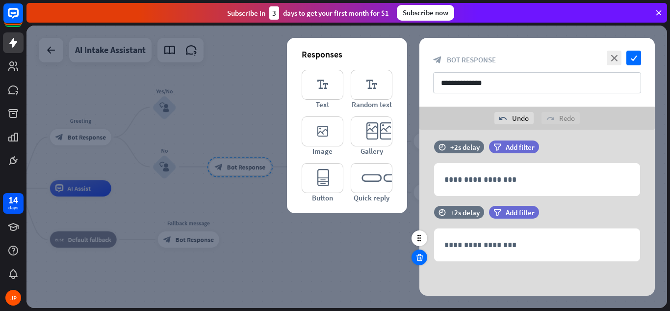
click at [421, 257] on icon at bounding box center [419, 257] width 9 height 9
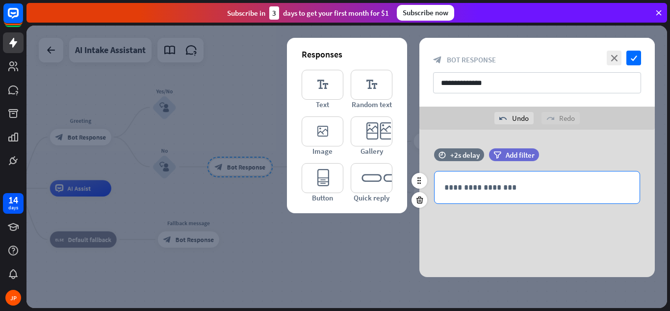
click at [465, 188] on p "**********" at bounding box center [538, 187] width 186 height 12
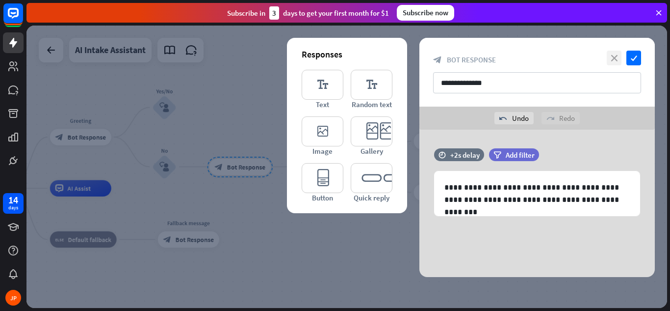
click at [613, 61] on icon "close" at bounding box center [614, 58] width 15 height 15
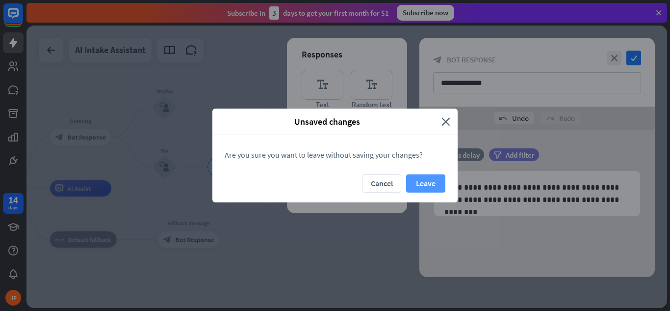
click at [421, 188] on button "Leave" at bounding box center [425, 183] width 39 height 18
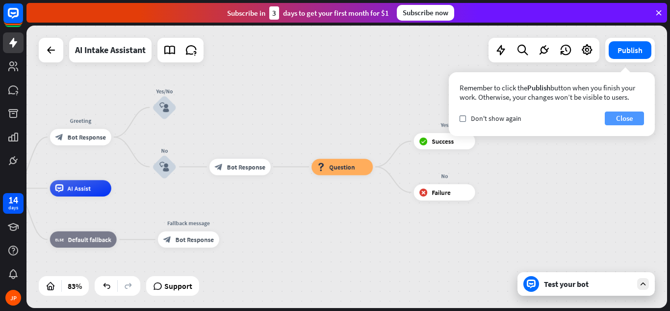
click at [623, 119] on button "Close" at bounding box center [624, 118] width 39 height 14
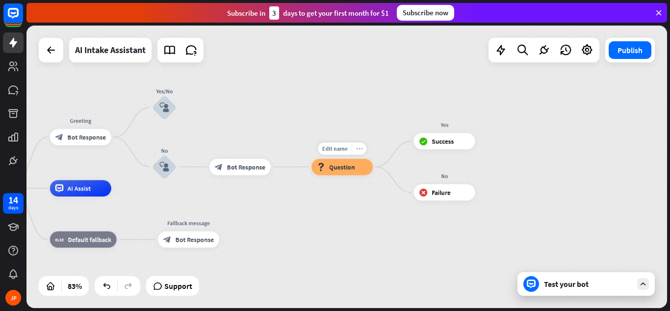
click at [359, 147] on icon "more_horiz" at bounding box center [359, 148] width 6 height 6
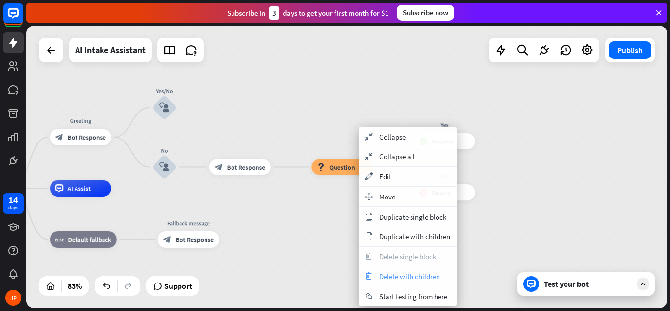
click at [393, 275] on span "Delete with children" at bounding box center [409, 275] width 61 height 9
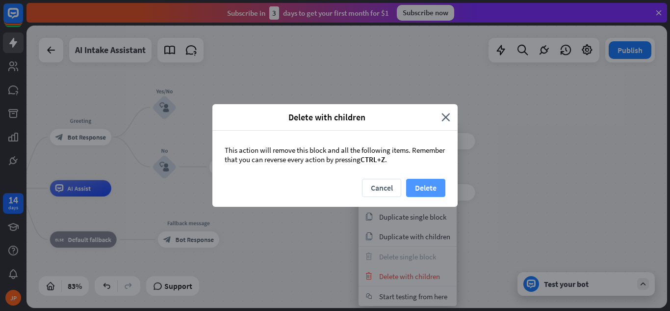
click at [415, 182] on button "Delete" at bounding box center [425, 188] width 39 height 18
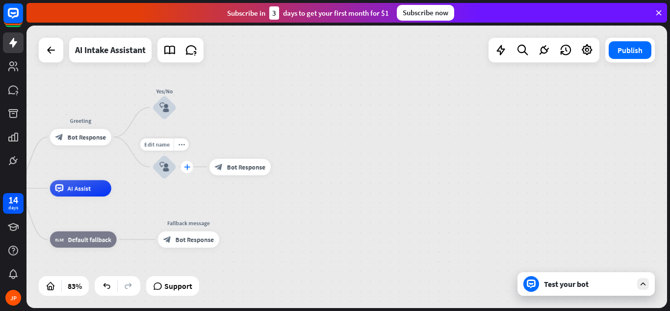
click at [185, 166] on icon "plus" at bounding box center [187, 167] width 6 height 6
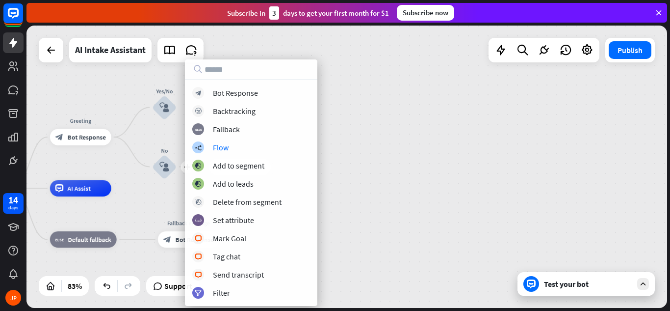
click at [420, 134] on div "AI Intake Assistant home_2 Start point Greeting block_bot_response Bot Response…" at bounding box center [347, 167] width 641 height 282
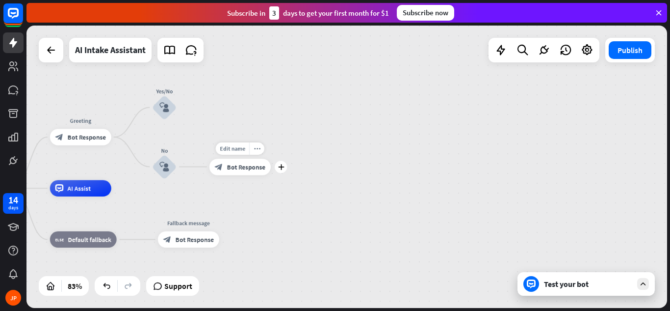
click at [242, 169] on span "Bot Response" at bounding box center [246, 166] width 38 height 8
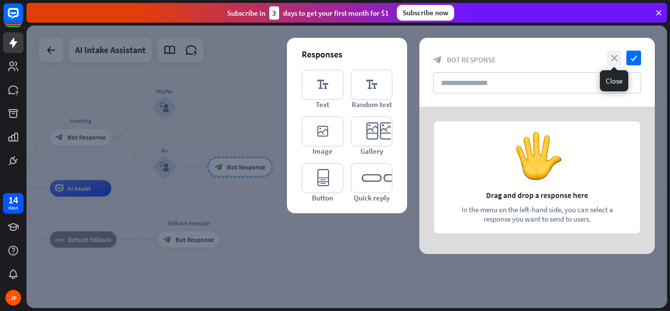
click at [612, 59] on icon "close" at bounding box center [614, 58] width 15 height 15
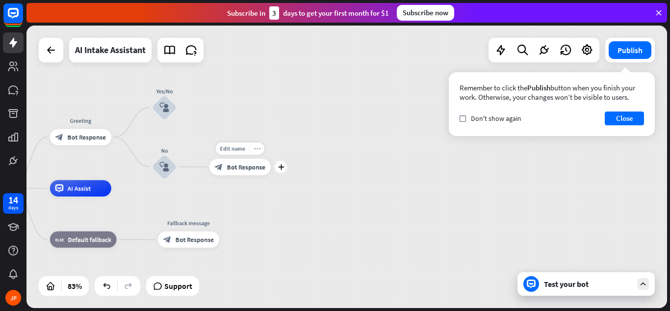
click at [257, 149] on icon "more_horiz" at bounding box center [257, 148] width 6 height 6
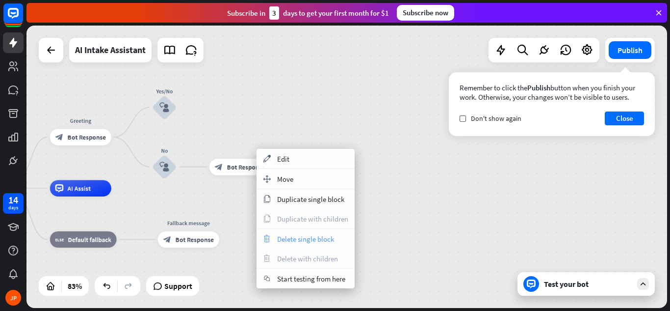
click at [299, 235] on span "Delete single block" at bounding box center [305, 238] width 57 height 9
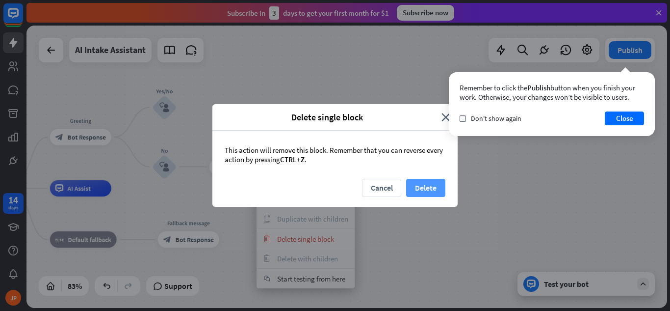
click at [434, 183] on button "Delete" at bounding box center [425, 188] width 39 height 18
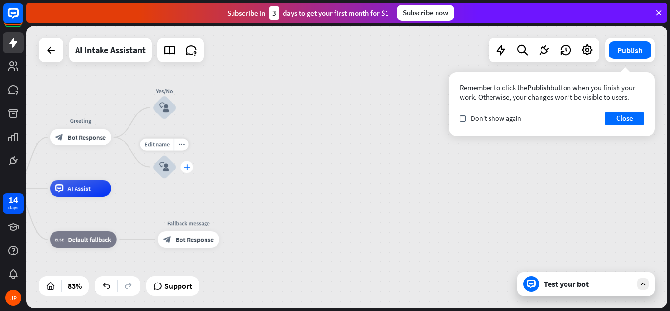
click at [189, 167] on icon "plus" at bounding box center [187, 167] width 6 height 6
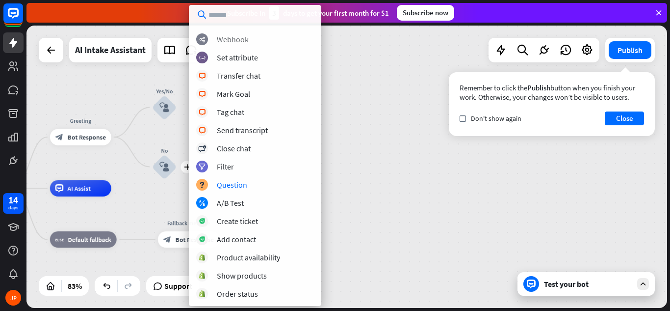
scroll to position [145, 0]
click at [238, 185] on div "Question" at bounding box center [232, 184] width 30 height 10
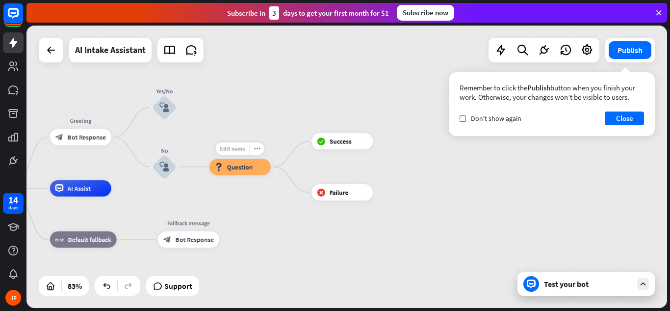
click at [236, 148] on span "Edit name" at bounding box center [233, 147] width 26 height 7
type input "**********"
click at [238, 167] on span "Question" at bounding box center [240, 166] width 26 height 8
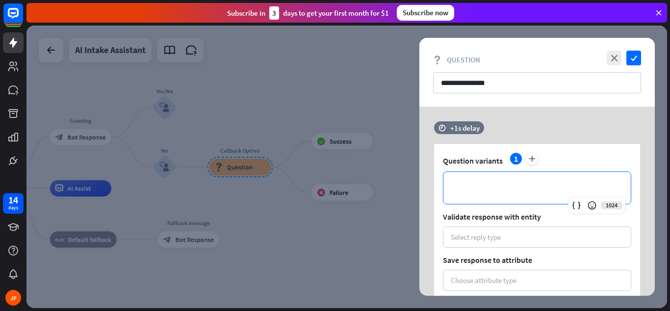
click at [460, 184] on p "**********" at bounding box center [537, 188] width 168 height 12
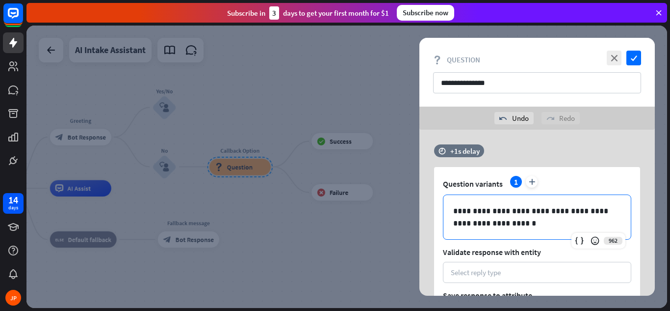
click at [336, 86] on div at bounding box center [347, 167] width 641 height 282
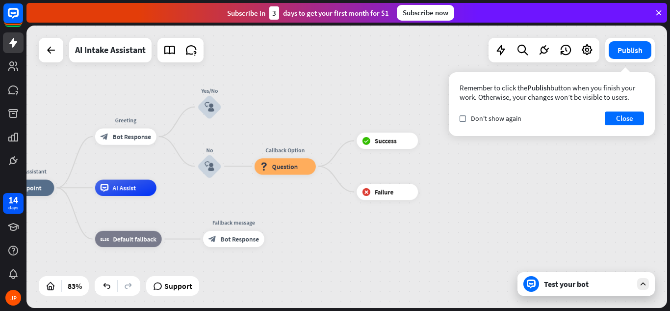
drag, startPoint x: 336, startPoint y: 86, endPoint x: 385, endPoint y: 84, distance: 49.6
click at [385, 84] on div "AI Intake Assistant home_2 Start point Greeting block_bot_response Bot Response…" at bounding box center [347, 167] width 641 height 282
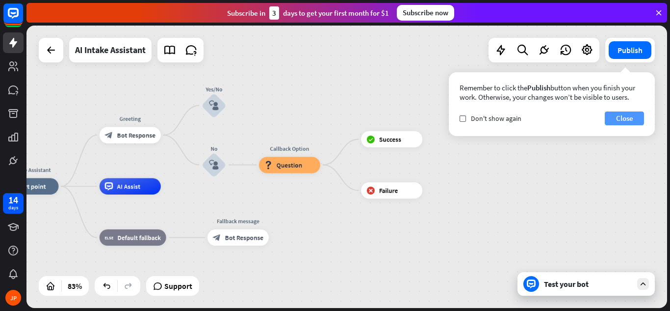
click at [613, 120] on button "Close" at bounding box center [624, 118] width 39 height 14
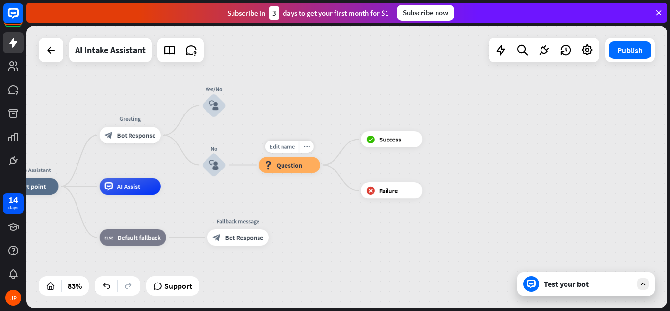
click at [288, 162] on span "Question" at bounding box center [290, 164] width 26 height 8
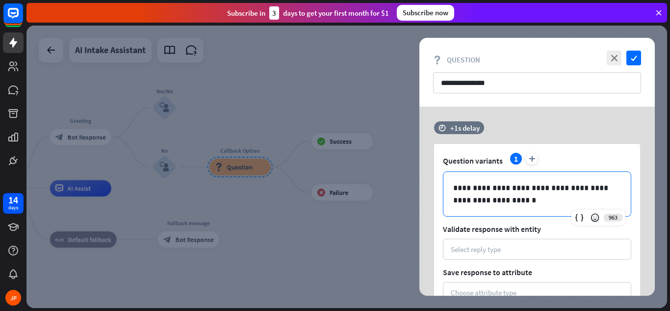
click at [494, 200] on p "**********" at bounding box center [537, 194] width 168 height 25
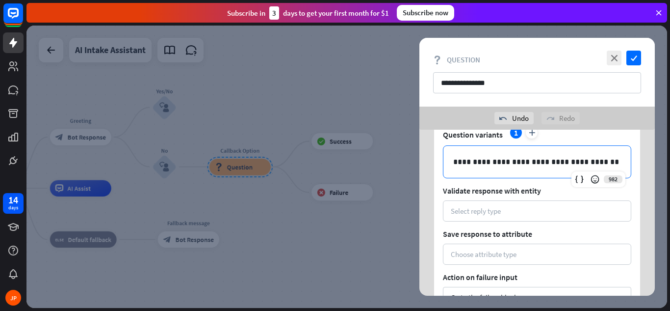
scroll to position [49, 0]
click at [461, 210] on div "Select reply type" at bounding box center [476, 210] width 50 height 9
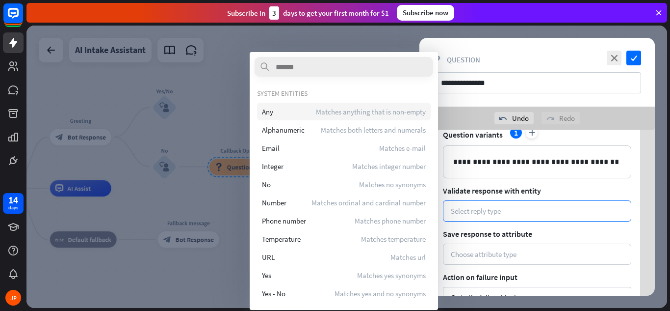
click at [378, 114] on span "Matches anything that is non-empty" at bounding box center [371, 111] width 110 height 9
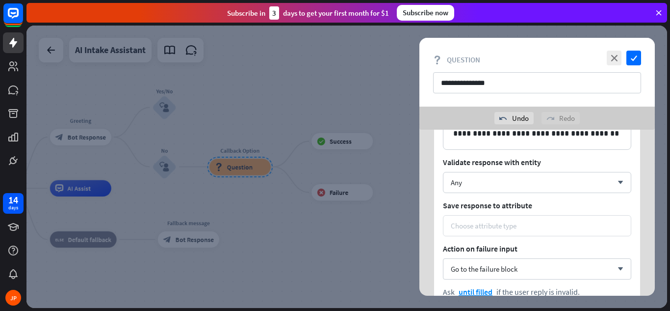
scroll to position [99, 0]
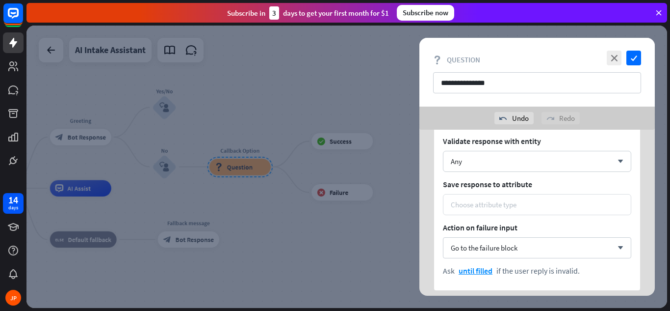
click at [522, 206] on div "Choose attribute type" at bounding box center [537, 204] width 173 height 9
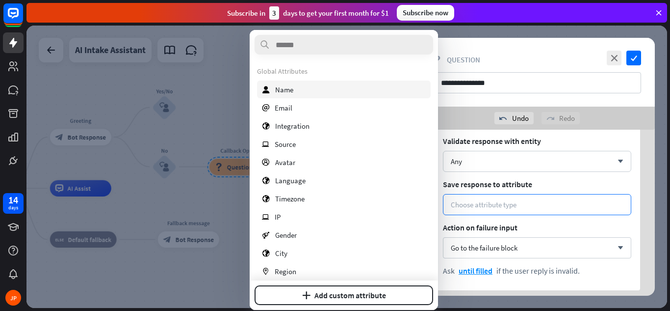
click at [273, 92] on div "user Name" at bounding box center [344, 89] width 174 height 18
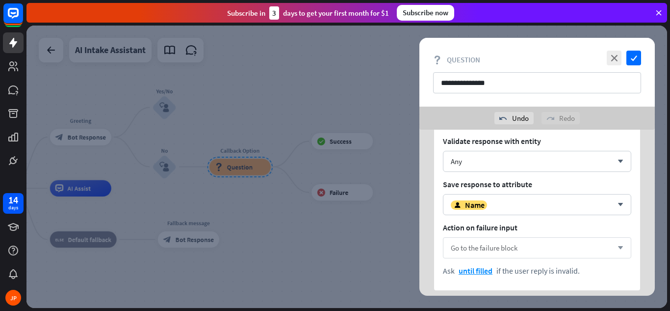
click at [525, 247] on div "Go to the failure block arrow_down" at bounding box center [537, 247] width 188 height 21
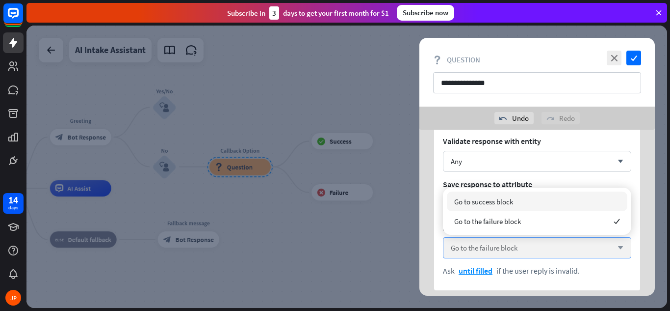
click at [525, 247] on div "Go to the failure block arrow_down" at bounding box center [537, 247] width 188 height 21
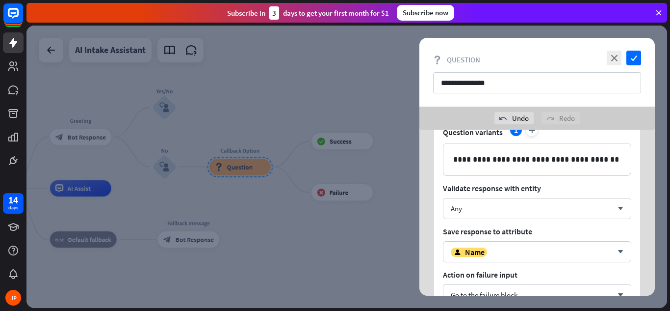
scroll to position [152, 0]
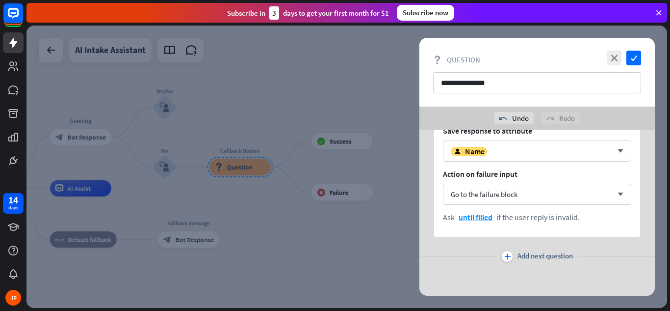
click at [506, 257] on icon "plus" at bounding box center [508, 256] width 6 height 6
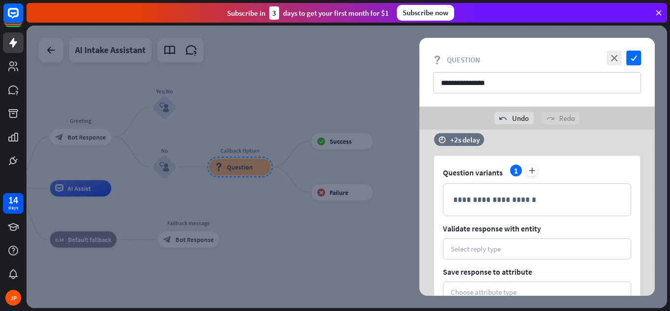
scroll to position [266, 0]
click at [487, 202] on p "**********" at bounding box center [537, 199] width 168 height 12
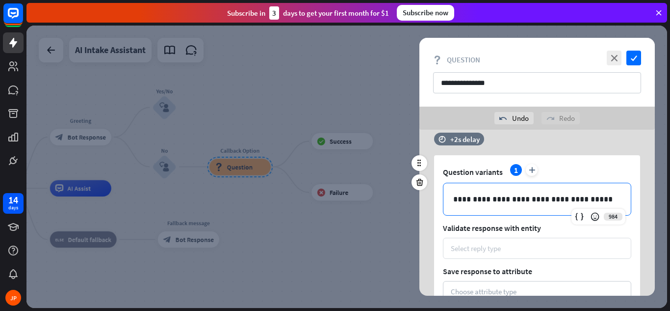
click at [470, 248] on div "Select reply type" at bounding box center [476, 247] width 50 height 9
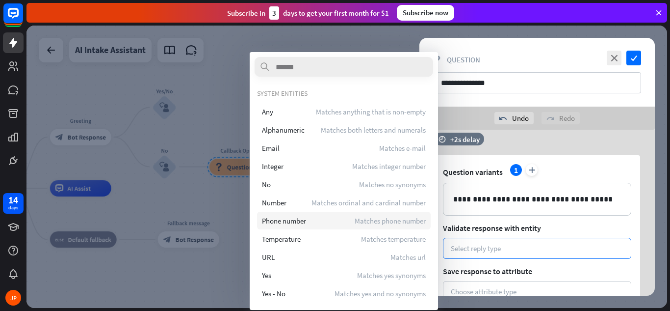
click at [338, 224] on div "Phone number Matches phone number" at bounding box center [344, 221] width 174 height 18
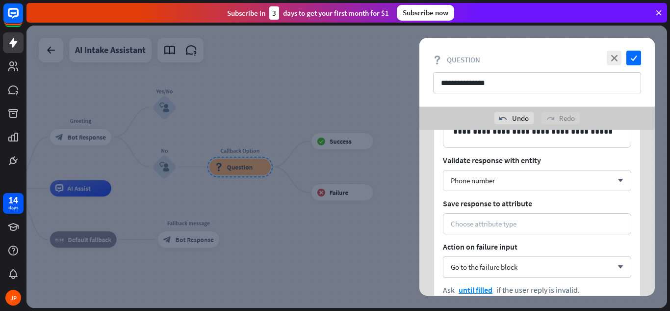
scroll to position [334, 0]
click at [512, 223] on div "Choose attribute type" at bounding box center [484, 222] width 66 height 9
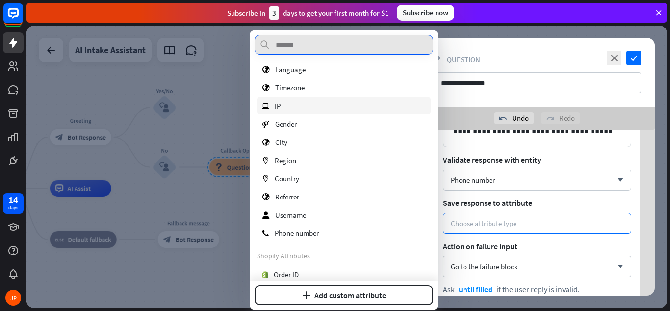
scroll to position [112, 0]
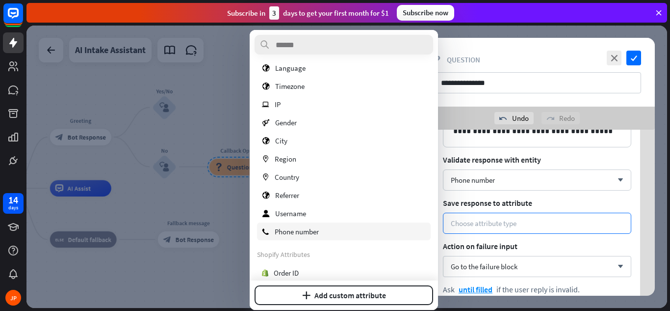
click at [323, 233] on div "phone Phone number" at bounding box center [344, 231] width 174 height 18
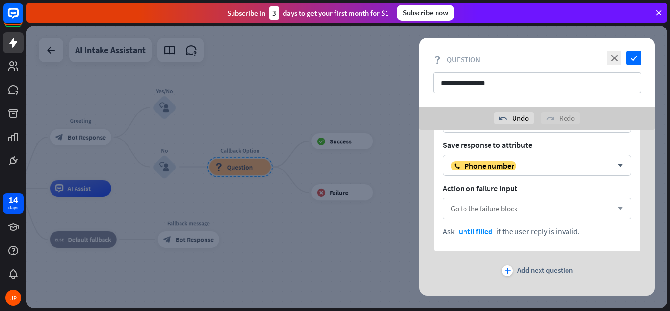
scroll to position [406, 0]
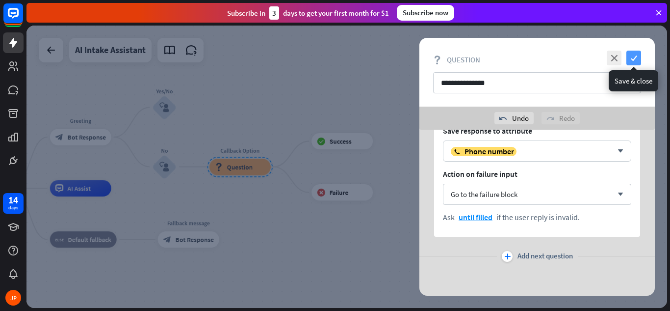
click at [634, 55] on icon "check" at bounding box center [634, 58] width 15 height 15
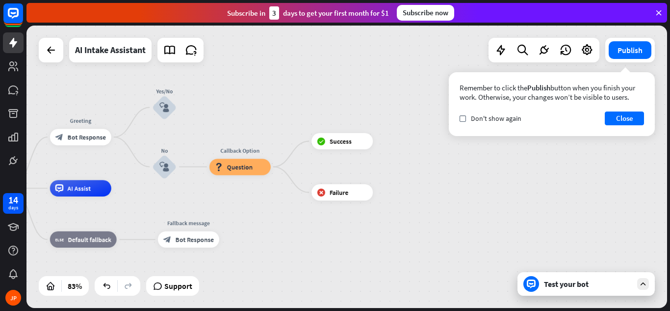
click at [574, 286] on div "Test your bot" at bounding box center [588, 284] width 88 height 10
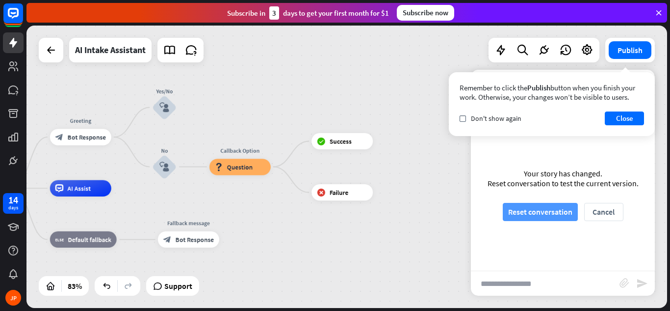
click at [541, 214] on button "Reset conversation" at bounding box center [540, 212] width 75 height 18
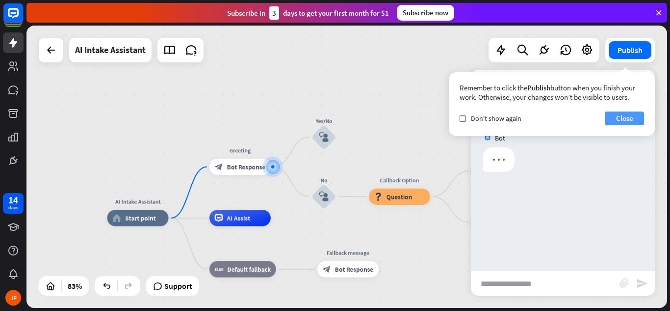
click at [623, 119] on button "Close" at bounding box center [624, 118] width 39 height 14
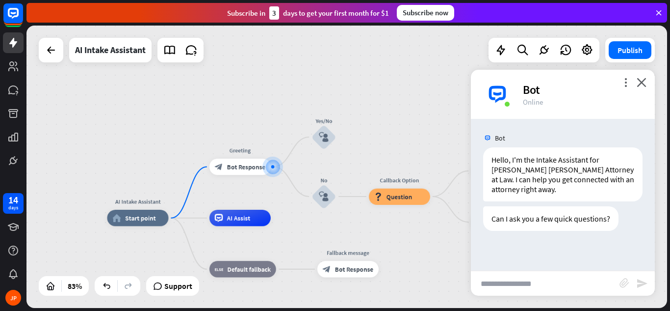
click at [520, 283] on input "text" at bounding box center [545, 283] width 149 height 25
type input "**"
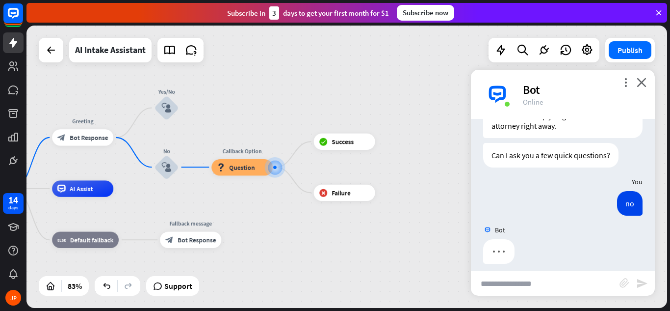
scroll to position [71, 0]
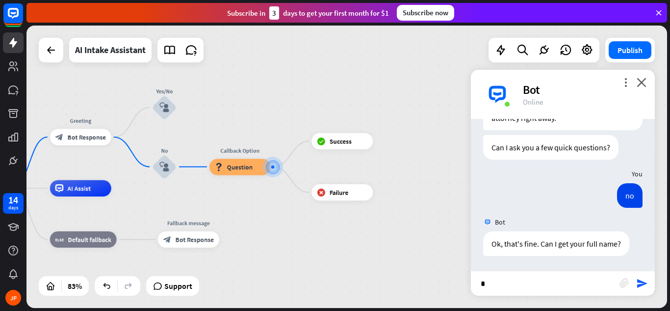
type input "**"
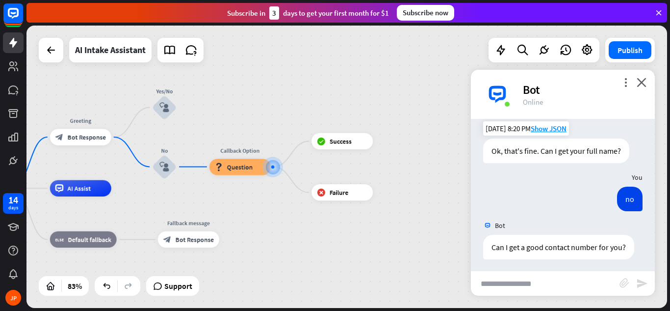
scroll to position [164, 0]
click at [639, 83] on icon "close" at bounding box center [642, 82] width 10 height 9
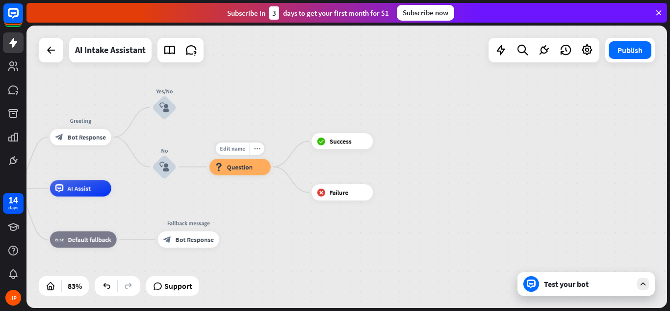
click at [253, 168] on div "block_question Question" at bounding box center [240, 167] width 61 height 16
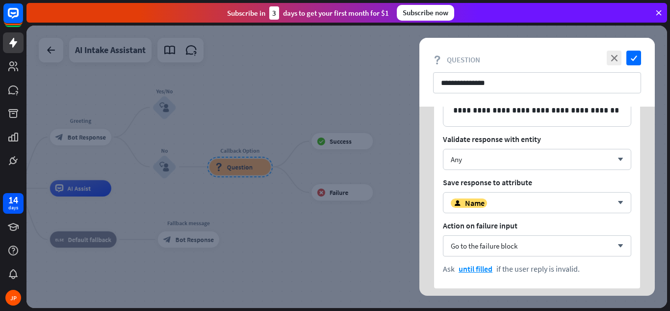
scroll to position [77, 0]
click at [570, 163] on div "Any" at bounding box center [532, 159] width 162 height 9
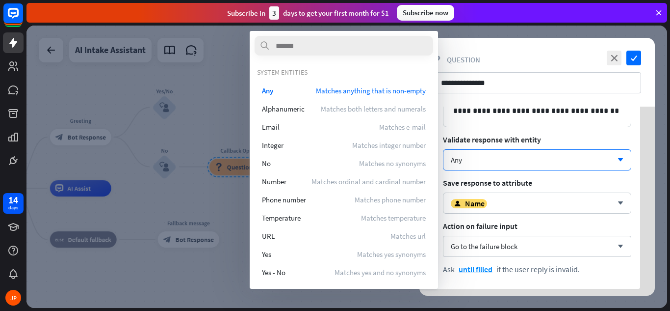
click at [532, 49] on div "**********" at bounding box center [538, 72] width 236 height 69
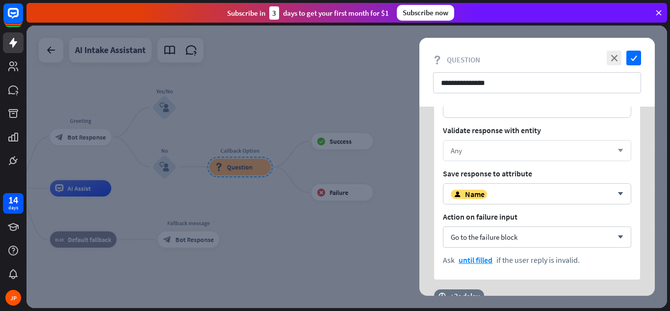
scroll to position [87, 0]
click at [542, 148] on div "Any" at bounding box center [532, 149] width 162 height 9
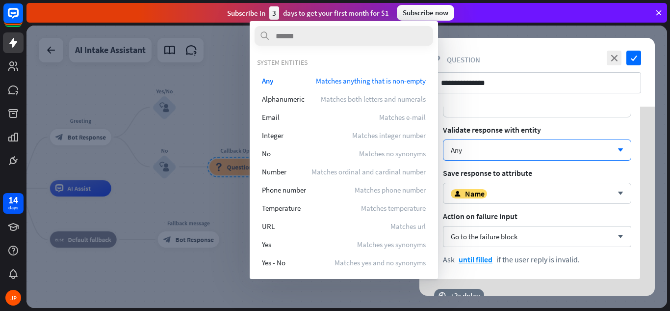
click at [539, 49] on div "**********" at bounding box center [538, 72] width 236 height 69
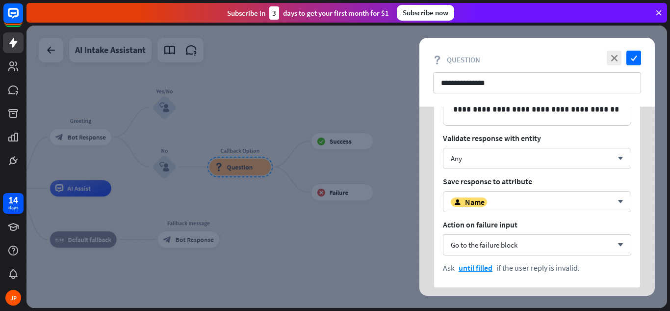
scroll to position [79, 0]
click at [537, 158] on div "Any" at bounding box center [532, 157] width 162 height 9
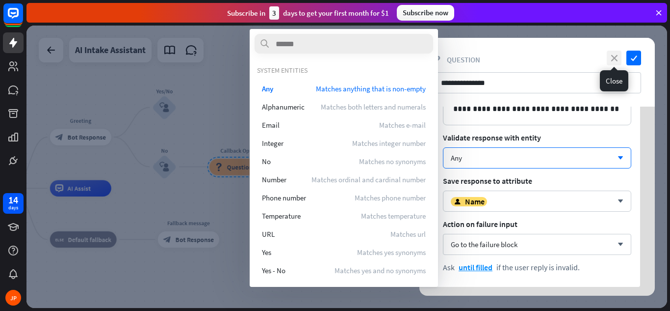
click at [613, 58] on icon "close" at bounding box center [614, 58] width 15 height 15
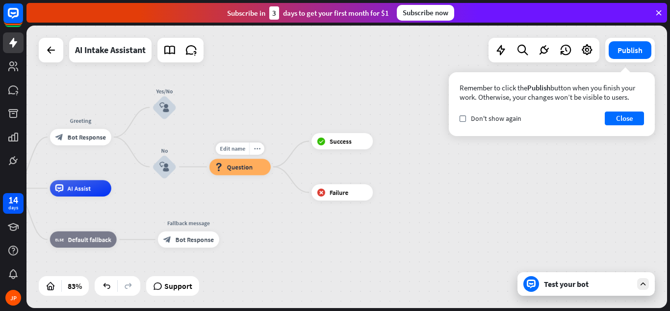
click at [243, 172] on div "block_question Question" at bounding box center [240, 167] width 61 height 16
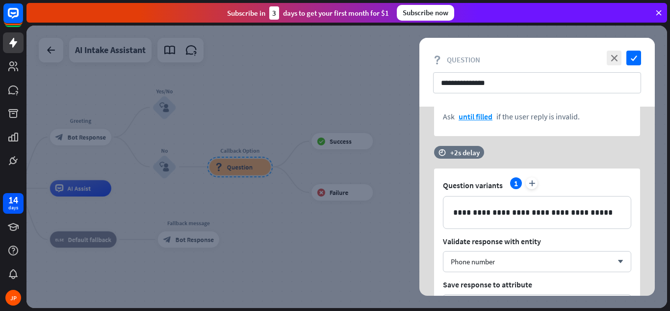
scroll to position [256, 0]
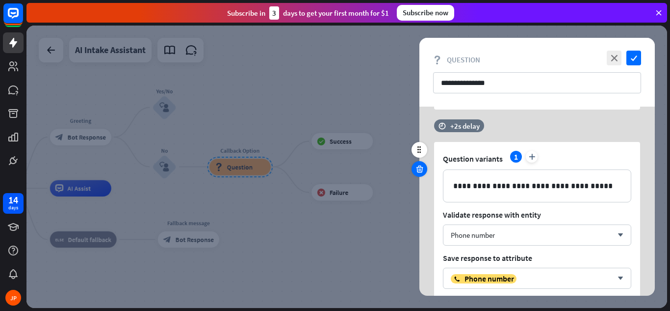
click at [422, 167] on icon at bounding box center [419, 168] width 9 height 9
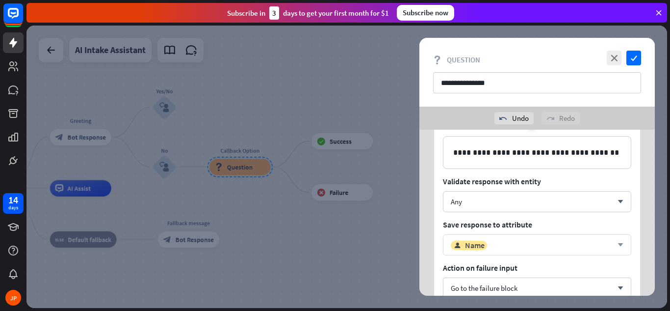
scroll to position [52, 0]
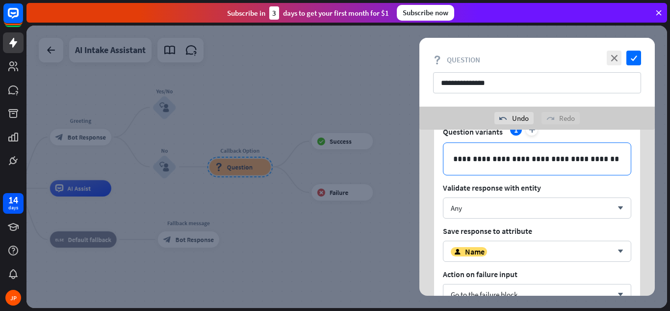
click at [595, 159] on p "**********" at bounding box center [537, 159] width 168 height 12
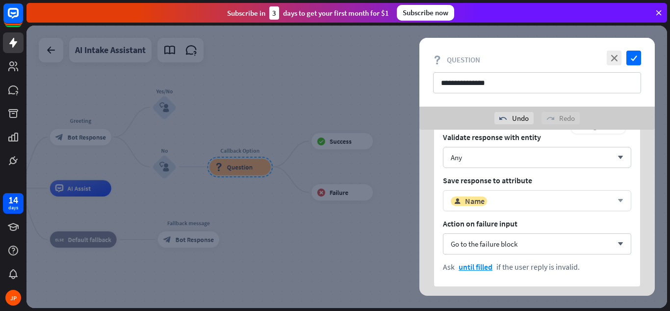
scroll to position [115, 0]
click at [484, 157] on div "Any" at bounding box center [532, 156] width 162 height 9
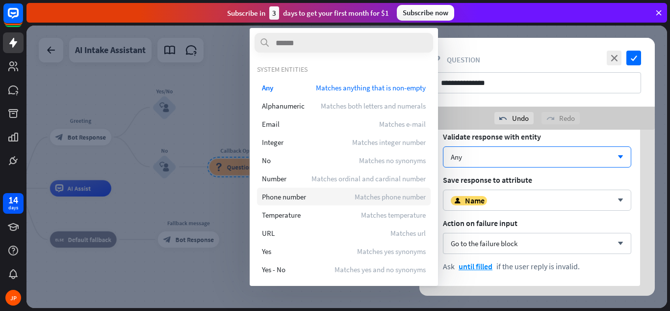
click at [293, 202] on div "Phone number Matches phone number" at bounding box center [344, 196] width 174 height 18
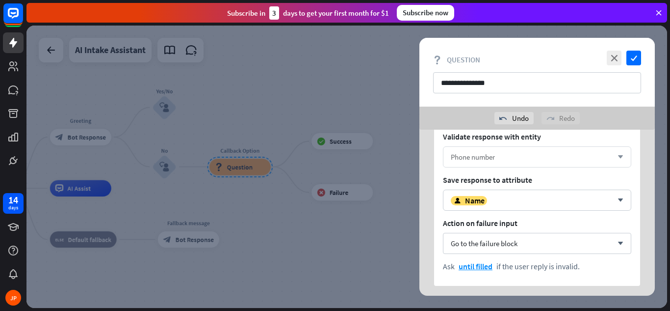
click at [532, 155] on div "Phone number" at bounding box center [532, 156] width 162 height 9
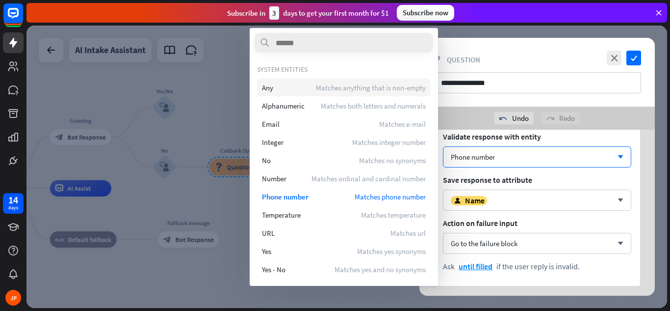
click at [285, 87] on div "Any Matches anything that is non-empty" at bounding box center [344, 88] width 174 height 18
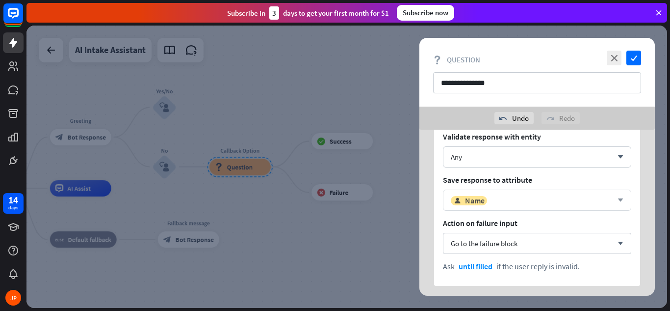
click at [552, 201] on div "user Name" at bounding box center [532, 200] width 162 height 10
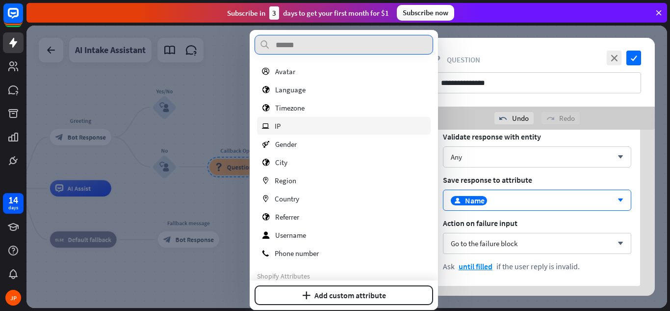
scroll to position [89, 0]
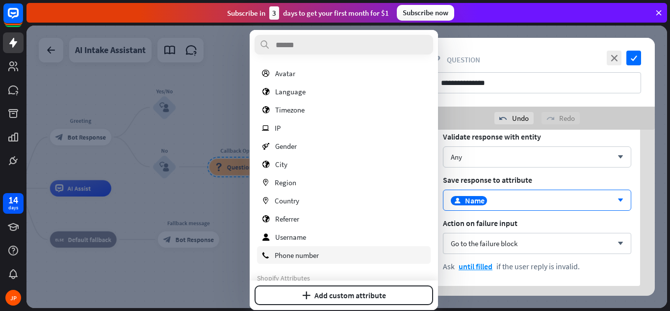
click at [323, 253] on div "phone Phone number" at bounding box center [344, 255] width 174 height 18
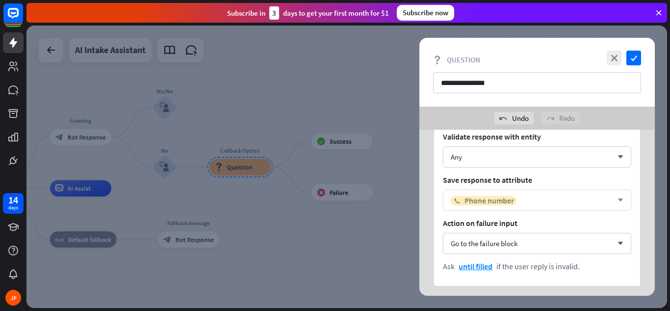
click at [488, 200] on span "Phone number" at bounding box center [490, 200] width 50 height 10
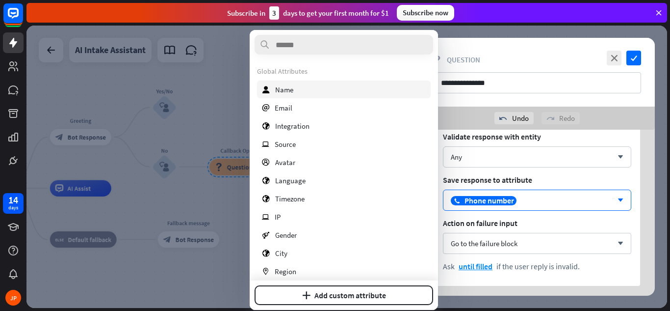
click at [287, 94] on span "Name" at bounding box center [284, 89] width 18 height 9
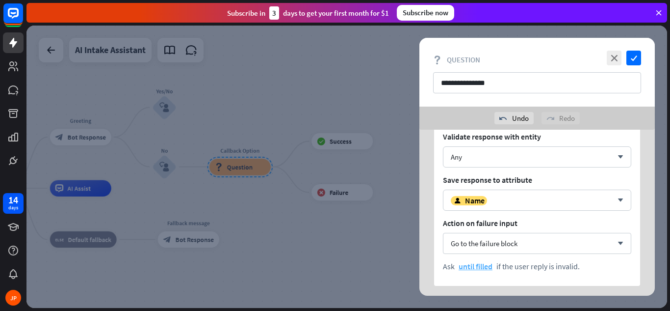
click at [474, 267] on span "until filled" at bounding box center [476, 266] width 34 height 10
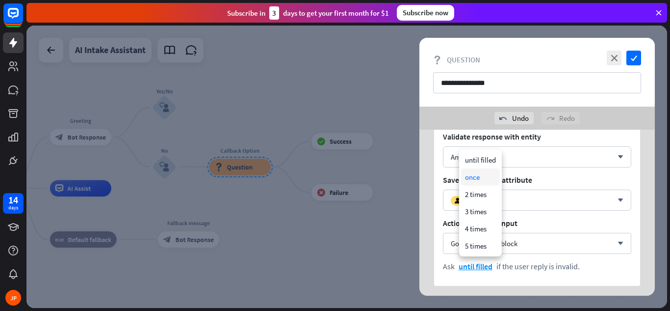
click at [478, 183] on div "once" at bounding box center [480, 176] width 39 height 17
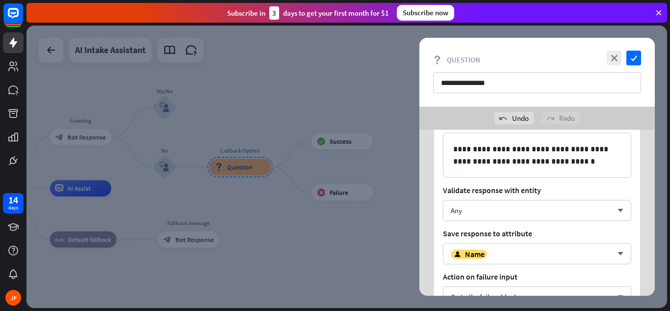
scroll to position [61, 0]
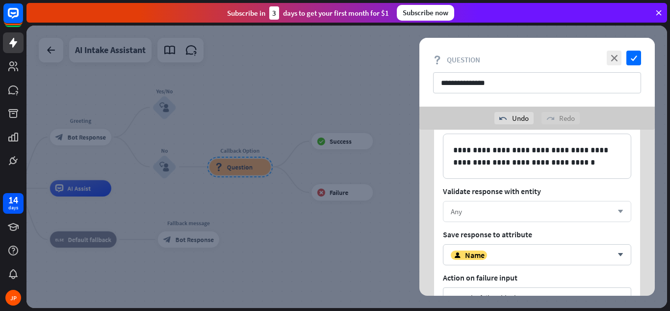
click at [513, 212] on div "Any" at bounding box center [532, 211] width 162 height 9
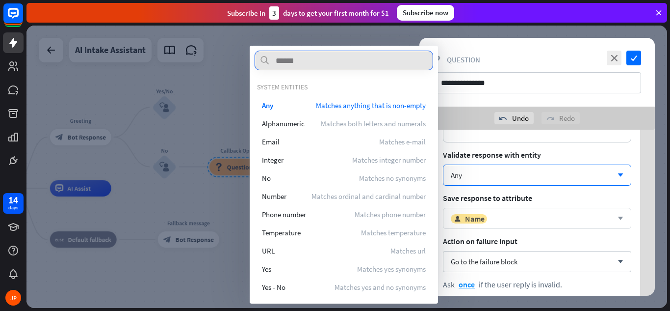
scroll to position [98, 0]
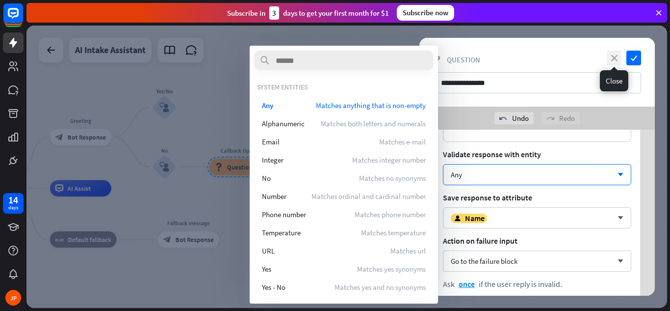
click at [612, 59] on icon "close" at bounding box center [614, 58] width 15 height 15
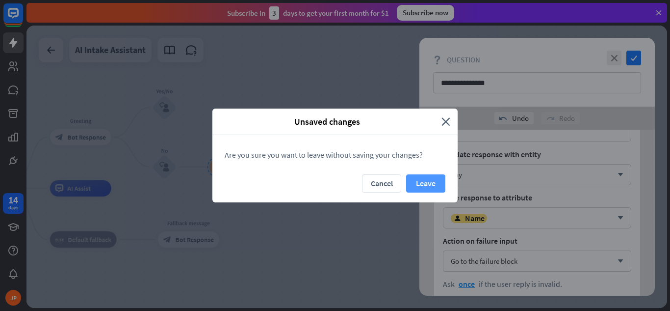
click at [432, 178] on button "Leave" at bounding box center [425, 183] width 39 height 18
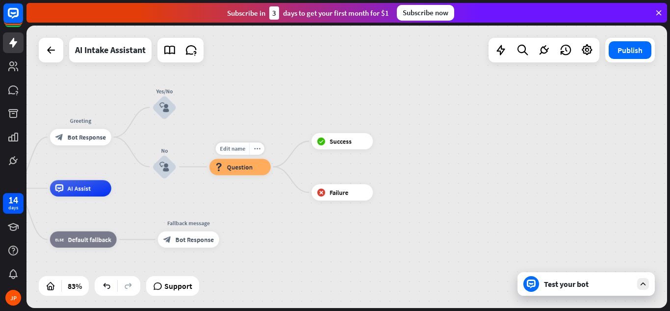
click at [244, 168] on span "Question" at bounding box center [240, 166] width 26 height 8
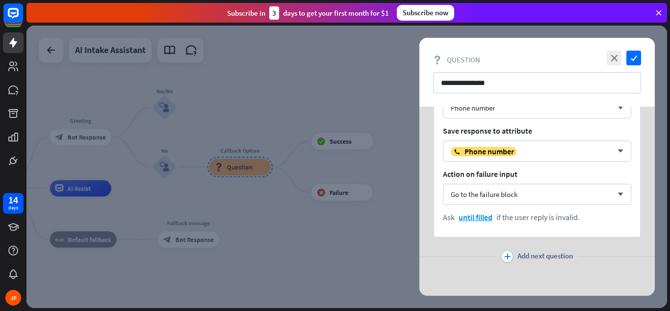
scroll to position [383, 0]
click at [632, 61] on icon "check" at bounding box center [634, 58] width 15 height 15
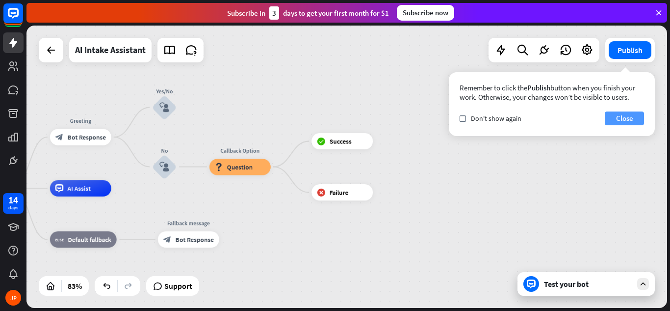
click at [631, 119] on button "Close" at bounding box center [624, 118] width 39 height 14
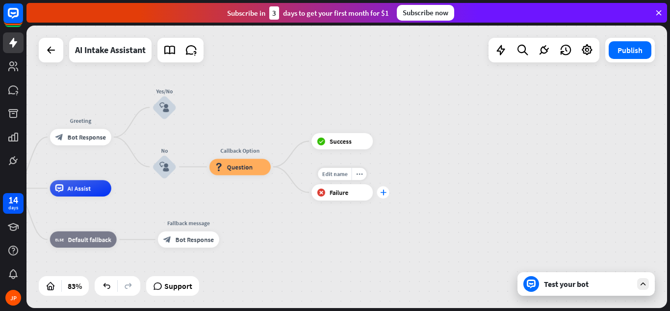
click at [385, 197] on div "plus" at bounding box center [383, 192] width 12 height 12
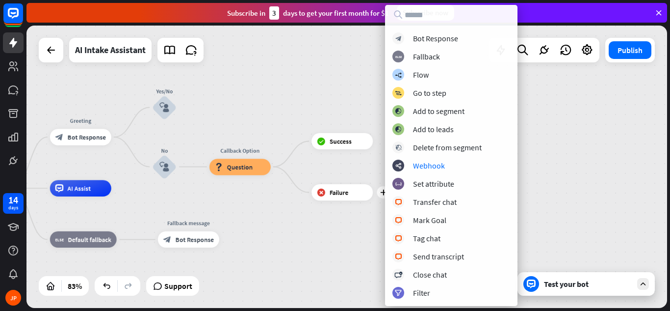
click at [271, 84] on div "AI Intake Assistant home_2 Start point Greeting block_bot_response Bot Response…" at bounding box center [347, 167] width 641 height 282
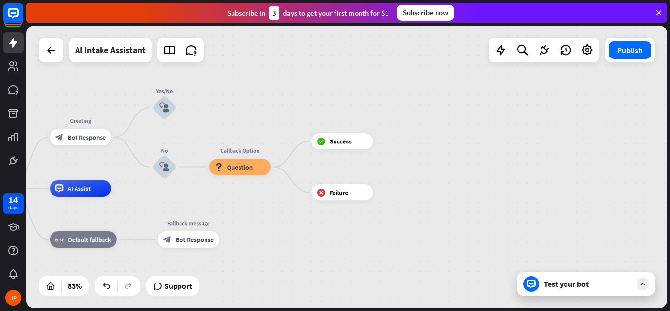
drag, startPoint x: 561, startPoint y: 91, endPoint x: 621, endPoint y: 193, distance: 118.3
click at [621, 193] on div "AI Intake Assistant home_2 Start point Greeting block_bot_response Bot Response…" at bounding box center [347, 167] width 641 height 282
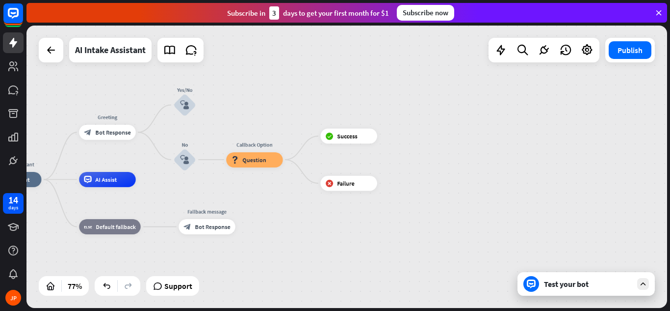
drag, startPoint x: 506, startPoint y: 228, endPoint x: 446, endPoint y: 124, distance: 120.1
click at [446, 124] on div "AI Intake Assistant home_2 Start point Greeting block_bot_response Bot Response…" at bounding box center [347, 167] width 641 height 282
click at [583, 285] on div "Test your bot" at bounding box center [588, 284] width 88 height 10
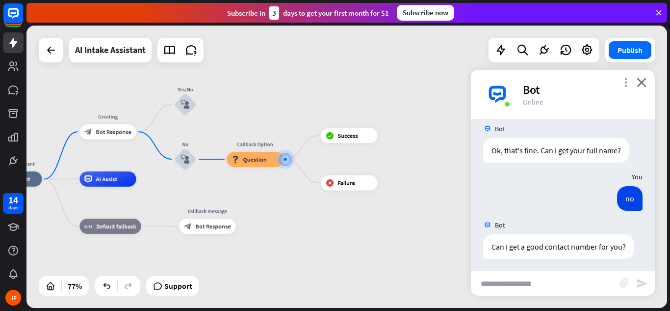
click at [625, 85] on icon "more_vert" at bounding box center [625, 82] width 9 height 9
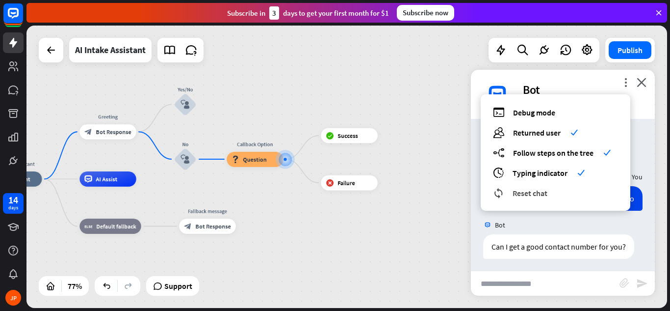
click at [541, 193] on span "Reset chat" at bounding box center [530, 193] width 35 height 10
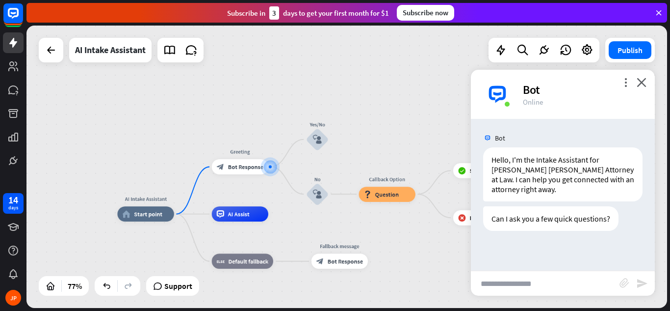
click at [511, 280] on input "text" at bounding box center [545, 283] width 149 height 25
type input "**"
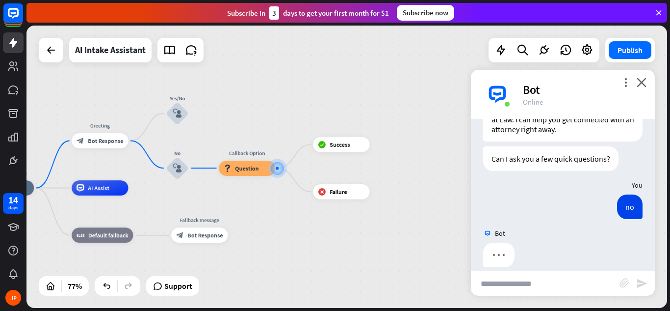
scroll to position [71, 0]
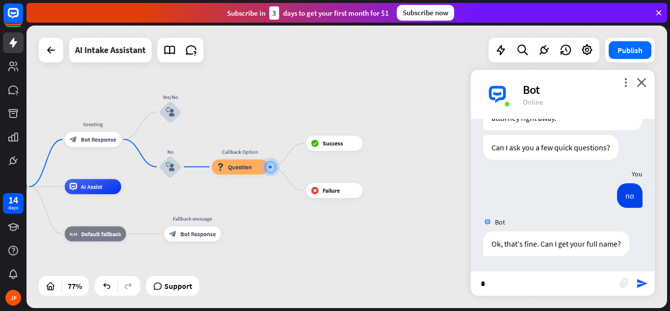
type input "**"
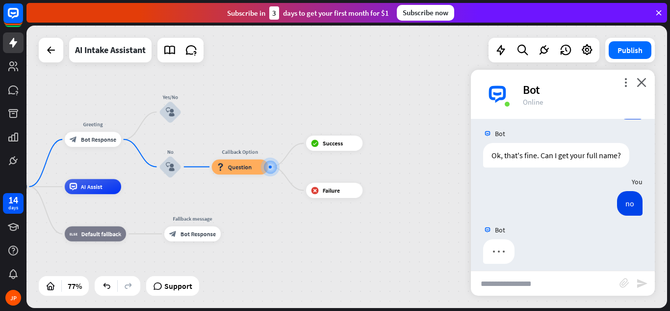
scroll to position [167, 0]
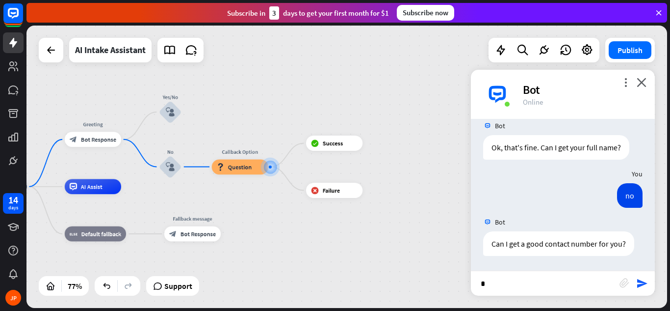
type input "**"
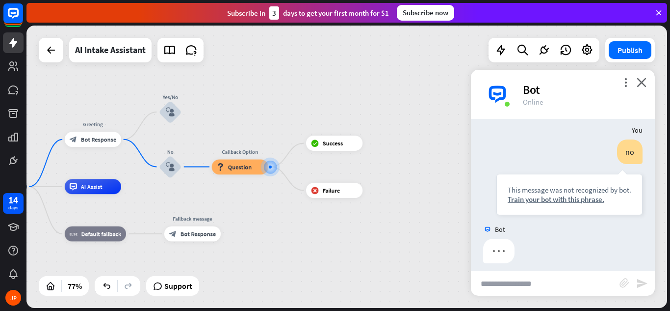
scroll to position [315, 0]
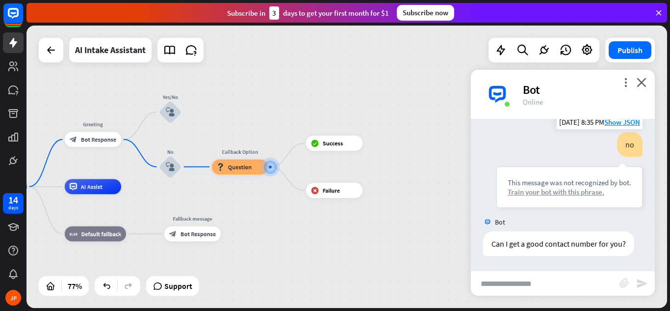
click at [554, 193] on div "Train your bot with this phrase." at bounding box center [570, 191] width 124 height 9
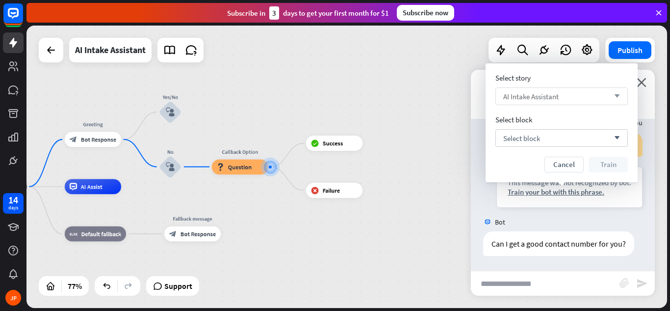
click at [576, 97] on div "AI Intake Assistant arrow_down" at bounding box center [562, 96] width 133 height 18
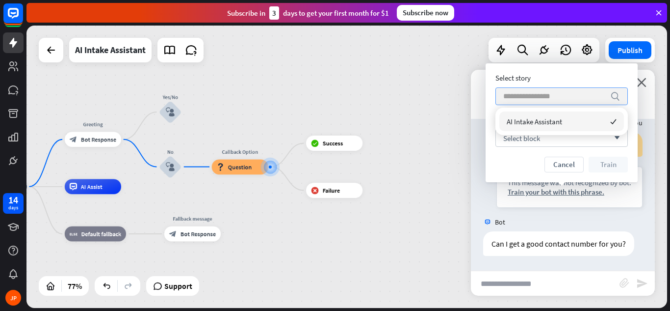
click at [576, 97] on input "search" at bounding box center [555, 96] width 102 height 17
click at [592, 79] on div "Select story" at bounding box center [562, 77] width 133 height 9
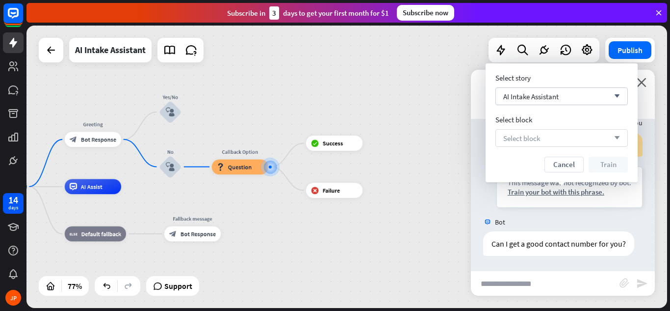
click at [603, 139] on div "Select block arrow_down" at bounding box center [562, 138] width 133 height 18
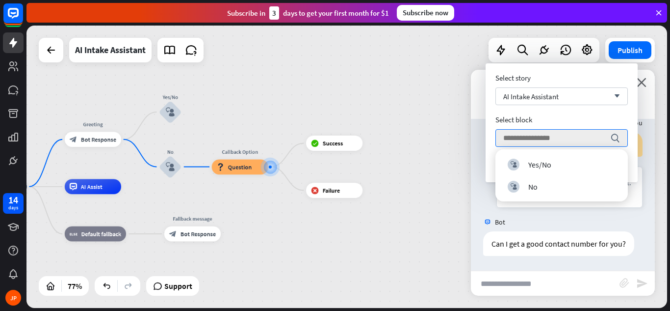
click at [601, 119] on div "Select block" at bounding box center [562, 119] width 133 height 9
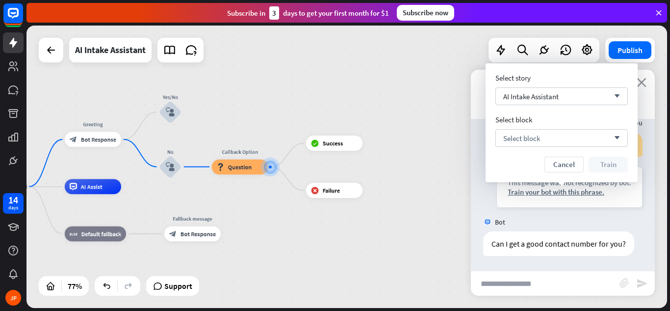
click at [642, 81] on icon "close" at bounding box center [642, 82] width 10 height 9
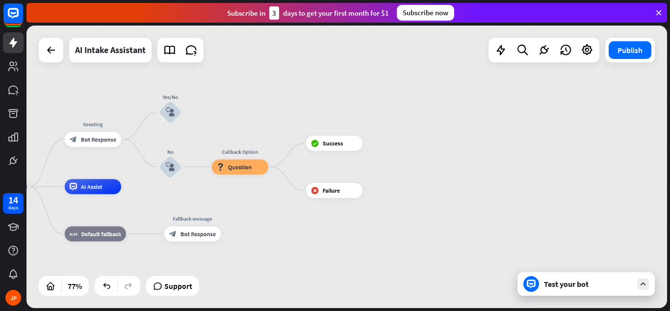
click at [576, 287] on div "Test your bot" at bounding box center [588, 284] width 88 height 10
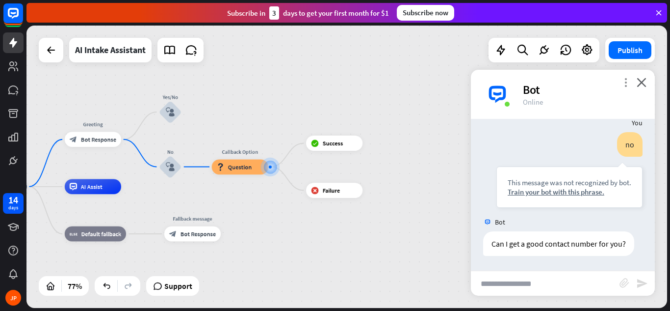
click at [624, 82] on icon "more_vert" at bounding box center [625, 82] width 9 height 9
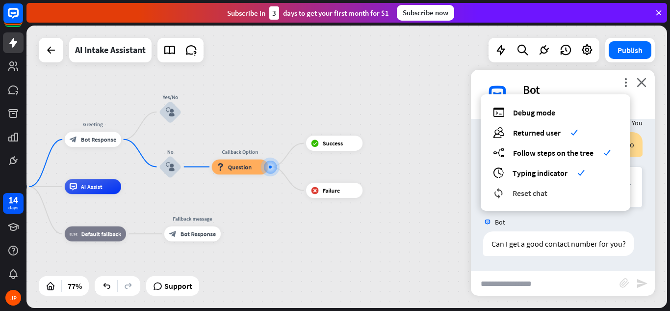
click at [541, 194] on span "Reset chat" at bounding box center [530, 193] width 35 height 10
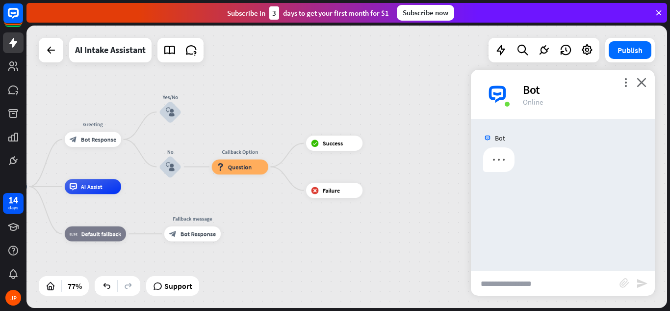
scroll to position [0, 0]
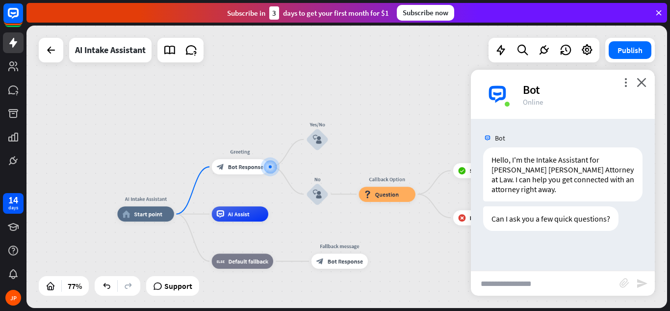
click at [504, 282] on input "text" at bounding box center [545, 283] width 149 height 25
type input "**"
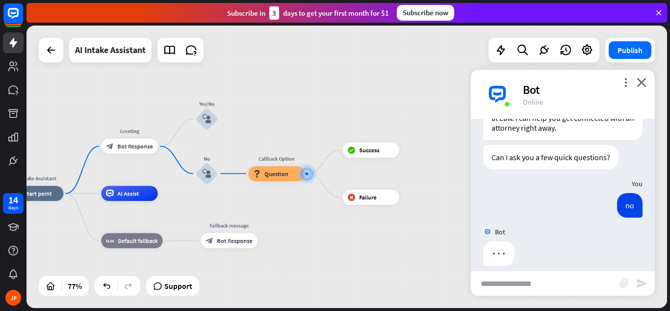
scroll to position [71, 0]
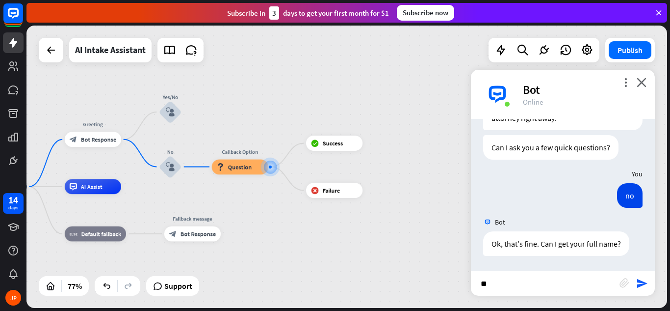
type input "*"
type input "**********"
click at [641, 283] on icon "send" at bounding box center [643, 283] width 12 height 12
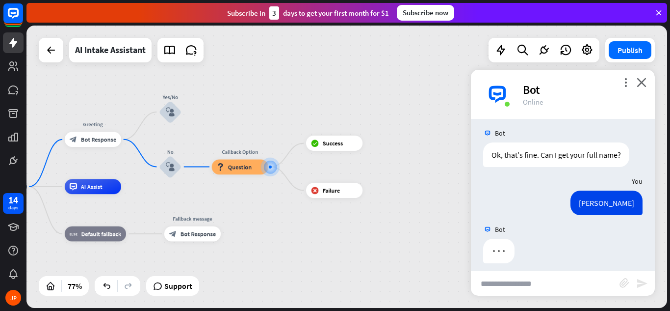
scroll to position [167, 0]
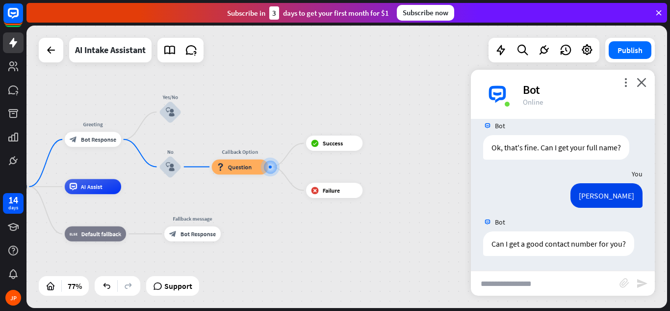
click at [564, 287] on input "text" at bounding box center [545, 283] width 149 height 25
type input "**********"
click at [640, 284] on icon "send" at bounding box center [643, 283] width 12 height 12
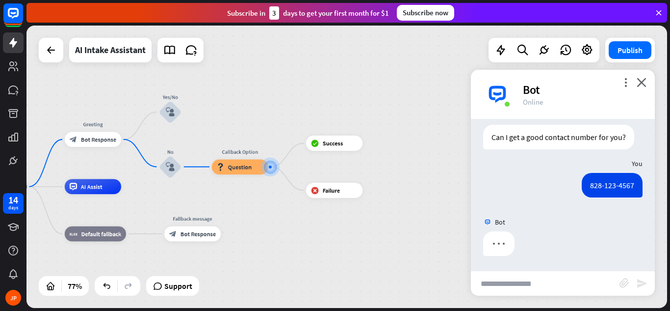
scroll to position [215, 0]
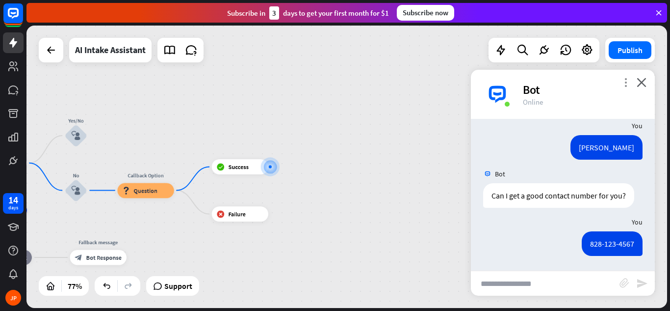
click at [625, 83] on icon "more_vert" at bounding box center [625, 82] width 9 height 9
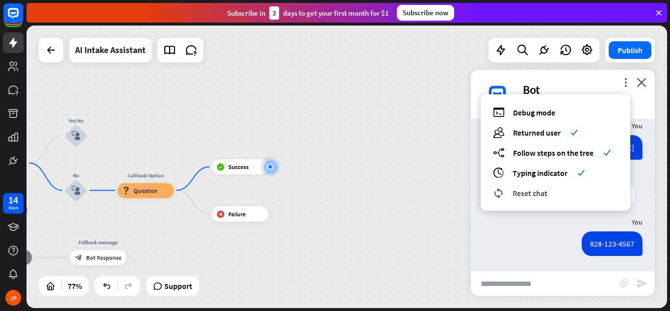
click at [542, 196] on span "Reset chat" at bounding box center [530, 193] width 35 height 10
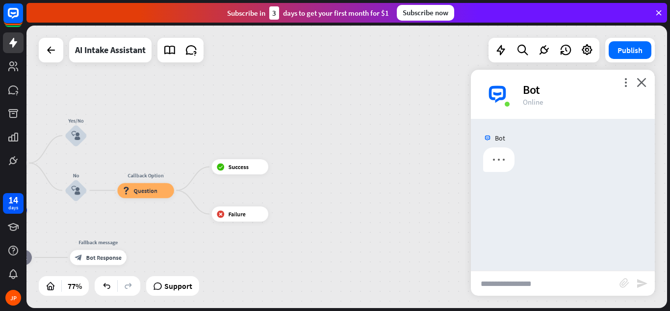
scroll to position [0, 0]
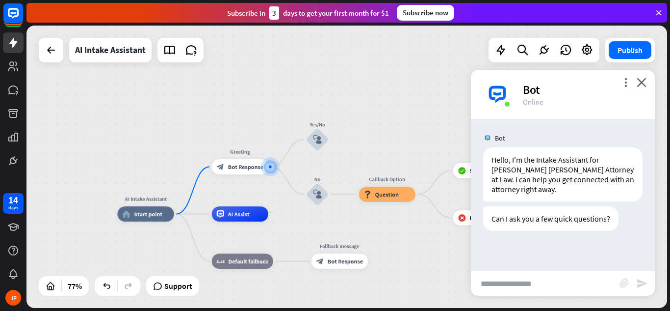
click at [517, 280] on input "text" at bounding box center [545, 283] width 149 height 25
type input "***"
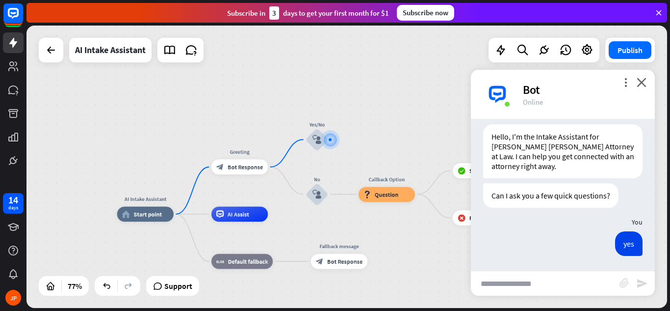
scroll to position [23, 0]
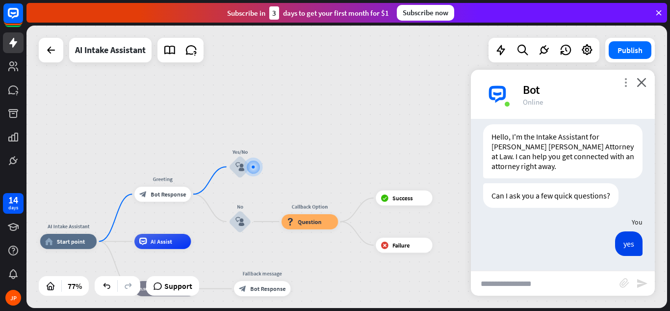
click at [626, 82] on icon "more_vert" at bounding box center [625, 82] width 9 height 9
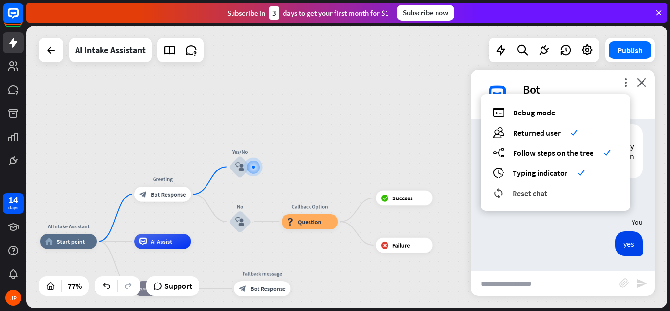
click at [540, 193] on span "Reset chat" at bounding box center [530, 193] width 35 height 10
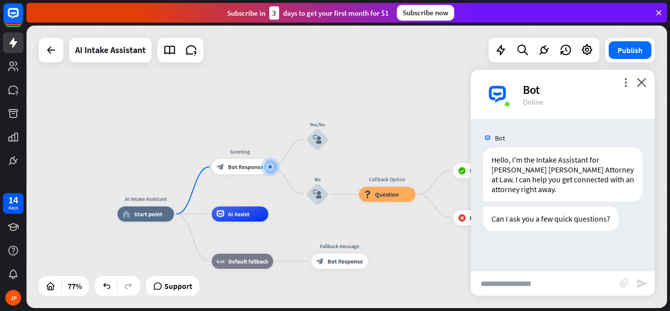
click at [499, 280] on input "text" at bounding box center [545, 283] width 149 height 25
type input "**"
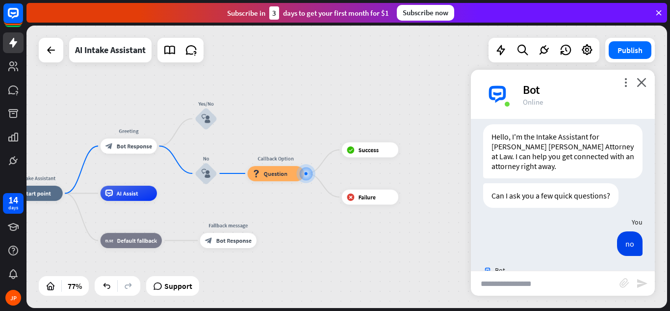
scroll to position [71, 0]
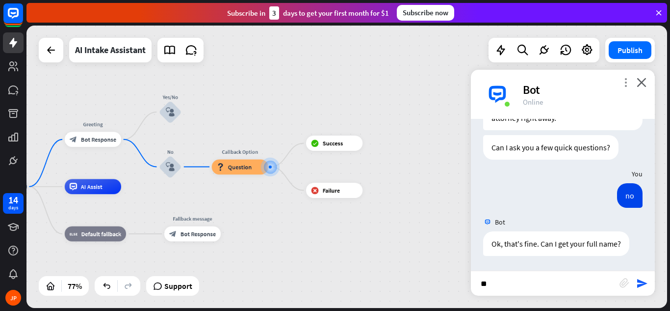
type input "**"
click at [625, 82] on icon "more_vert" at bounding box center [625, 82] width 9 height 9
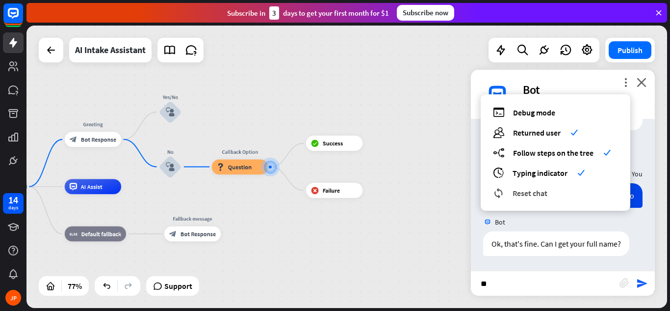
click at [539, 191] on span "Reset chat" at bounding box center [530, 193] width 35 height 10
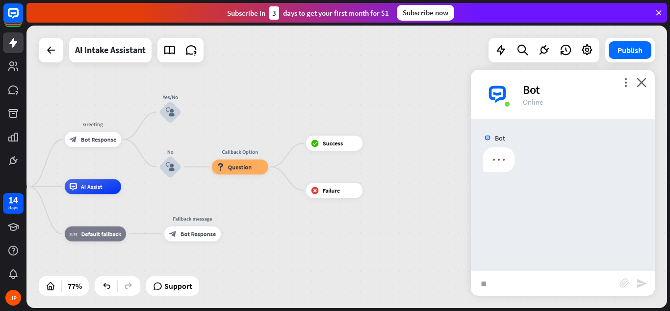
scroll to position [0, 0]
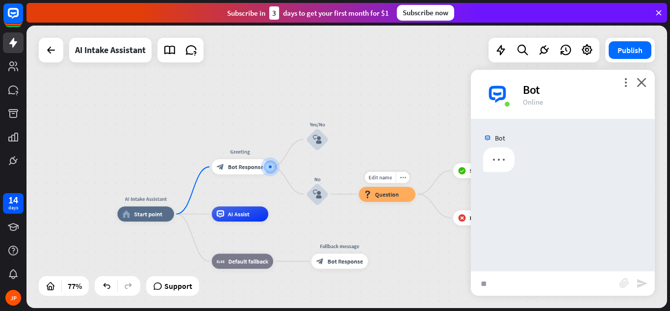
click at [382, 192] on span "Question" at bounding box center [387, 193] width 24 height 7
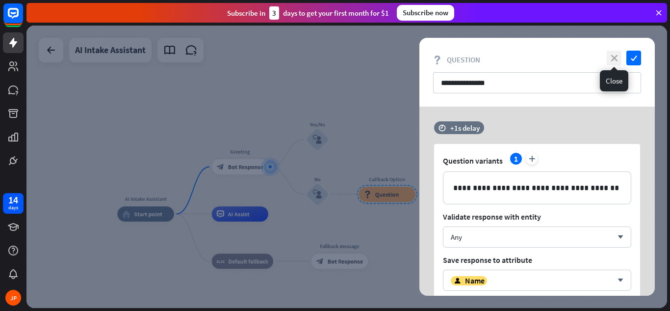
click at [613, 59] on icon "close" at bounding box center [614, 58] width 15 height 15
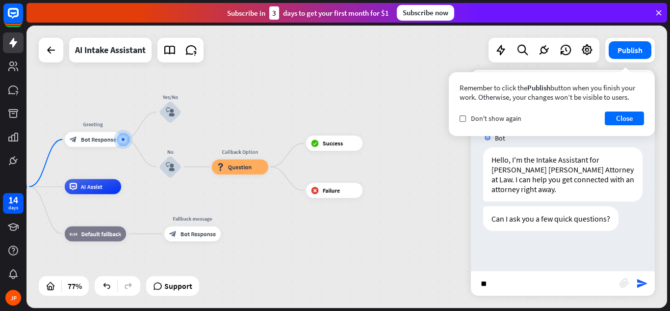
click at [625, 82] on div "Remember to click the Publish button when you finish your work. Otherwise, your…" at bounding box center [552, 104] width 206 height 64
click at [625, 116] on button "Close" at bounding box center [624, 118] width 39 height 14
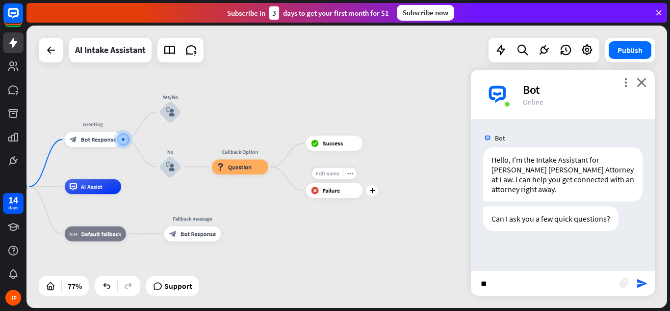
click at [331, 174] on span "Edit name" at bounding box center [328, 173] width 24 height 7
type input "**********"
click at [333, 125] on span "Edit name" at bounding box center [328, 126] width 24 height 7
type input "**********"
click at [644, 82] on div "**********" at bounding box center [347, 167] width 641 height 282
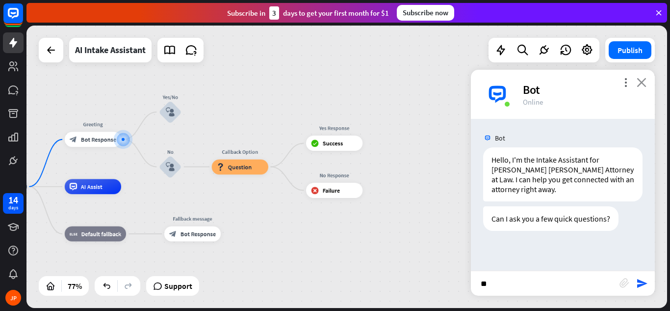
click at [645, 79] on icon "close" at bounding box center [642, 82] width 10 height 9
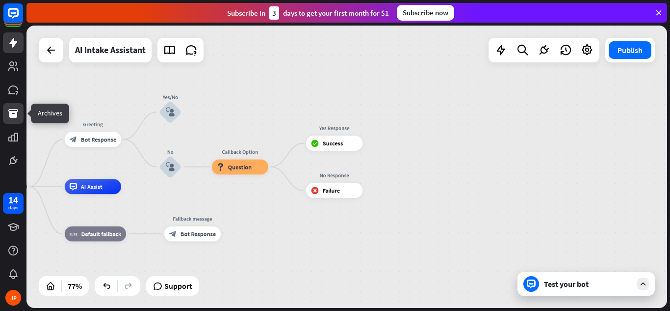
click at [11, 114] on icon at bounding box center [13, 113] width 10 height 9
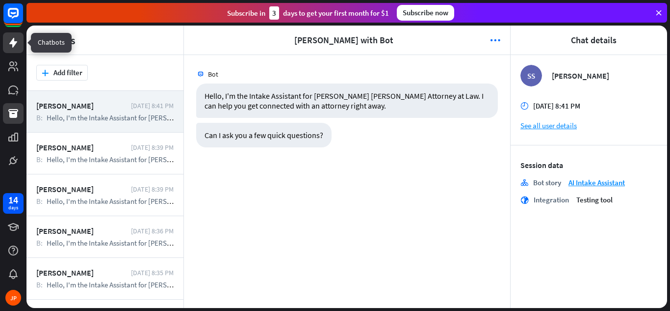
click at [13, 42] on icon at bounding box center [13, 43] width 8 height 10
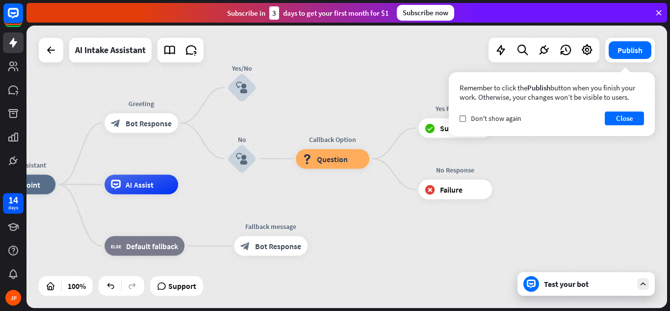
drag, startPoint x: 504, startPoint y: 177, endPoint x: 292, endPoint y: 203, distance: 214.1
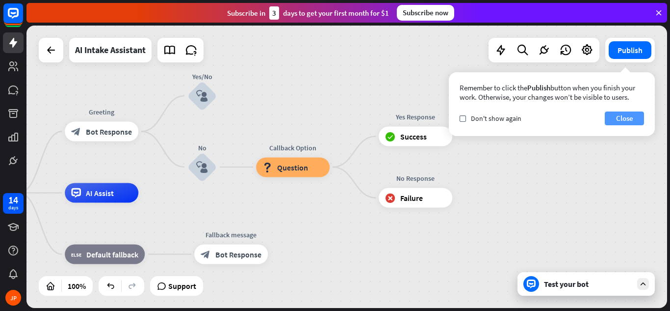
click at [625, 118] on button "Close" at bounding box center [624, 118] width 39 height 14
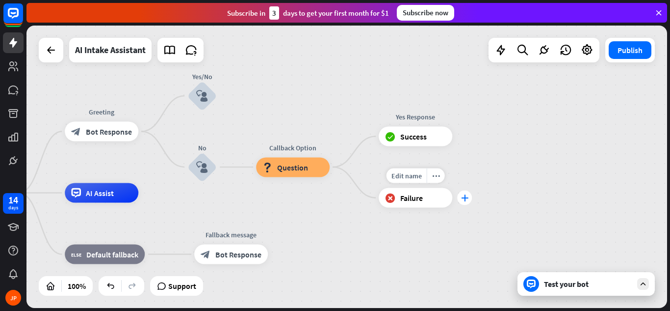
click at [466, 199] on icon "plus" at bounding box center [464, 197] width 7 height 7
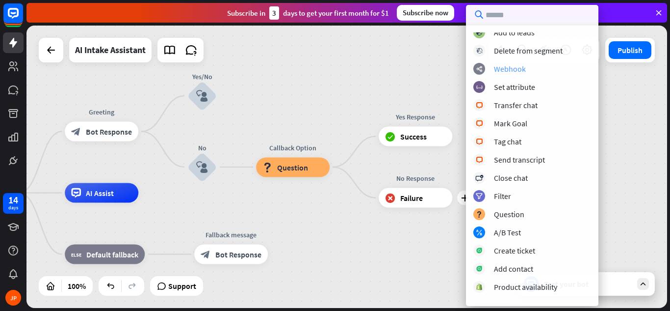
scroll to position [97, 0]
click at [519, 178] on div "Close chat" at bounding box center [511, 177] width 34 height 10
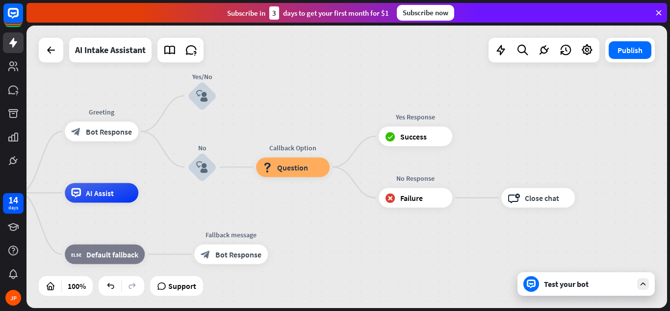
click at [569, 286] on div "Test your bot" at bounding box center [588, 284] width 88 height 10
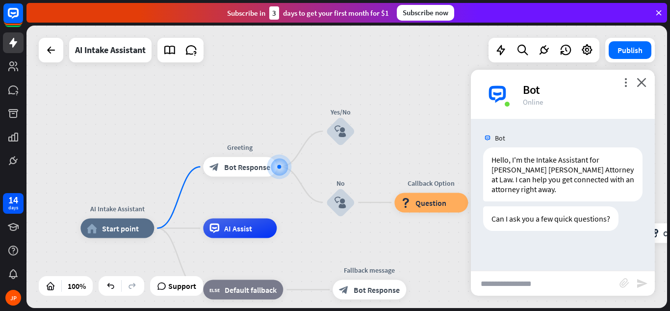
click at [541, 278] on input "text" at bounding box center [545, 283] width 149 height 25
type input "**"
click at [641, 285] on icon "send" at bounding box center [643, 283] width 12 height 12
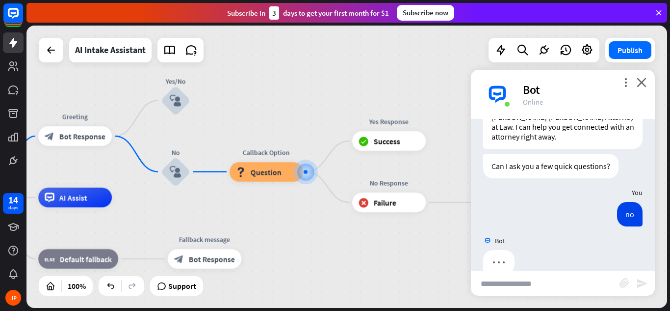
scroll to position [71, 0]
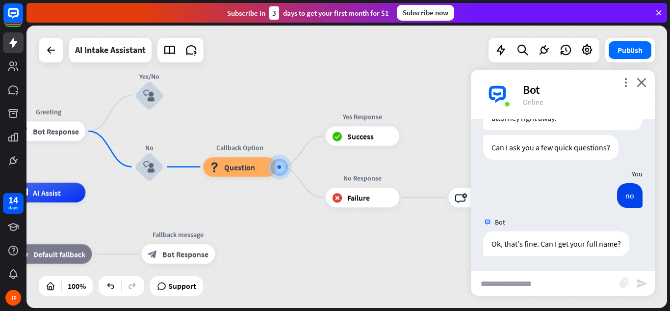
click at [570, 286] on input "text" at bounding box center [545, 283] width 149 height 25
type input "**"
click at [639, 283] on icon "send" at bounding box center [643, 283] width 12 height 12
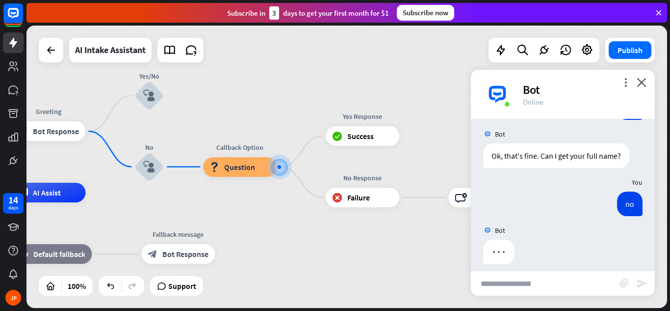
scroll to position [167, 0]
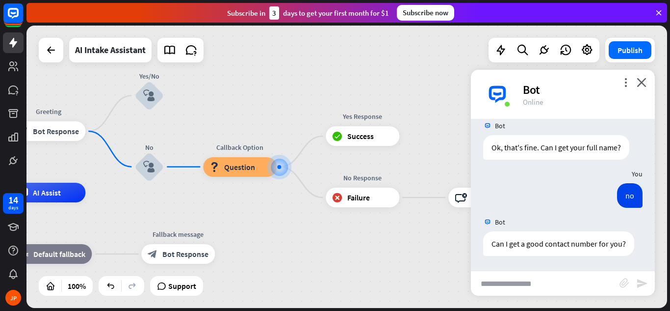
click at [546, 284] on input "text" at bounding box center [545, 283] width 149 height 25
type input "**"
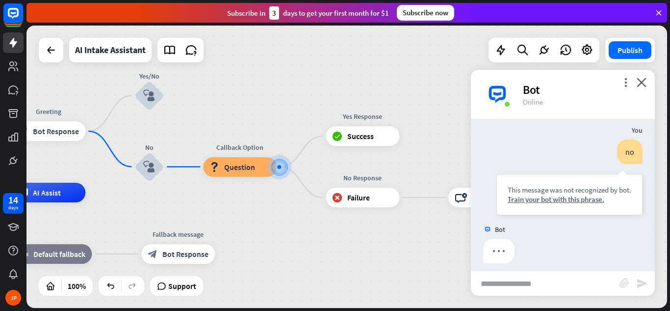
scroll to position [315, 0]
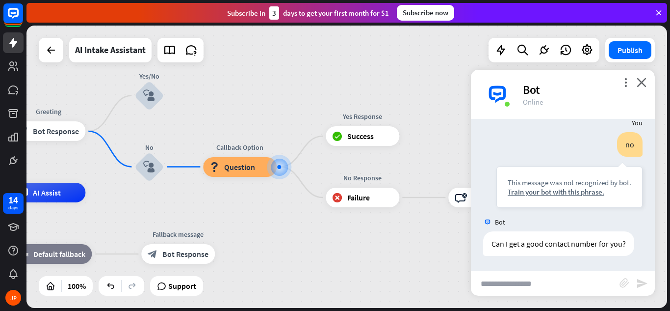
click at [640, 84] on icon "close" at bounding box center [642, 82] width 10 height 9
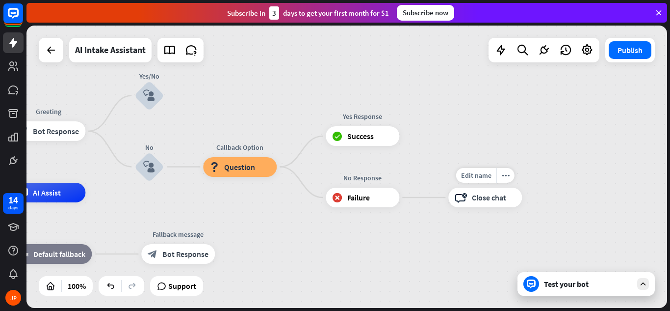
click at [482, 201] on span "Close chat" at bounding box center [489, 197] width 34 height 10
click at [503, 175] on icon "more_horiz" at bounding box center [506, 175] width 8 height 7
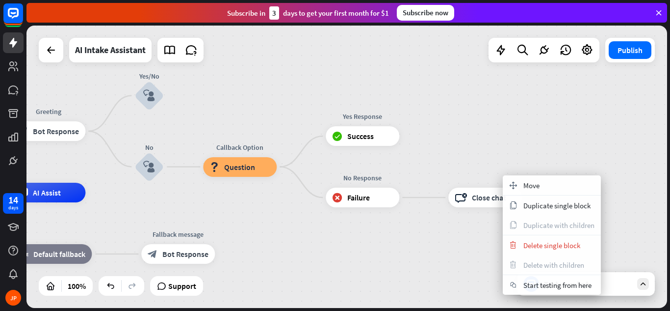
click at [489, 140] on div "AI Intake Assistant home_2 Start point Greeting block_bot_response Bot Response…" at bounding box center [347, 167] width 641 height 282
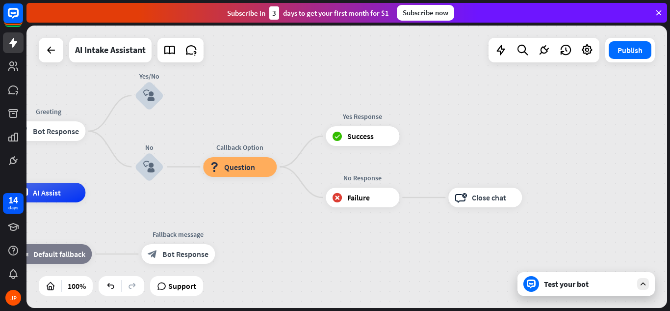
click at [575, 284] on div "Test your bot" at bounding box center [588, 284] width 88 height 10
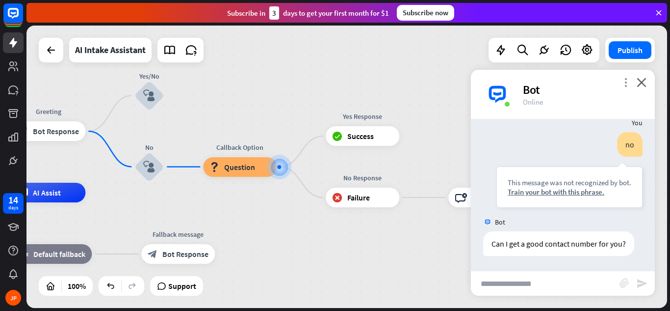
click at [626, 80] on icon "more_vert" at bounding box center [625, 82] width 9 height 9
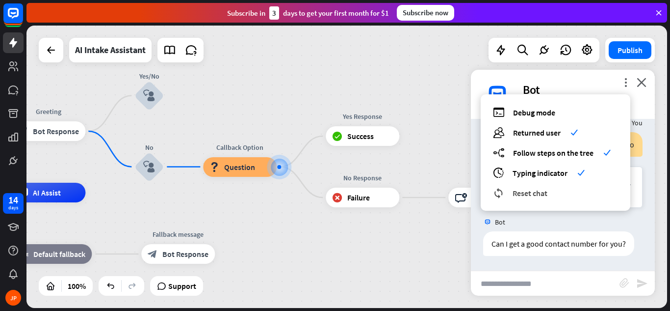
click at [525, 195] on span "Reset chat" at bounding box center [530, 193] width 35 height 10
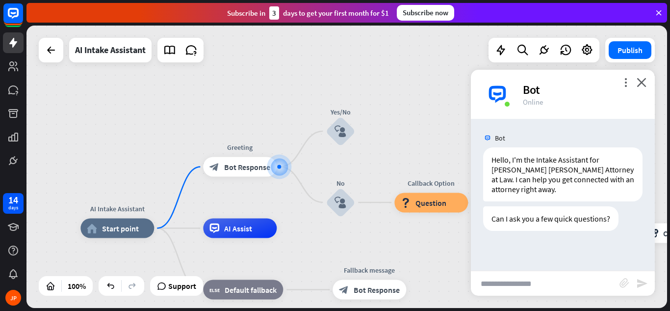
click at [512, 286] on input "text" at bounding box center [545, 283] width 149 height 25
type input "**"
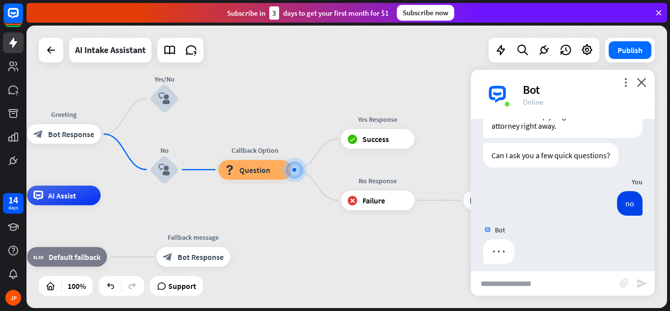
scroll to position [71, 0]
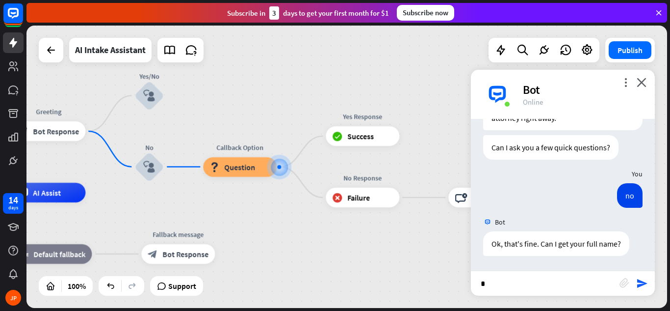
type input "**"
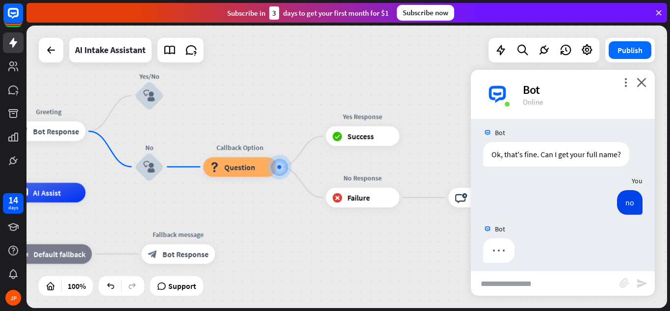
scroll to position [167, 0]
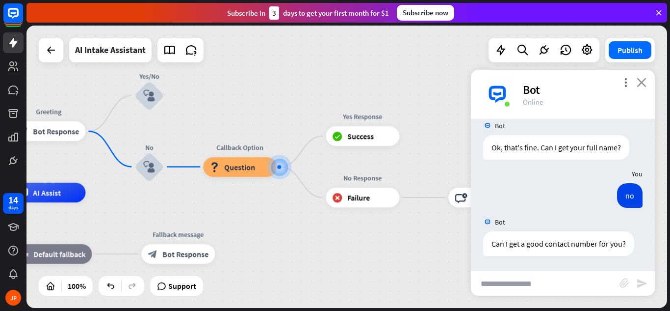
click at [646, 82] on icon "close" at bounding box center [642, 82] width 10 height 9
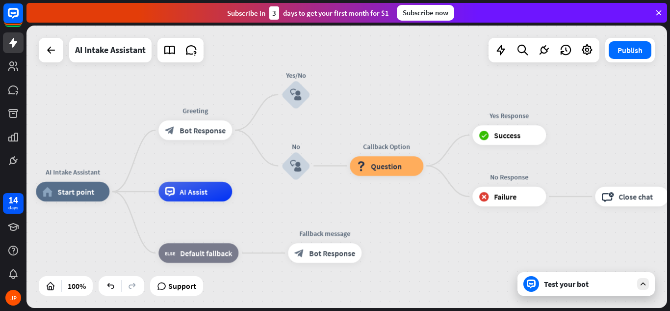
drag, startPoint x: 237, startPoint y: 234, endPoint x: 384, endPoint y: 233, distance: 147.2
click at [200, 195] on span "AI Assist" at bounding box center [194, 191] width 28 height 10
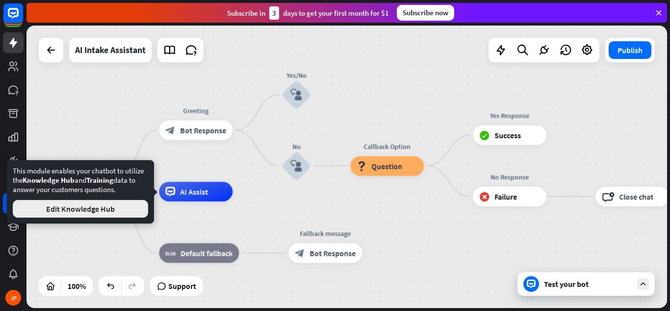
click at [134, 211] on button "Edit Knowledge Hub" at bounding box center [80, 209] width 135 height 18
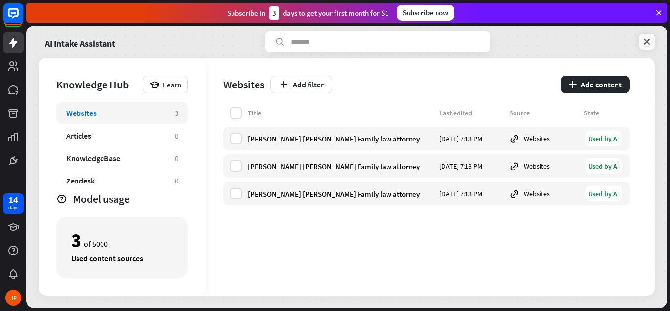
click at [646, 40] on icon at bounding box center [647, 42] width 10 height 10
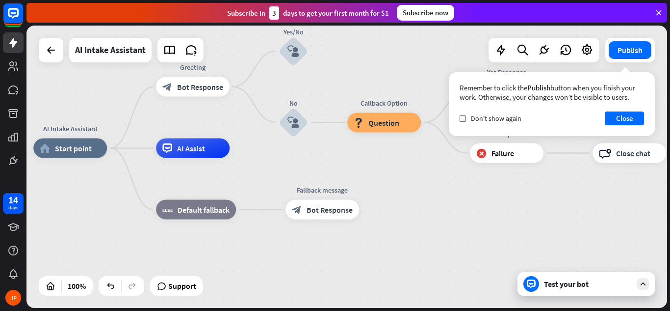
drag, startPoint x: 547, startPoint y: 190, endPoint x: 386, endPoint y: 171, distance: 162.2
click at [386, 171] on div "AI Intake Assistant home_2 Start point Greeting block_bot_response Bot Response…" at bounding box center [353, 289] width 641 height 282
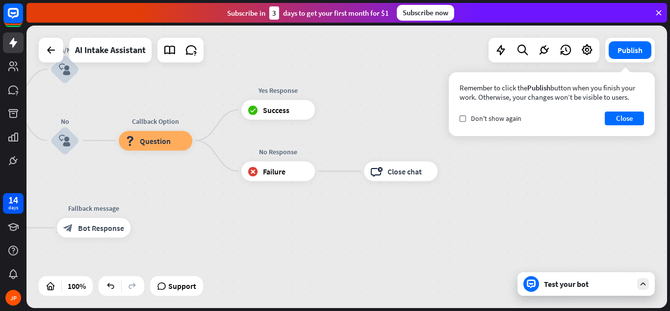
drag, startPoint x: 532, startPoint y: 214, endPoint x: 344, endPoint y: 234, distance: 189.9
click at [344, 234] on div "AI Intake Assistant home_2 Start point Greeting block_bot_response Bot Response…" at bounding box center [125, 307] width 641 height 282
click at [609, 118] on button "Close" at bounding box center [624, 118] width 39 height 14
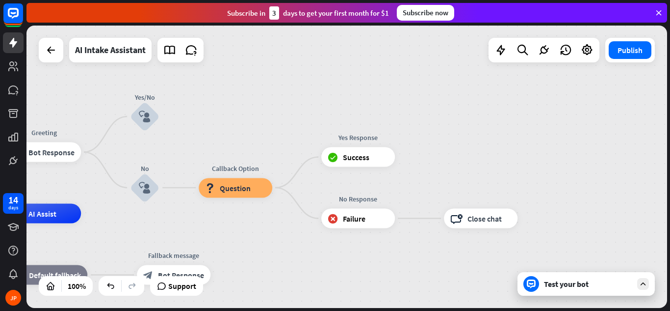
drag, startPoint x: 409, startPoint y: 96, endPoint x: 489, endPoint y: 143, distance: 92.8
click at [489, 143] on div "AI Intake Assistant home_2 Start point Greeting block_bot_response Bot Response…" at bounding box center [347, 167] width 641 height 282
